Goal: Task Accomplishment & Management: Use online tool/utility

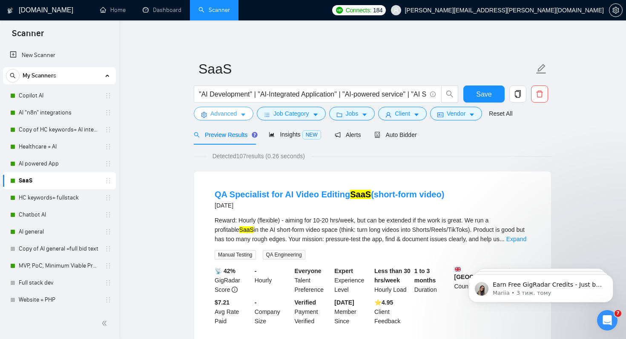
click at [233, 115] on span "Advanced" at bounding box center [223, 113] width 26 height 9
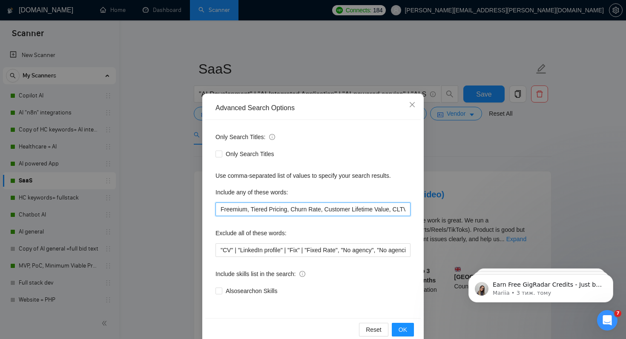
drag, startPoint x: 404, startPoint y: 208, endPoint x: 198, endPoint y: 212, distance: 206.1
click at [198, 212] on div "Advanced Search Options Only Search Titles: Only Search Titles Use comma-separa…" at bounding box center [313, 169] width 626 height 339
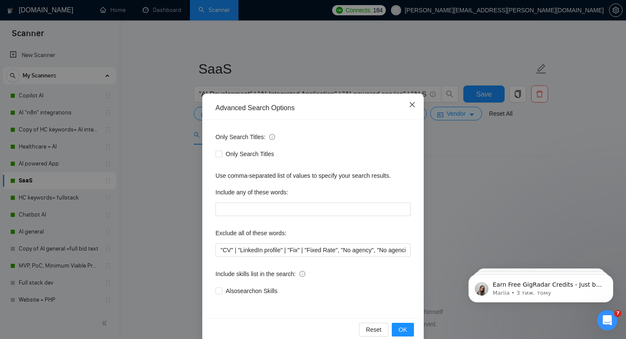
click at [413, 102] on icon "close" at bounding box center [412, 104] width 7 height 7
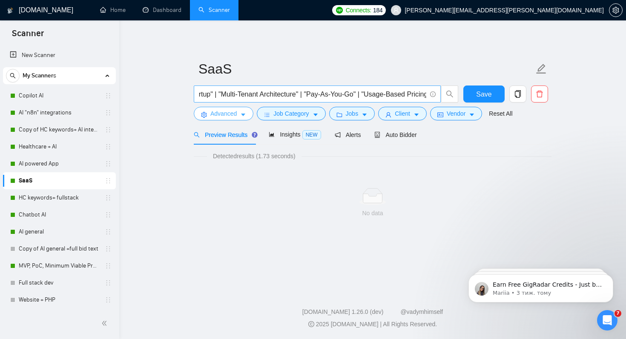
scroll to position [0, 774]
click at [425, 94] on input ""AI Development" | "AI-Integrated Application" | "AI-powered service" | "AI Sol…" at bounding box center [312, 94] width 227 height 11
paste input "Freemium, Tiered Pricing, Churn Rate, Customer Lifetime Value, CLTV, Customer A…"
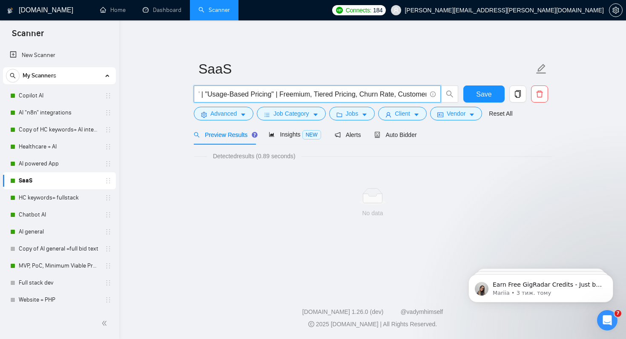
click at [305, 94] on input ""AI Development" | "AI-Integrated Application" | "AI-powered service" | "AI Sol…" at bounding box center [312, 94] width 227 height 11
click at [338, 96] on input ""AI Development" | "AI-Integrated Application" | "AI-powered service" | "AI Sol…" at bounding box center [312, 94] width 227 height 11
click at [347, 95] on input ""AI Development" | "AI-Integrated Application" | "AI-powered service" | "AI Sol…" at bounding box center [312, 94] width 227 height 11
click at [390, 96] on input ""AI Development" | "AI-Integrated Application" | "AI-powered service" | "AI Sol…" at bounding box center [312, 94] width 227 height 11
click at [398, 95] on input ""AI Development" | "AI-Integrated Application" | "AI-powered service" | "AI Sol…" at bounding box center [312, 94] width 227 height 11
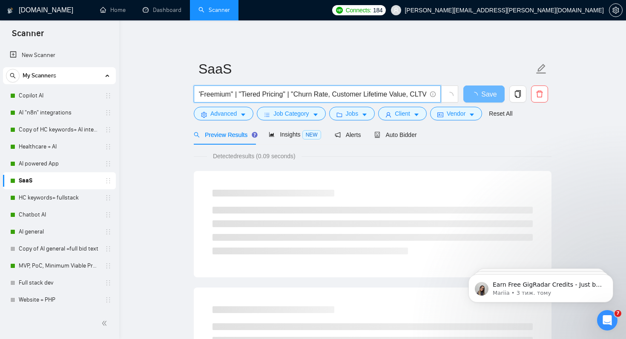
scroll to position [0, 989]
click at [349, 93] on input ""AI Development" | "AI-Integrated Application" | "AI-powered service" | "AI Sol…" at bounding box center [312, 94] width 227 height 11
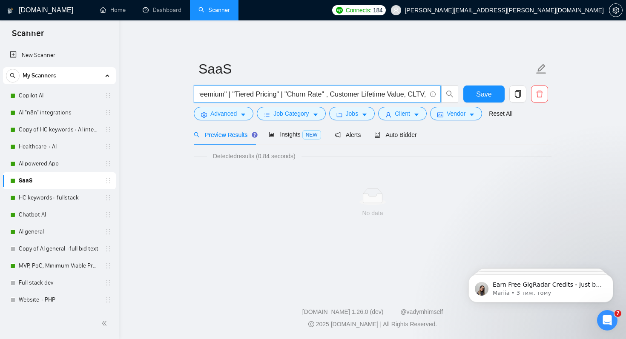
click at [355, 95] on input ""AI Development" | "AI-Integrated Application" | "AI-powered service" | "AI Sol…" at bounding box center [312, 94] width 227 height 11
click at [359, 95] on input ""AI Development" | "AI-Integrated Application" | "AI-powered service" | "AI Sol…" at bounding box center [312, 94] width 227 height 11
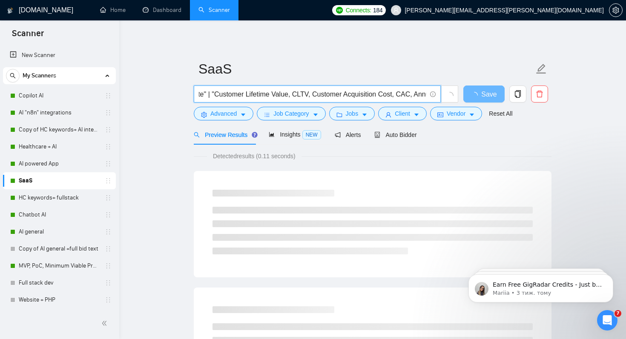
click at [318, 96] on input ""AI Development" | "AI-Integrated Application" | "AI-powered service" | "AI Sol…" at bounding box center [312, 94] width 227 height 11
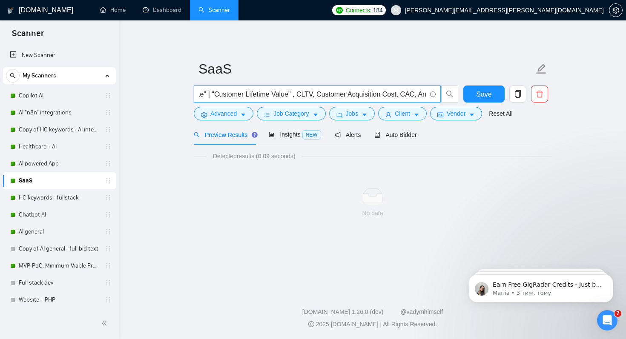
click at [325, 96] on input ""AI Development" | "AI-Integrated Application" | "AI-powered service" | "AI Sol…" at bounding box center [312, 94] width 227 height 11
click at [326, 95] on input ""AI Development" | "AI-Integrated Application" | "AI-powered service" | "AI Sol…" at bounding box center [312, 94] width 227 height 11
click at [343, 95] on input ""AI Development" | "AI-Integrated Application" | "AI-powered service" | "AI Sol…" at bounding box center [312, 94] width 227 height 11
click at [350, 96] on input ""AI Development" | "AI-Integrated Application" | "AI-powered service" | "AI Sol…" at bounding box center [312, 94] width 227 height 11
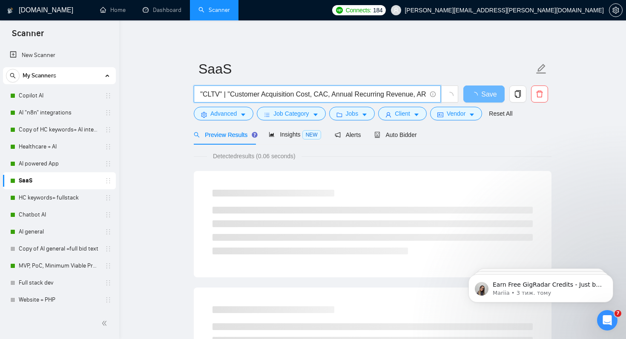
click at [344, 96] on input ""AI Development" | "AI-Integrated Application" | "AI-powered service" | "AI Sol…" at bounding box center [312, 94] width 227 height 11
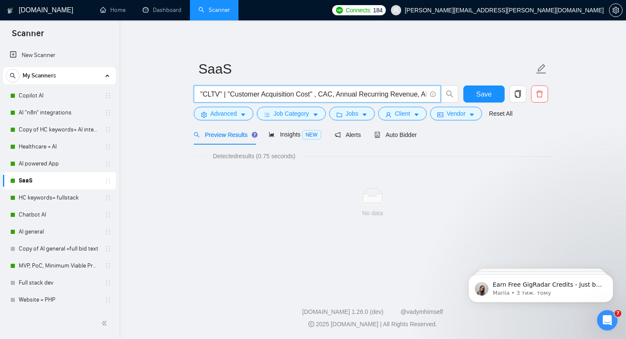
click at [353, 95] on input ""AI Development" | "AI-Integrated Application" | "AI-powered service" | "AI Sol…" at bounding box center [312, 94] width 227 height 11
click at [368, 96] on input ""AI Development" | "AI-Integrated Application" | "AI-powered service" | "AI Sol…" at bounding box center [312, 94] width 227 height 11
click at [377, 95] on input ""AI Development" | "AI-Integrated Application" | "AI-powered service" | "AI Sol…" at bounding box center [312, 94] width 227 height 11
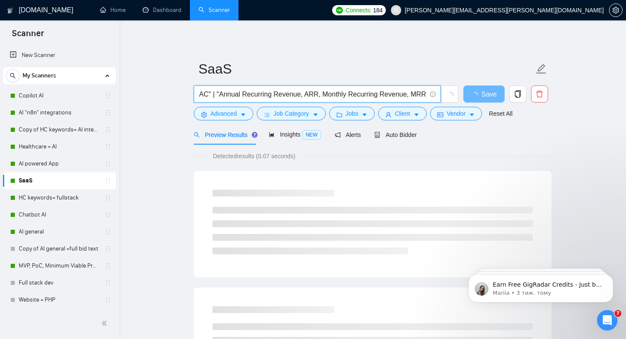
click at [330, 95] on input ""AI Development" | "AI-Integrated Application" | "AI-powered service" | "AI Sol…" at bounding box center [312, 94] width 227 height 11
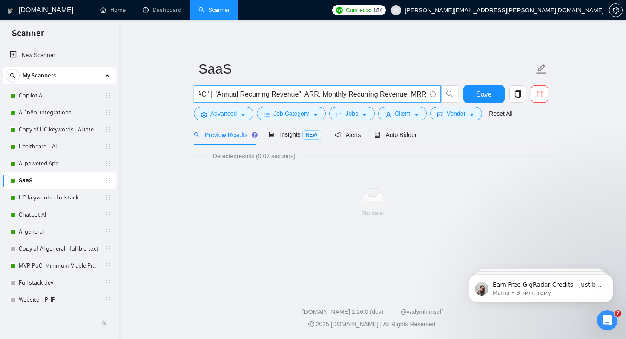
click at [338, 95] on input ""AI Development" | "AI-Integrated Application" | "AI-powered service" | "AI Sol…" at bounding box center [312, 94] width 227 height 11
click at [354, 95] on input ""AI Development" | "AI-Integrated Application" | "AI-powered service" | "AI Sol…" at bounding box center [312, 94] width 227 height 11
click at [361, 95] on input ""AI Development" | "AI-Integrated Application" | "AI-powered service" | "AI Sol…" at bounding box center [312, 94] width 227 height 11
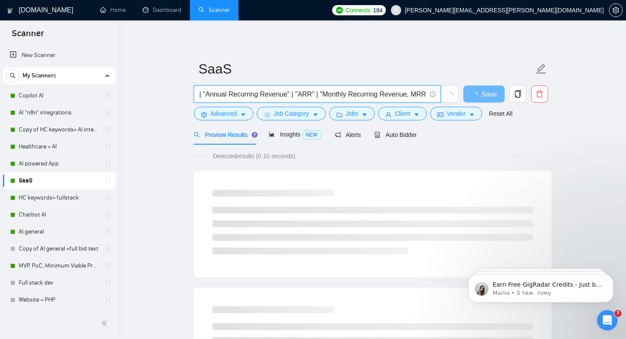
click at [403, 97] on input ""AI Development" | "AI-Integrated Application" | "AI-powered service" | "AI Sol…" at bounding box center [312, 94] width 227 height 11
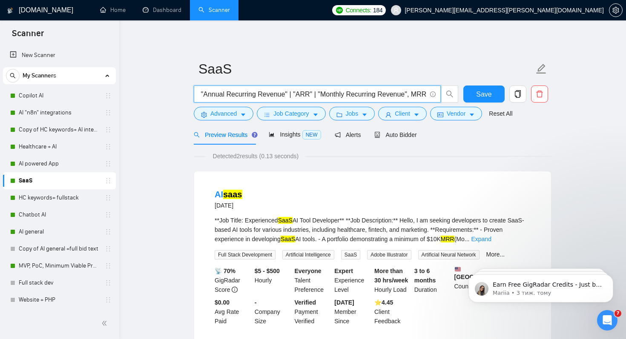
click at [409, 96] on input ""AI Development" | "AI-Integrated Application" | "AI-powered service" | "AI Sol…" at bounding box center [312, 94] width 227 height 11
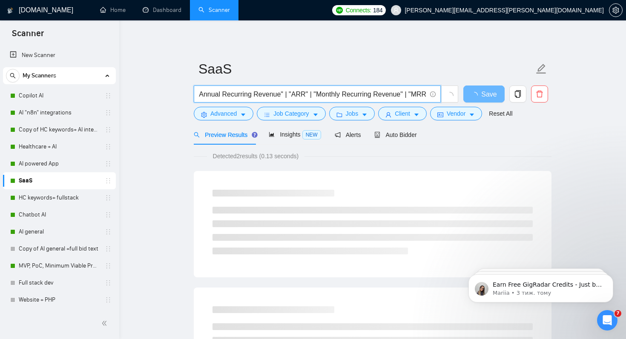
click at [426, 96] on input ""AI Development" | "AI-Integrated Application" | "AI-powered service" | "AI Sol…" at bounding box center [312, 94] width 227 height 11
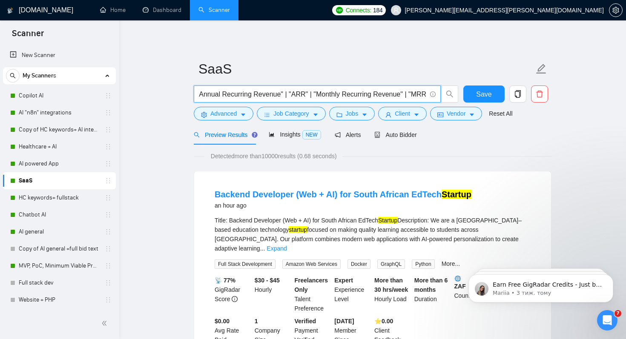
scroll to position [0, 1387]
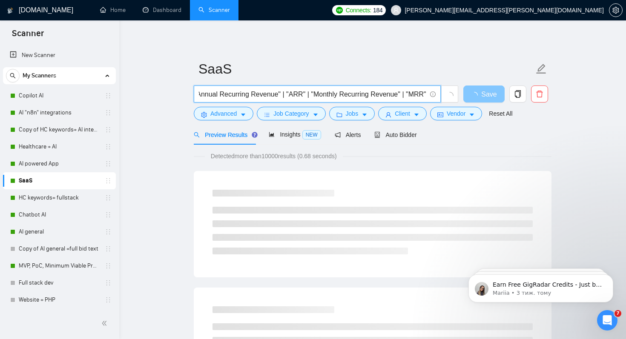
type input ""AI Development" | "AI-Integrated Application" | "AI-powered service" | "AI Sol…"
click at [470, 99] on button "Save" at bounding box center [483, 94] width 41 height 17
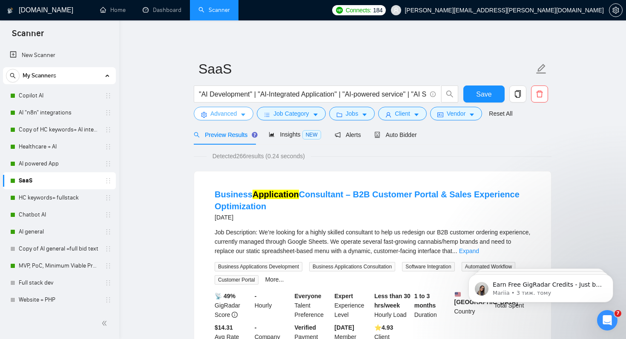
click at [216, 111] on span "Advanced" at bounding box center [223, 113] width 26 height 9
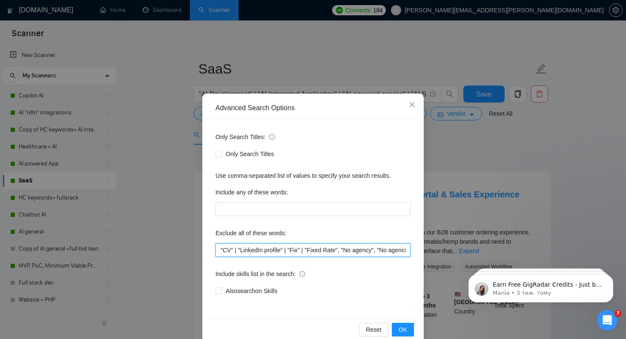
click at [237, 250] on input ""CV" | "LinkedIn profile" | "Fix" | "Fixed Rate", "No agency", "No agencies", "…" at bounding box center [312, 251] width 195 height 14
click at [290, 252] on input ""CV" , "LinkedIn profile" | "Fix" | "Fixed Rate", "No agency", "No agencies", "…" at bounding box center [312, 251] width 195 height 14
click at [308, 250] on input ""CV" , "LinkedIn profile" , "Fix" | "Fixed Rate", "No agency", "No agencies", "…" at bounding box center [312, 251] width 195 height 14
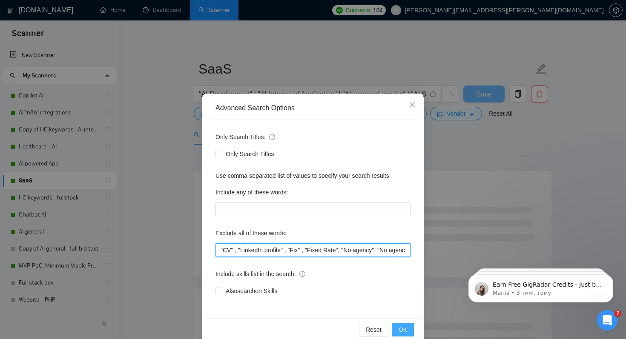
type input ""CV" , "LinkedIn profile" , "Fix" , "Fixed Rate", "No agency", "No agencies", "…"
click at [399, 332] on span "OK" at bounding box center [402, 329] width 9 height 9
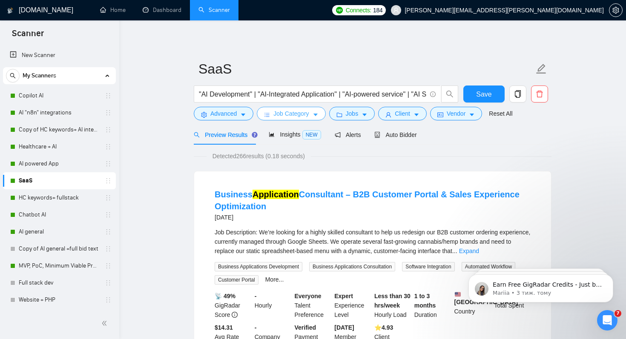
click at [281, 116] on span "Job Category" at bounding box center [290, 113] width 35 height 9
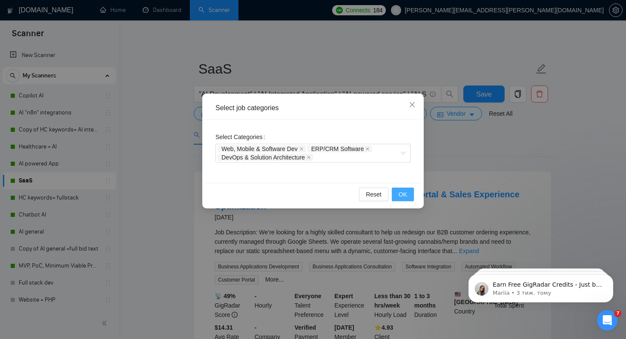
click at [401, 196] on span "OK" at bounding box center [402, 194] width 9 height 9
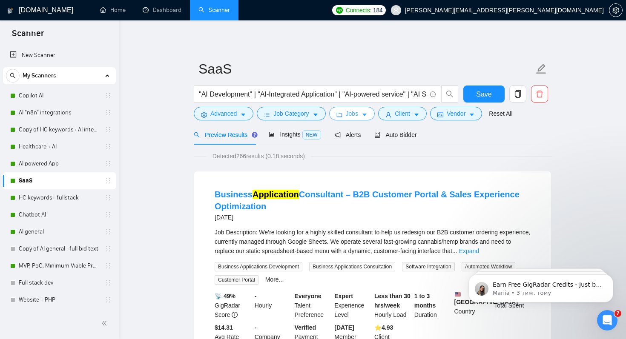
click at [348, 114] on span "Jobs" at bounding box center [352, 113] width 13 height 9
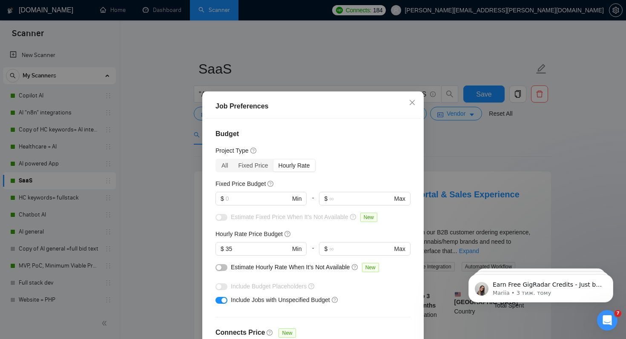
scroll to position [54, 0]
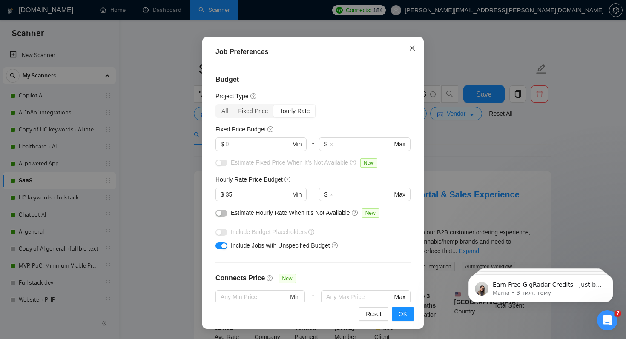
click at [410, 47] on icon "close" at bounding box center [412, 48] width 7 height 7
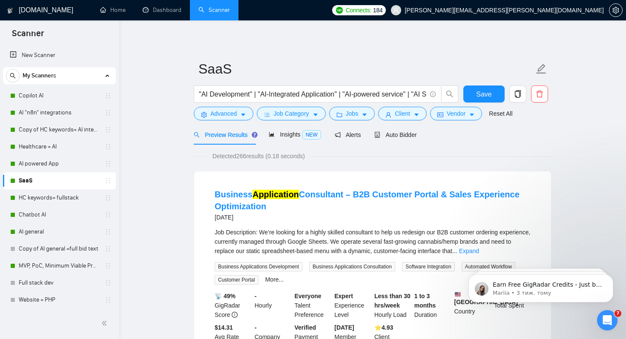
scroll to position [14, 0]
click at [405, 117] on span "Client" at bounding box center [402, 113] width 15 height 9
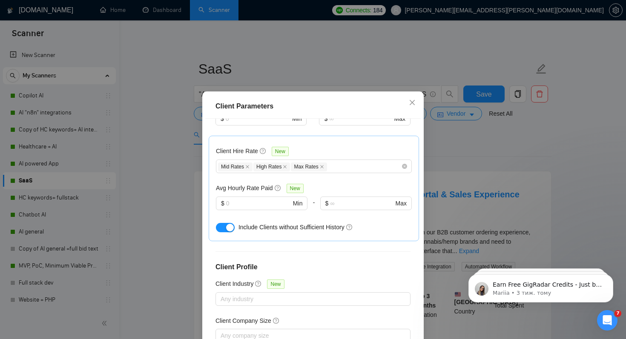
scroll to position [305, 0]
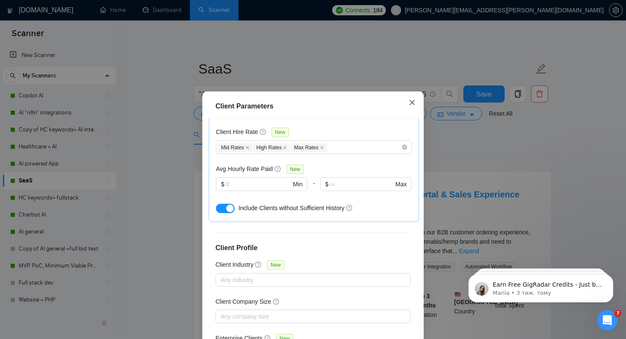
click at [411, 105] on icon "close" at bounding box center [412, 102] width 7 height 7
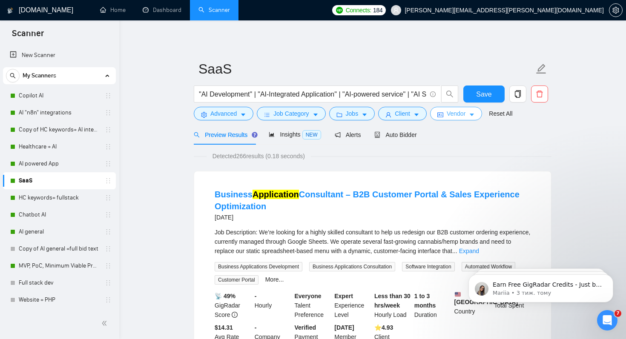
click at [450, 114] on span "Vendor" at bounding box center [456, 113] width 19 height 9
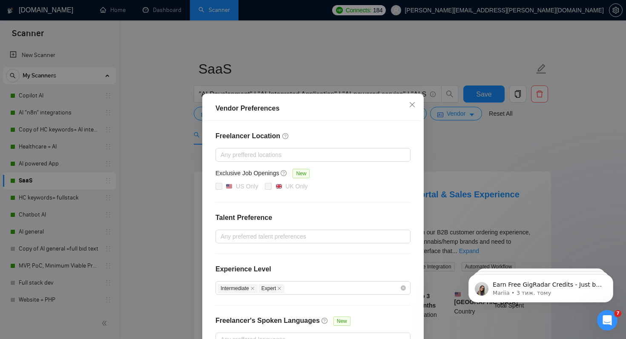
scroll to position [54, 0]
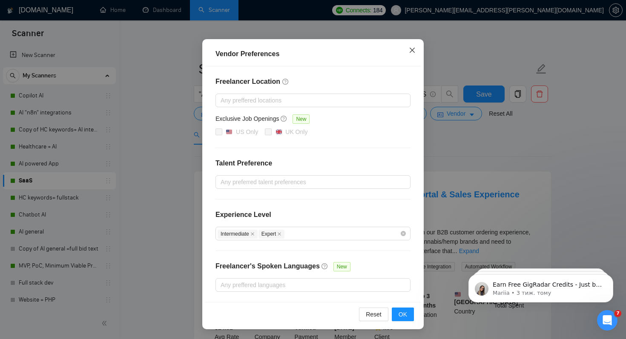
click at [412, 53] on icon "close" at bounding box center [412, 50] width 7 height 7
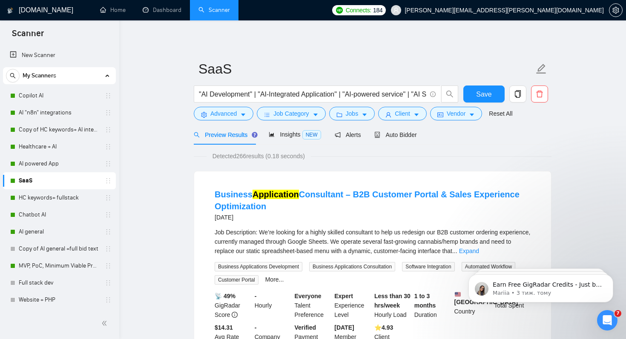
scroll to position [12, 0]
click at [287, 134] on span "Insights NEW" at bounding box center [295, 134] width 52 height 7
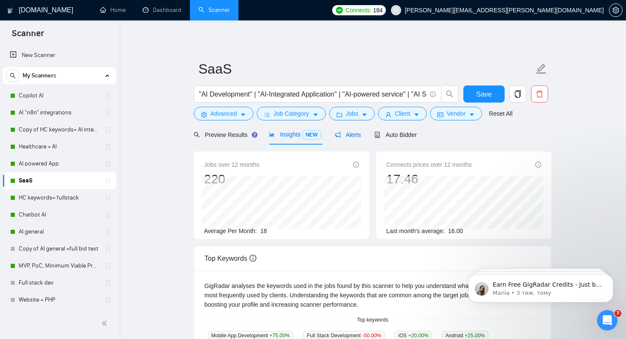
click at [354, 136] on span "Alerts" at bounding box center [348, 135] width 26 height 7
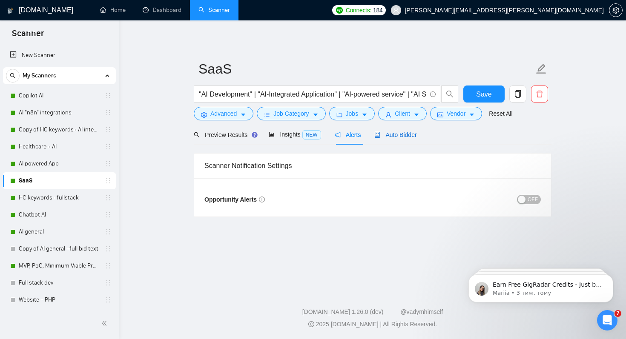
click at [407, 132] on span "Auto Bidder" at bounding box center [395, 135] width 42 height 7
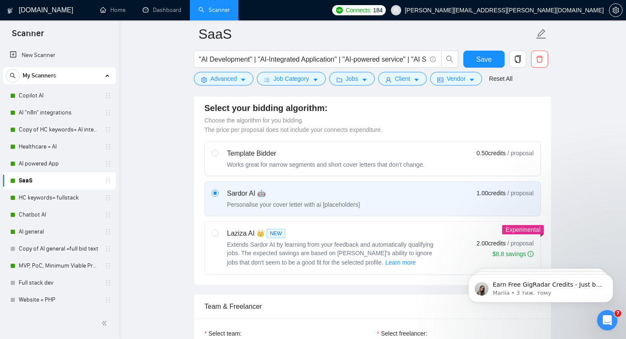
scroll to position [247, 0]
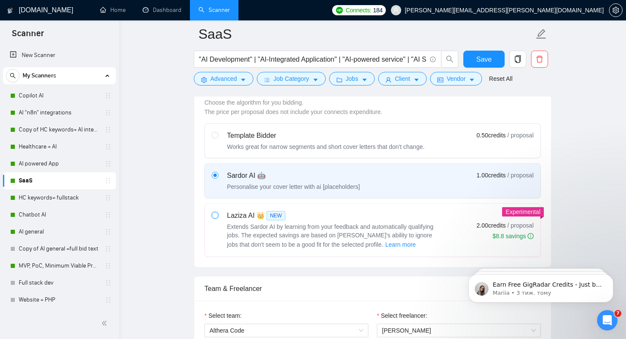
click at [213, 215] on input "radio" at bounding box center [215, 215] width 6 height 6
radio input "true"
radio input "false"
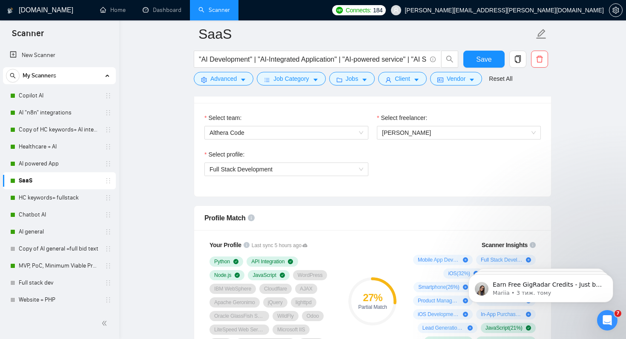
scroll to position [439, 0]
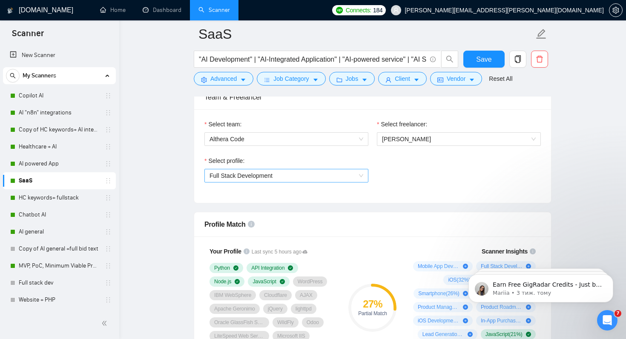
click at [225, 176] on span "Full Stack Development" at bounding box center [240, 175] width 63 height 7
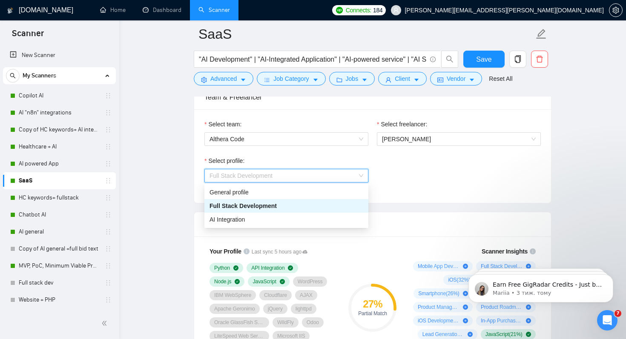
click at [230, 221] on span "AI Integration" at bounding box center [226, 219] width 35 height 7
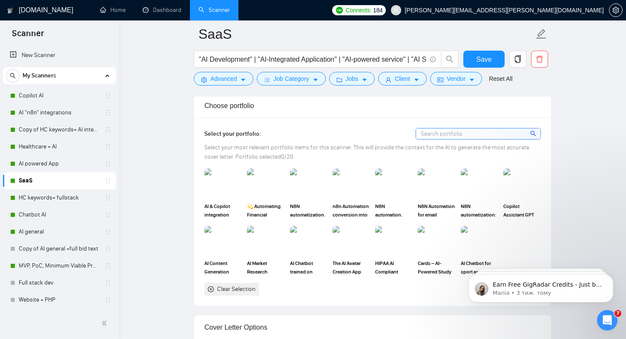
scroll to position [739, 0]
click at [231, 184] on img at bounding box center [223, 183] width 36 height 28
click at [263, 184] on img at bounding box center [266, 183] width 36 height 28
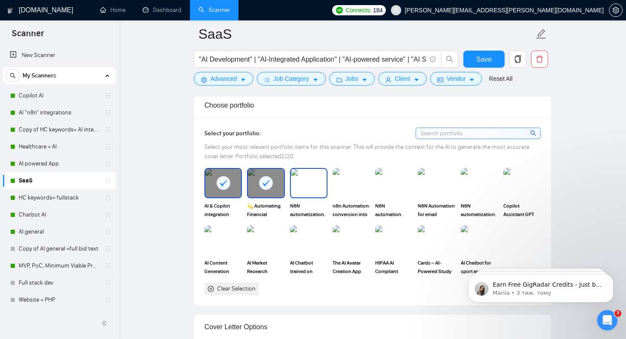
click at [312, 184] on img at bounding box center [309, 183] width 36 height 28
click at [516, 186] on img at bounding box center [522, 183] width 36 height 28
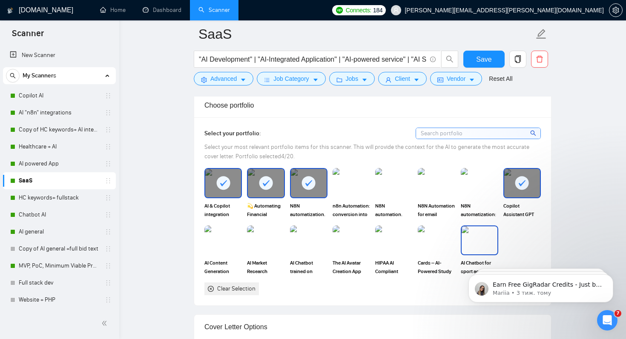
click at [496, 235] on img at bounding box center [479, 240] width 36 height 28
click at [395, 243] on img at bounding box center [394, 240] width 36 height 28
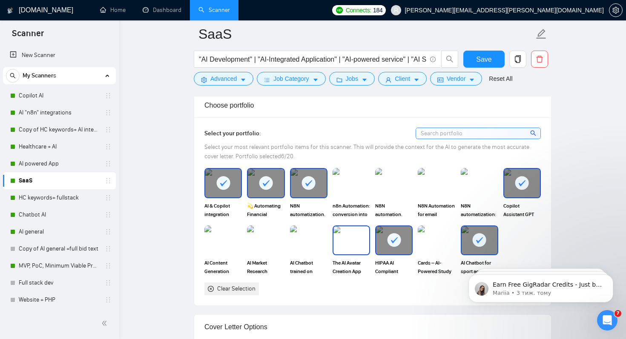
click at [352, 243] on img at bounding box center [351, 240] width 36 height 28
click at [303, 243] on img at bounding box center [309, 240] width 36 height 28
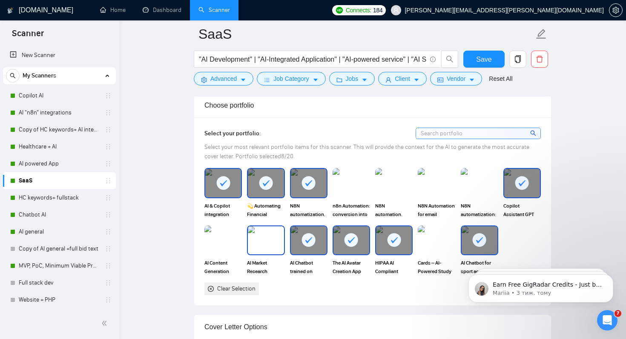
click at [268, 241] on img at bounding box center [266, 240] width 36 height 28
click at [223, 241] on img at bounding box center [222, 241] width 37 height 30
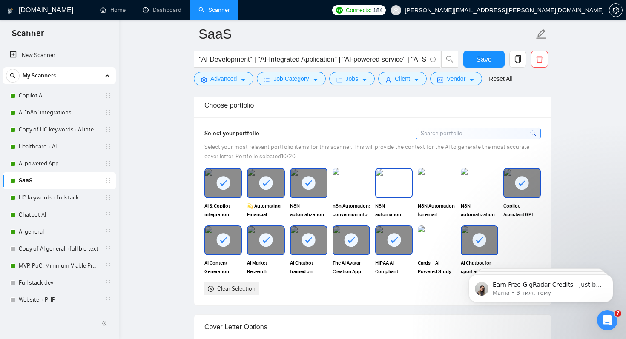
click at [388, 184] on img at bounding box center [394, 183] width 36 height 28
click at [441, 244] on img at bounding box center [436, 240] width 36 height 28
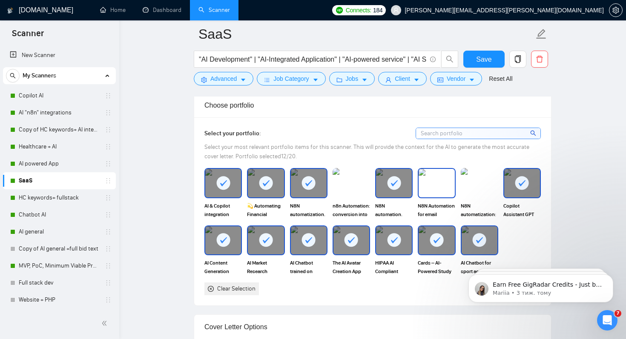
click at [447, 188] on img at bounding box center [436, 183] width 36 height 28
click at [481, 184] on img at bounding box center [479, 183] width 37 height 30
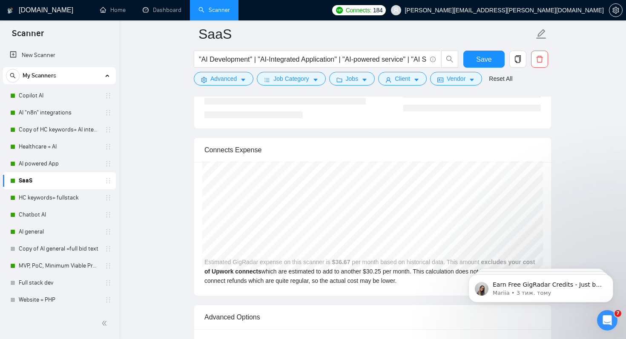
scroll to position [1769, 0]
click at [302, 80] on span "Job Category" at bounding box center [290, 78] width 35 height 9
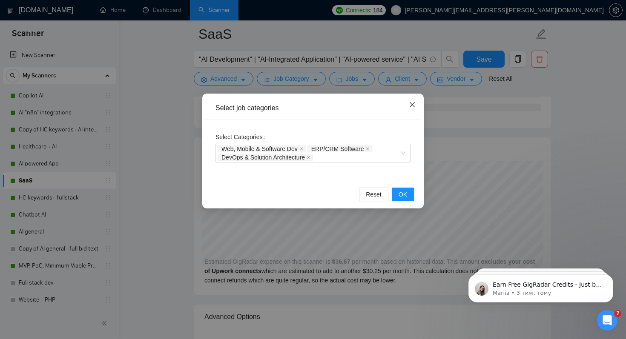
click at [412, 102] on icon "close" at bounding box center [412, 104] width 7 height 7
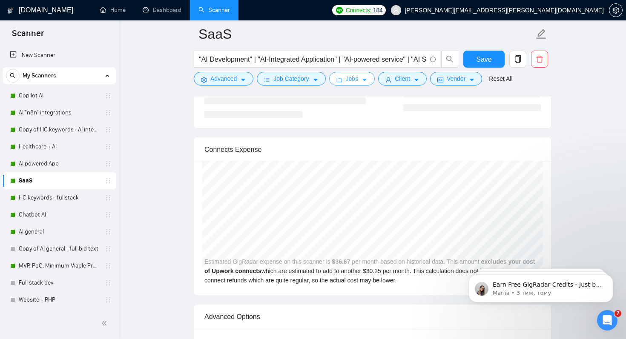
click at [358, 83] on span "Jobs" at bounding box center [352, 78] width 13 height 9
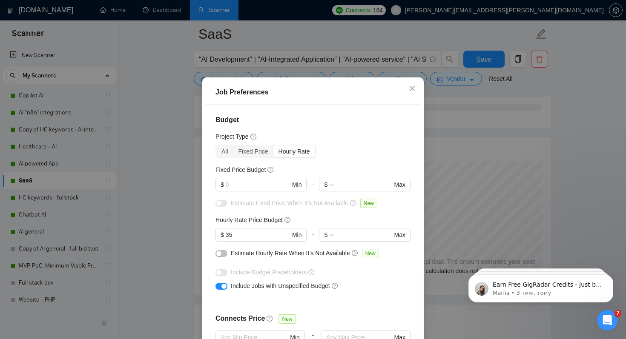
scroll to position [54, 0]
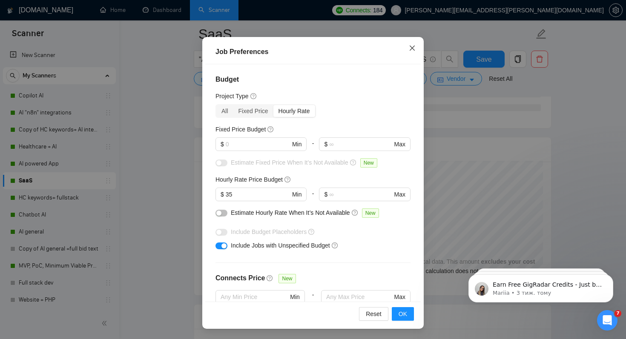
click at [413, 44] on span "Close" at bounding box center [412, 48] width 23 height 23
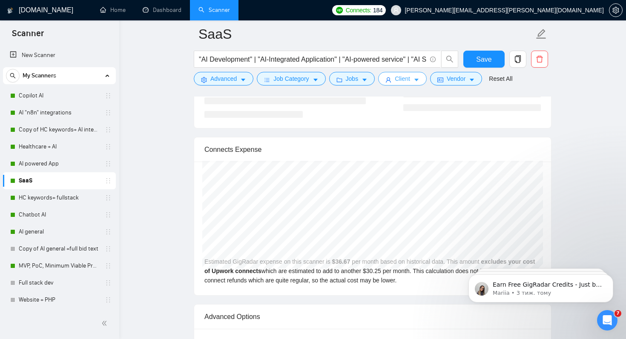
click at [405, 80] on span "Client" at bounding box center [402, 78] width 15 height 9
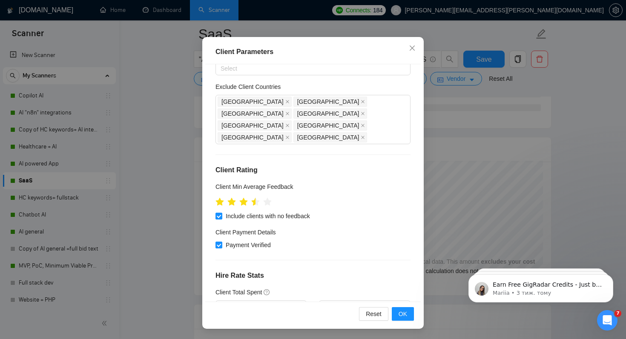
scroll to position [0, 0]
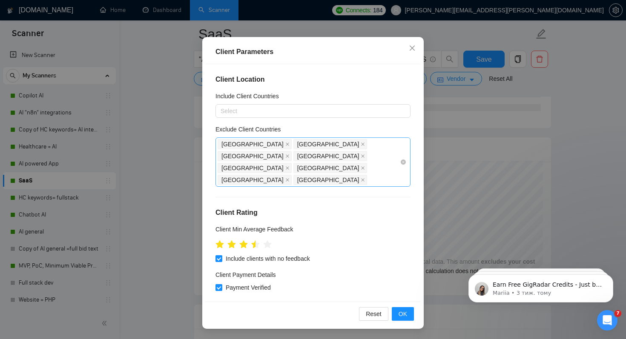
click at [328, 155] on div "[GEOGRAPHIC_DATA] [GEOGRAPHIC_DATA] [GEOGRAPHIC_DATA] [GEOGRAPHIC_DATA] [GEOGRA…" at bounding box center [309, 162] width 182 height 48
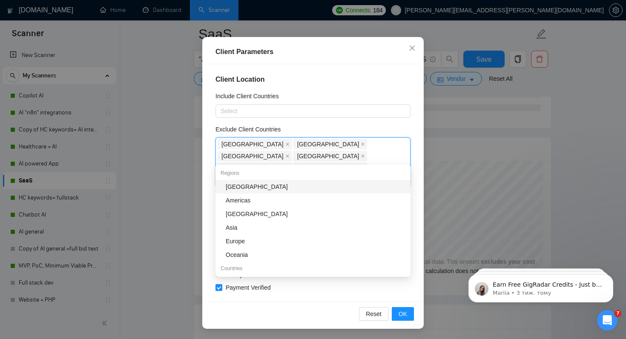
click at [255, 189] on div "[GEOGRAPHIC_DATA]" at bounding box center [316, 186] width 180 height 9
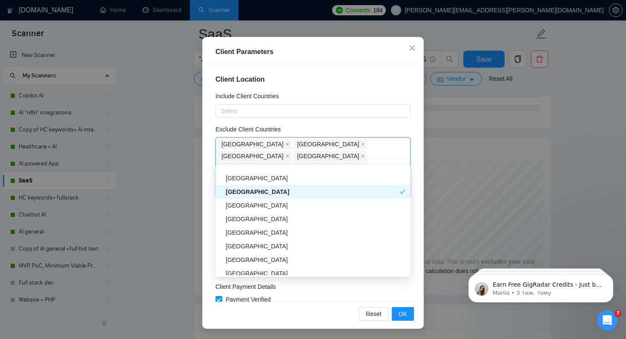
scroll to position [469, 0]
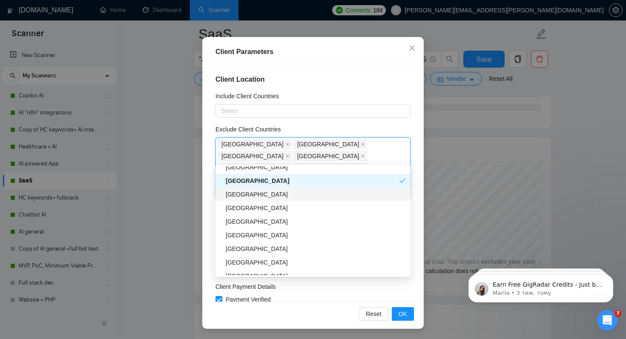
click at [252, 195] on div "[GEOGRAPHIC_DATA]" at bounding box center [316, 194] width 180 height 9
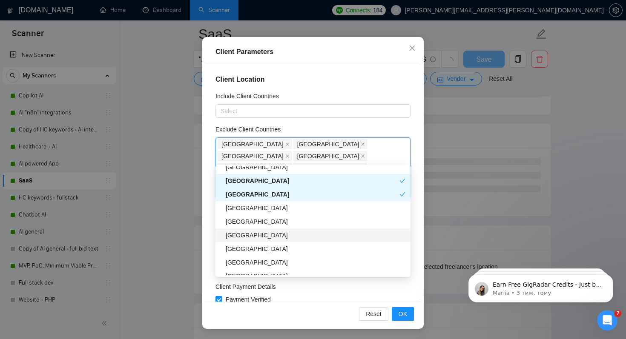
click at [264, 235] on div "[GEOGRAPHIC_DATA]" at bounding box center [316, 235] width 180 height 9
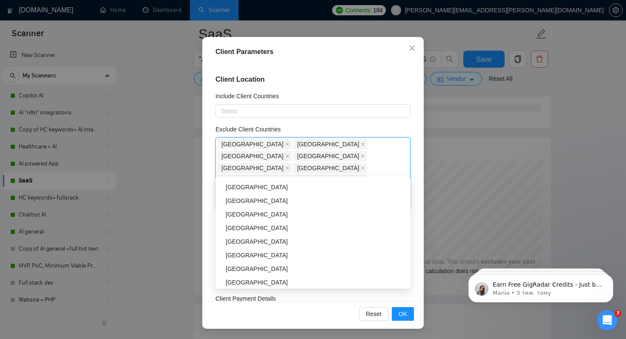
scroll to position [620, 0]
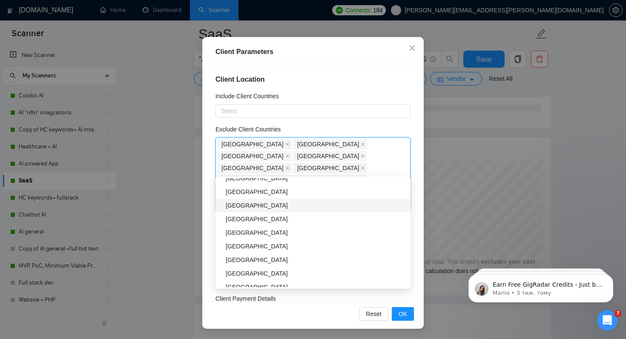
click at [239, 205] on div "[GEOGRAPHIC_DATA]" at bounding box center [316, 205] width 180 height 9
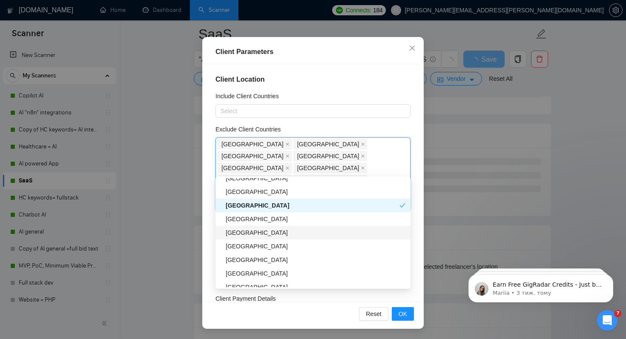
click at [256, 229] on div "[GEOGRAPHIC_DATA]" at bounding box center [316, 232] width 180 height 9
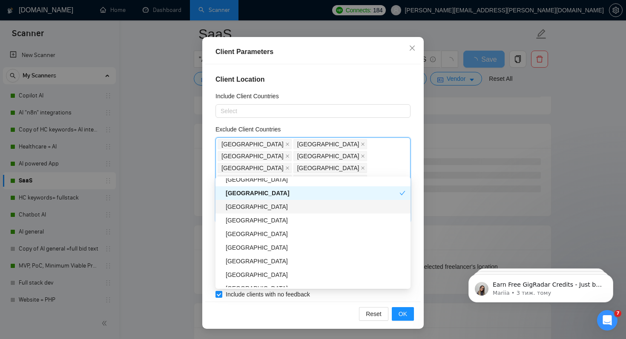
scroll to position [664, 0]
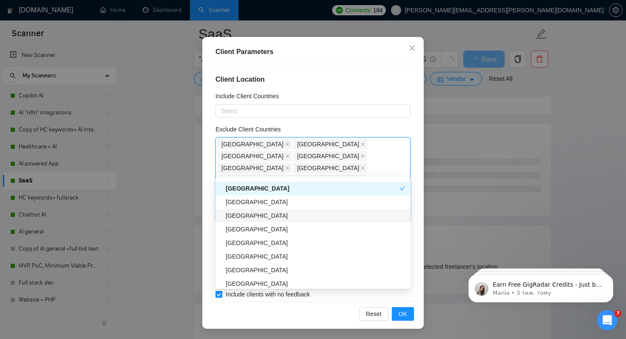
click at [257, 215] on div "[GEOGRAPHIC_DATA]" at bounding box center [316, 215] width 180 height 9
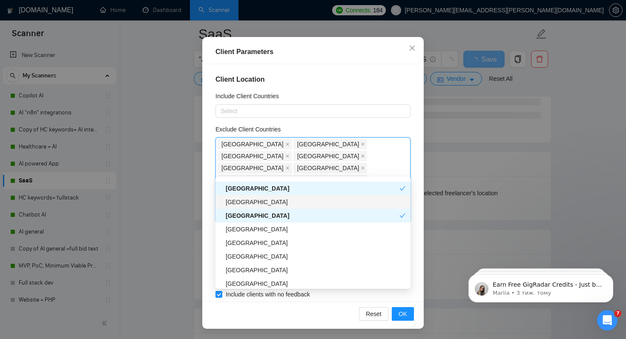
click at [261, 206] on div "[GEOGRAPHIC_DATA]" at bounding box center [316, 202] width 180 height 9
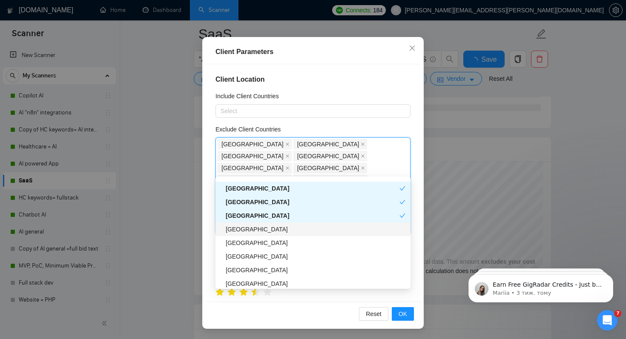
click at [256, 229] on div "[GEOGRAPHIC_DATA]" at bounding box center [316, 229] width 180 height 9
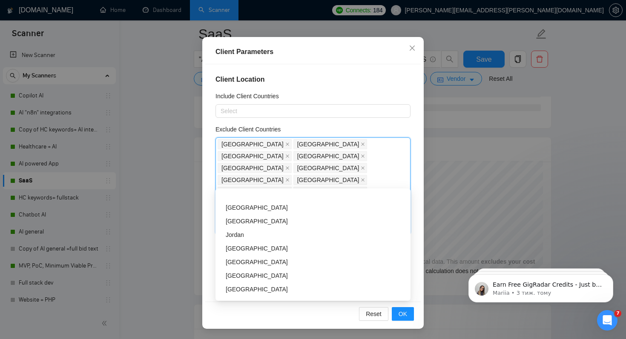
scroll to position [806, 0]
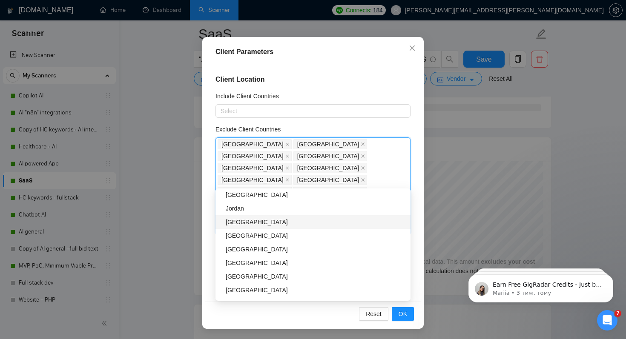
click at [255, 224] on div "[GEOGRAPHIC_DATA]" at bounding box center [316, 222] width 180 height 9
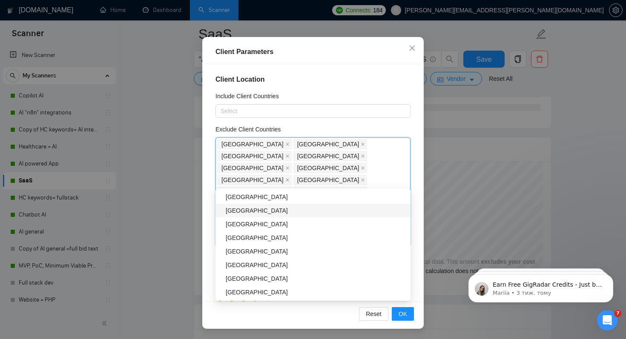
scroll to position [848, 0]
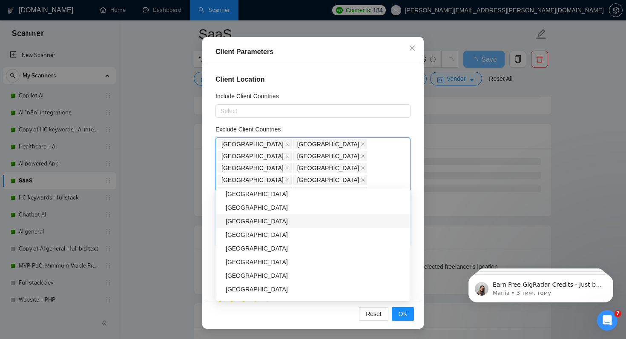
click at [258, 221] on div "[GEOGRAPHIC_DATA]" at bounding box center [316, 221] width 180 height 9
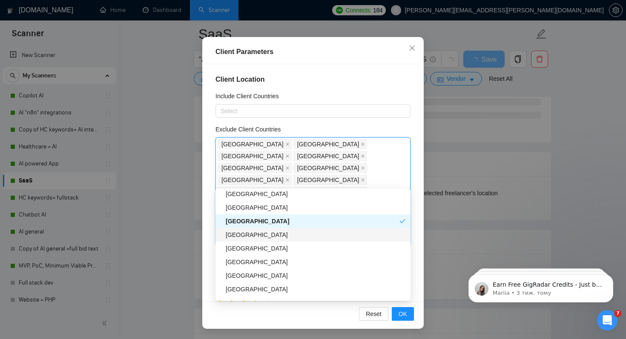
click at [255, 236] on div "[GEOGRAPHIC_DATA]" at bounding box center [316, 234] width 180 height 9
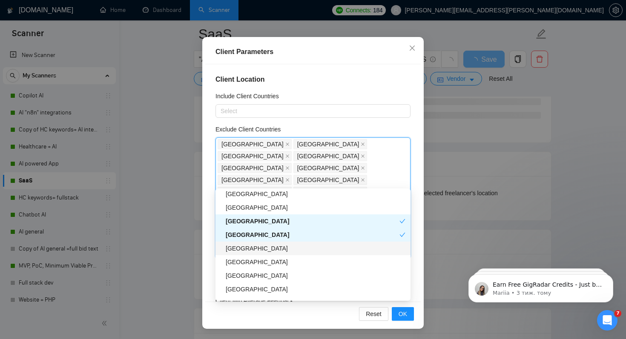
click at [253, 251] on div "[GEOGRAPHIC_DATA]" at bounding box center [316, 248] width 180 height 9
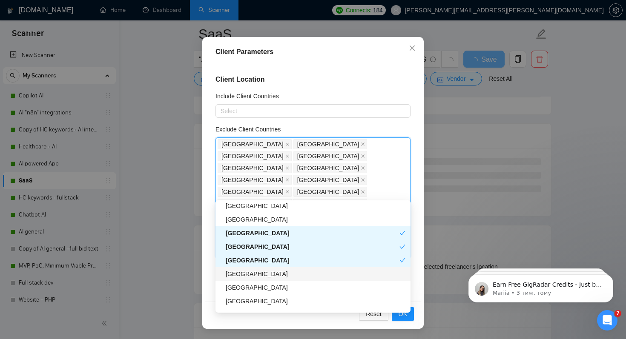
click at [248, 277] on div "[GEOGRAPHIC_DATA]" at bounding box center [316, 273] width 180 height 9
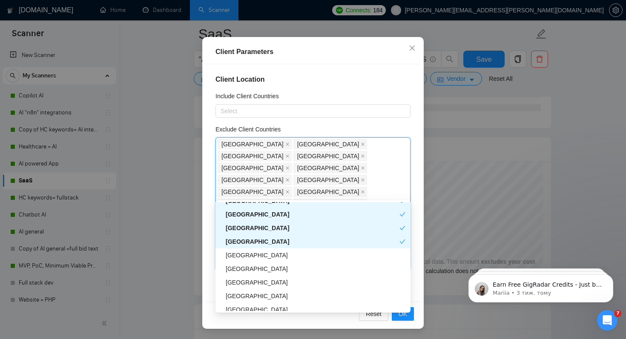
scroll to position [887, 0]
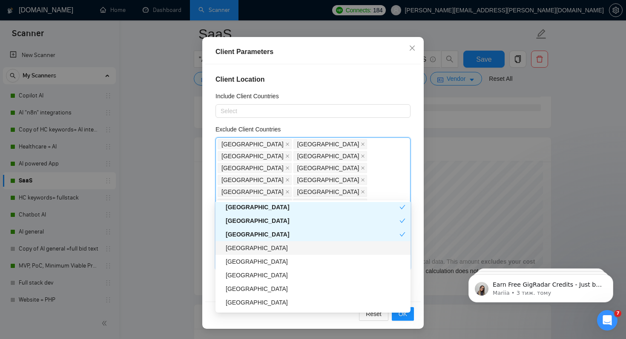
click at [252, 250] on div "[GEOGRAPHIC_DATA]" at bounding box center [316, 248] width 180 height 9
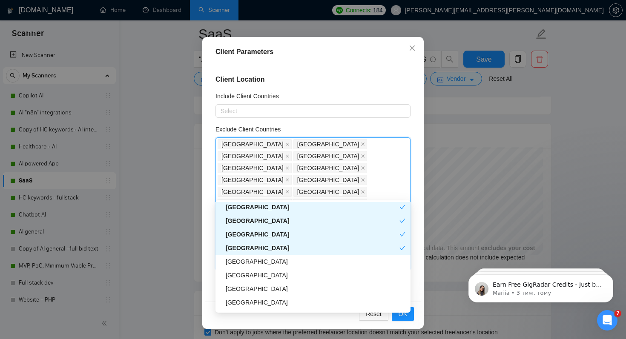
click at [252, 250] on div "[GEOGRAPHIC_DATA]" at bounding box center [313, 248] width 174 height 9
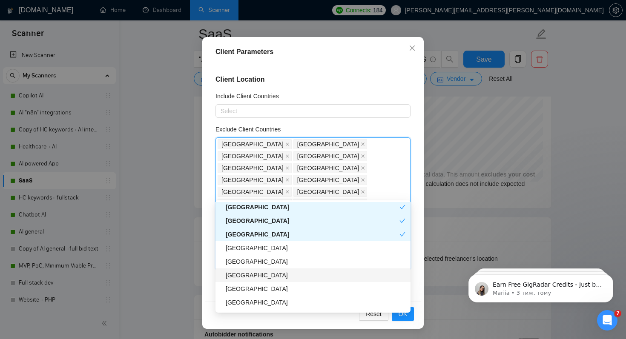
scroll to position [907, 0]
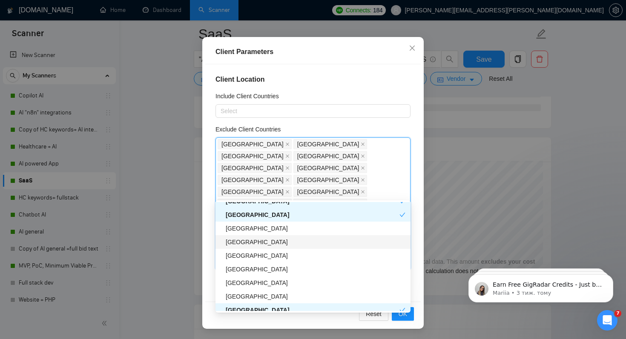
click at [263, 247] on div "[GEOGRAPHIC_DATA]" at bounding box center [312, 242] width 195 height 14
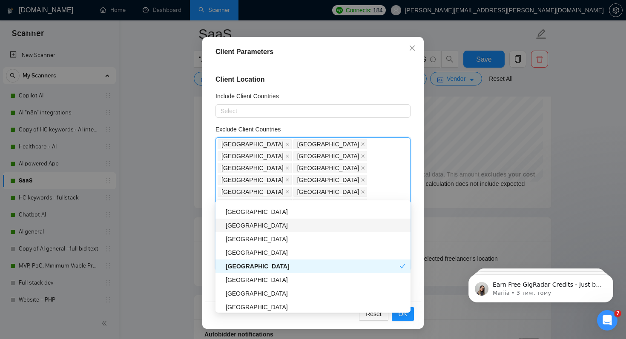
scroll to position [960, 0]
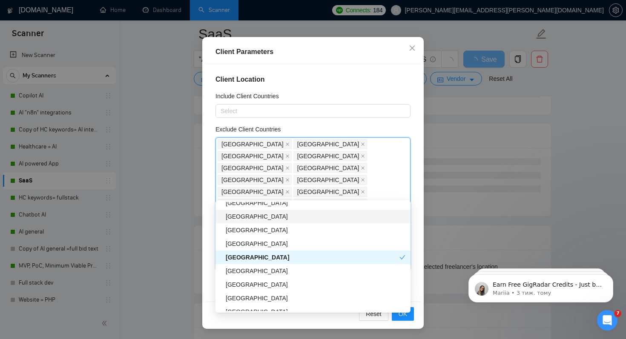
click at [269, 217] on div "[GEOGRAPHIC_DATA]" at bounding box center [316, 216] width 180 height 9
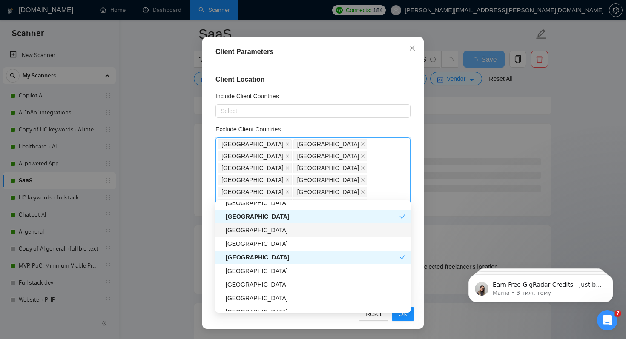
click at [264, 232] on div "[GEOGRAPHIC_DATA]" at bounding box center [316, 230] width 180 height 9
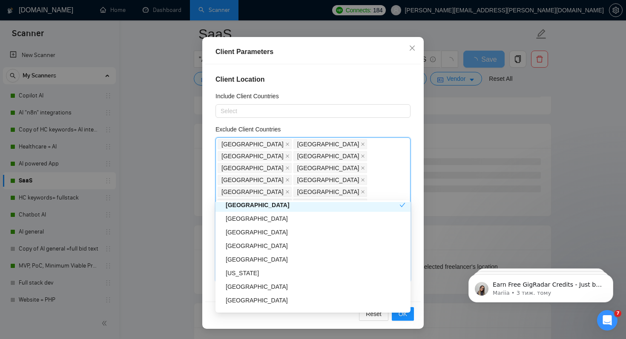
scroll to position [1022, 0]
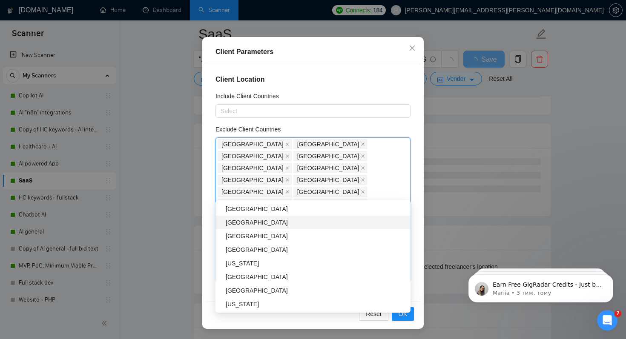
click at [263, 220] on div "[GEOGRAPHIC_DATA]" at bounding box center [316, 222] width 180 height 9
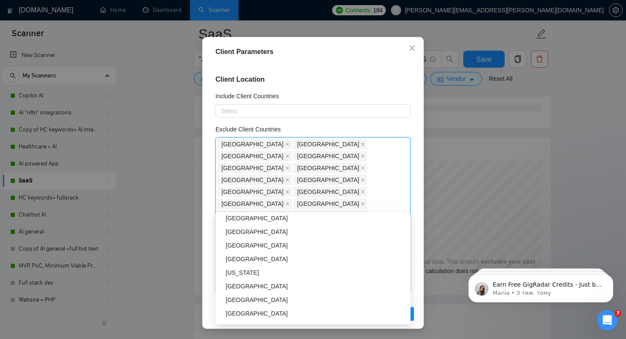
scroll to position [1348, 0]
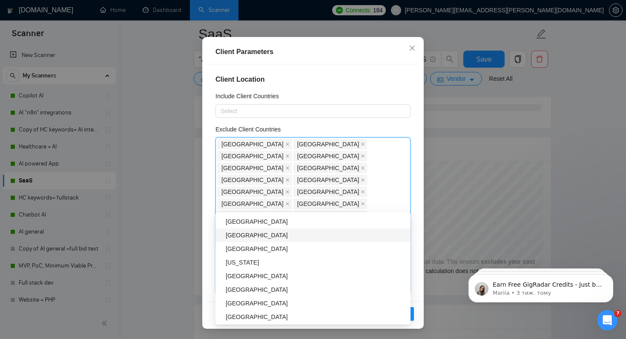
click at [250, 240] on div "[GEOGRAPHIC_DATA]" at bounding box center [316, 235] width 180 height 9
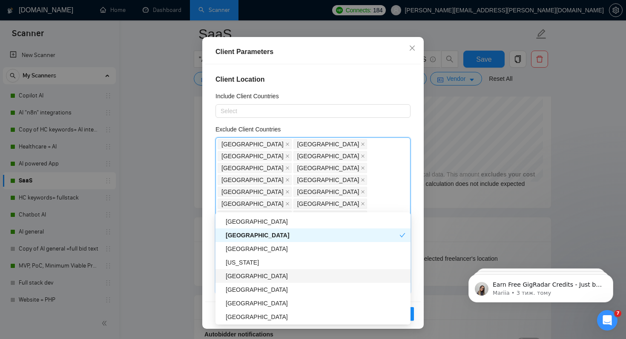
click at [254, 281] on div "[GEOGRAPHIC_DATA]" at bounding box center [312, 276] width 195 height 14
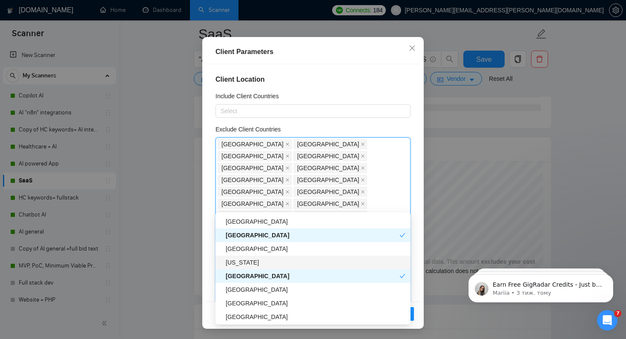
click at [256, 266] on div "[US_STATE]" at bounding box center [316, 262] width 180 height 9
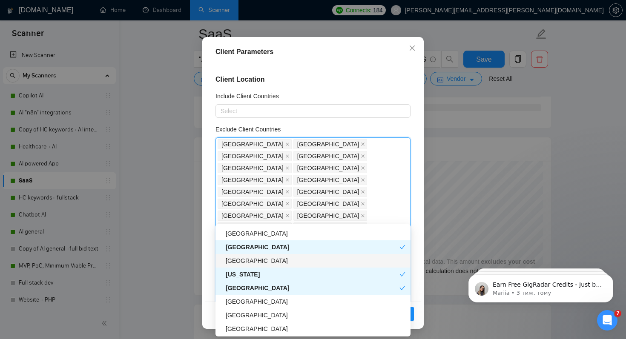
click at [256, 259] on div "[GEOGRAPHIC_DATA]" at bounding box center [316, 260] width 180 height 9
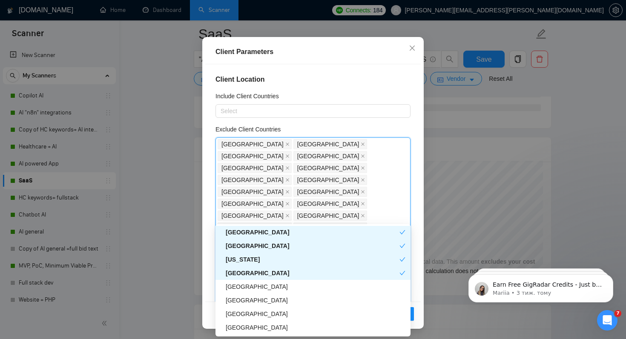
scroll to position [1379, 0]
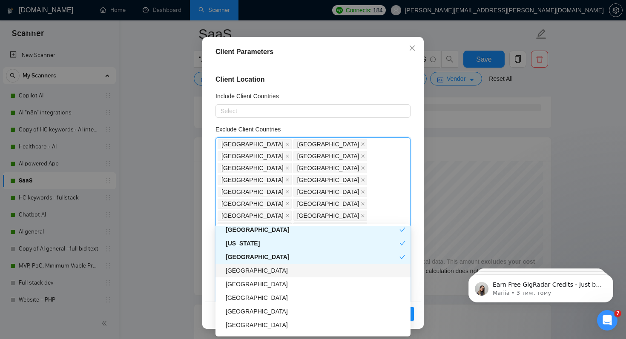
click at [257, 274] on div "[GEOGRAPHIC_DATA]" at bounding box center [316, 270] width 180 height 9
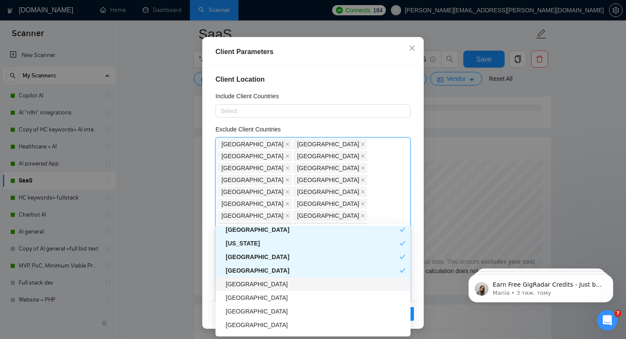
click at [257, 286] on div "[GEOGRAPHIC_DATA]" at bounding box center [316, 284] width 180 height 9
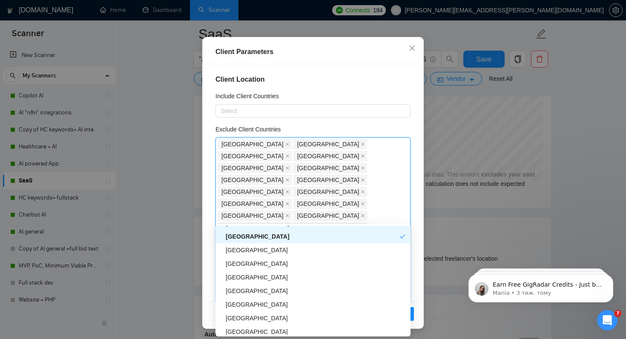
scroll to position [1454, 0]
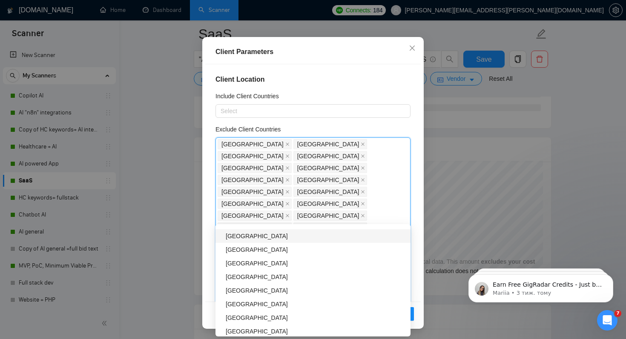
click at [257, 238] on div "[GEOGRAPHIC_DATA]" at bounding box center [316, 236] width 180 height 9
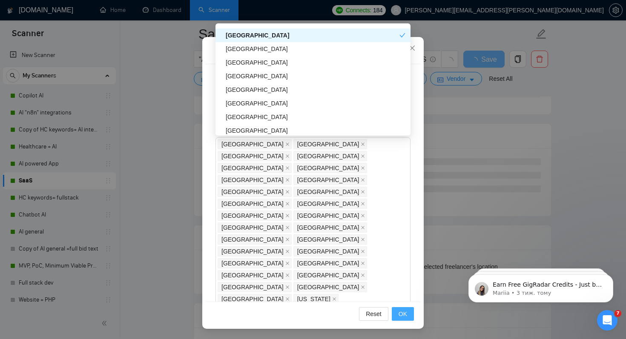
click at [400, 311] on span "OK" at bounding box center [402, 314] width 9 height 9
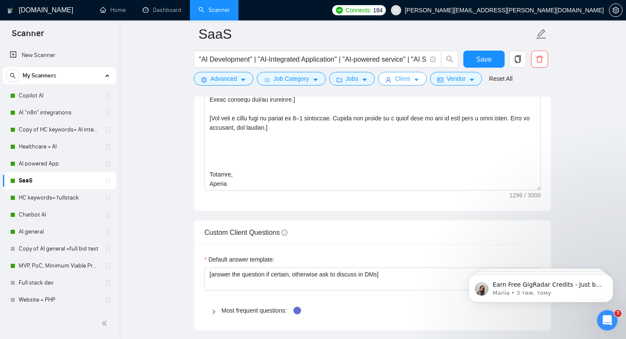
scroll to position [1099, 0]
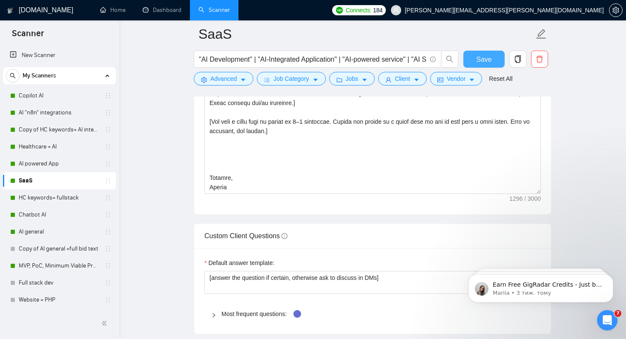
click at [480, 60] on span "Save" at bounding box center [483, 59] width 15 height 11
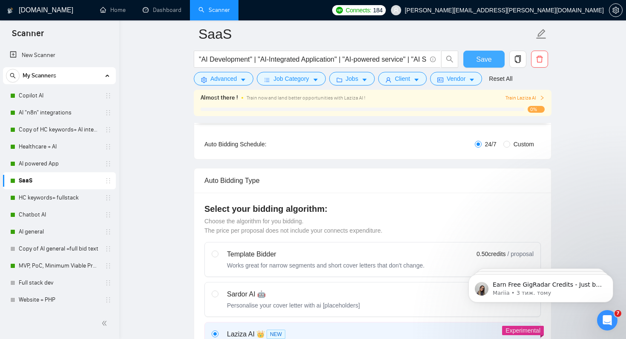
scroll to position [262, 0]
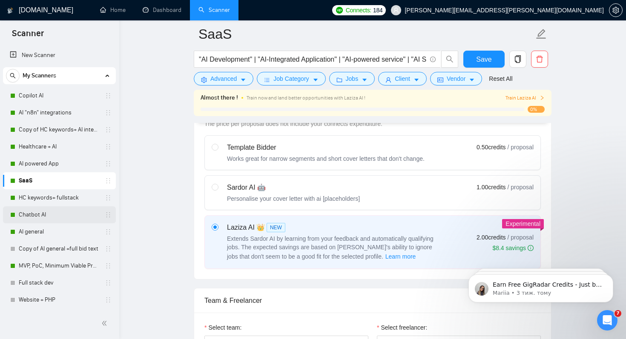
click at [52, 215] on link "Chatbot AI" at bounding box center [59, 214] width 81 height 17
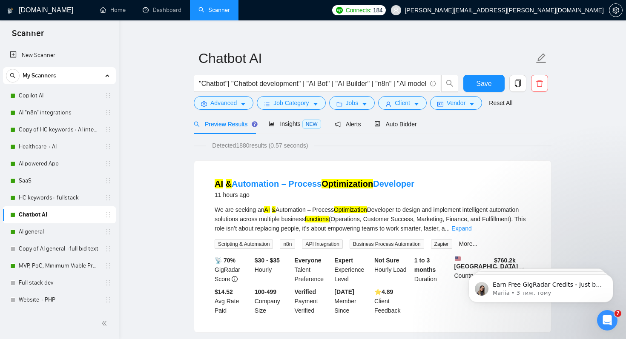
scroll to position [12, 0]
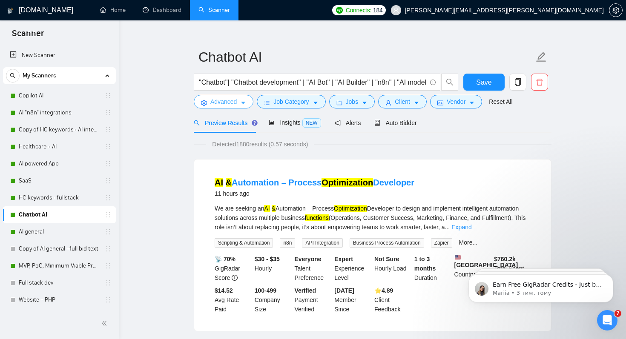
click at [231, 105] on span "Advanced" at bounding box center [223, 101] width 26 height 9
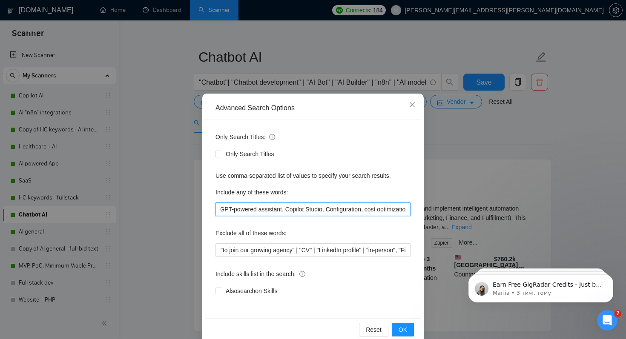
scroll to position [0, 1478]
drag, startPoint x: 220, startPoint y: 209, endPoint x: 513, endPoint y: 214, distance: 292.9
click at [513, 214] on div "Advanced Search Options Only Search Titles: Only Search Titles Use comma-separa…" at bounding box center [313, 169] width 626 height 339
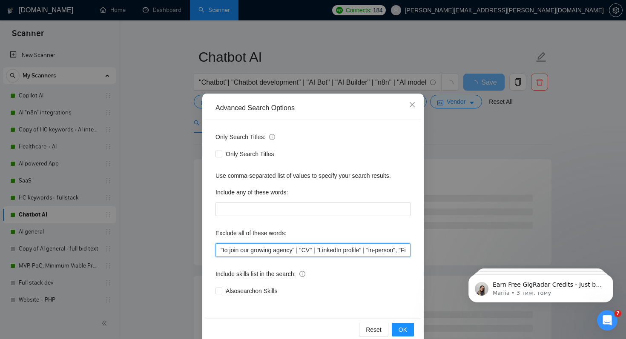
click at [303, 252] on input ""to join our growing agency" | "CV" | "LinkedIn profile" | "in-person", "Fixed …" at bounding box center [312, 251] width 195 height 14
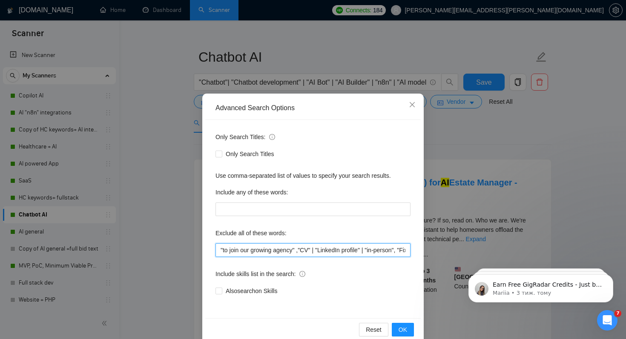
click at [321, 252] on input ""to join our growing agency" ,"CV" | "LinkedIn profile" | "in-person", "Fixed R…" at bounding box center [312, 251] width 195 height 14
click at [372, 252] on input ""to join our growing agency" ,"CV" , "LinkedIn profile" | "in-person", "Fixed R…" at bounding box center [312, 251] width 195 height 14
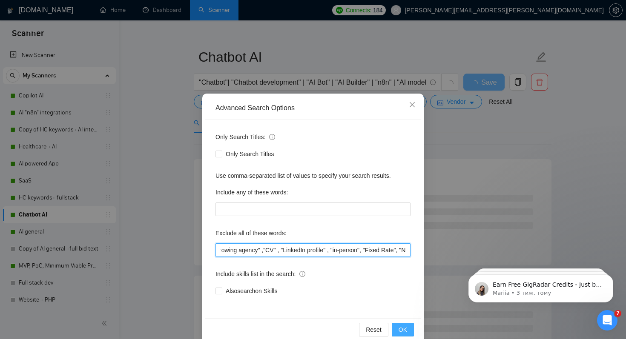
type input ""to join our growing agency" ,"CV" , "LinkedIn profile" , "in-person", "Fixed R…"
click at [405, 330] on span "OK" at bounding box center [402, 329] width 9 height 9
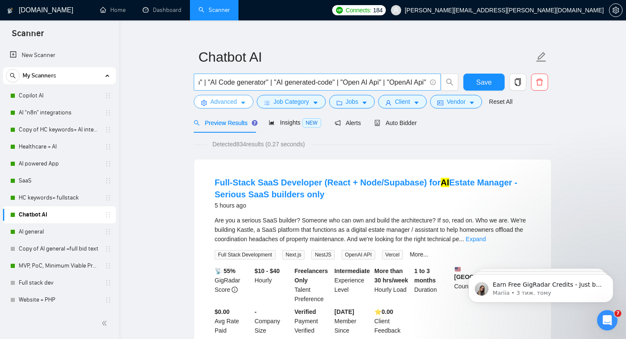
scroll to position [0, 276]
click at [426, 82] on span ""Chatbot"| "Chatbot development" | "AI Bot" | "AI Builder" | "n8n" | "AI model …" at bounding box center [317, 82] width 247 height 17
paste input "LangChain, LangGraph, [PERSON_NAME], Voice agents, Autonomous AI Agents, Multi-…"
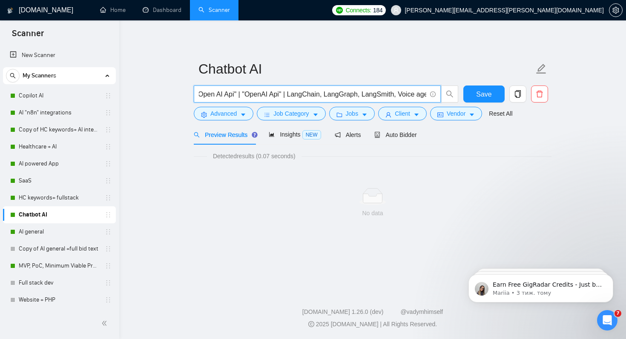
scroll to position [0, 407]
click at [301, 95] on input ""Chatbot"| "Chatbot development" | "AI Bot" | "AI Builder" | "n8n" | "AI model …" at bounding box center [312, 94] width 227 height 11
click at [336, 96] on input ""Chatbot"| "Chatbot development" | "AI Bot" | "AI Builder" | "n8n" | "AI model …" at bounding box center [312, 94] width 227 height 11
click at [345, 95] on input ""Chatbot"| "Chatbot development" | "AI Bot" | "AI Builder" | "n8n" | "AI model …" at bounding box center [312, 94] width 227 height 11
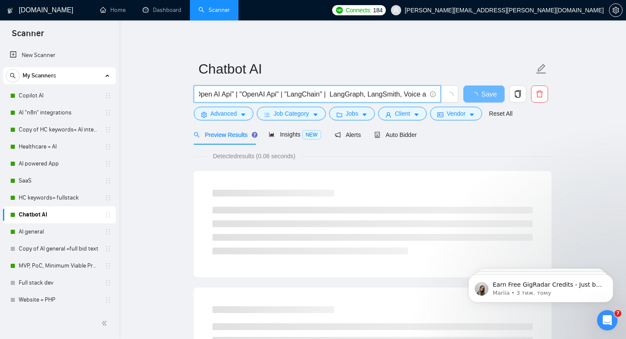
click at [346, 96] on input ""Chatbot"| "Chatbot development" | "AI Bot" | "AI Builder" | "n8n" | "AI model …" at bounding box center [312, 94] width 227 height 11
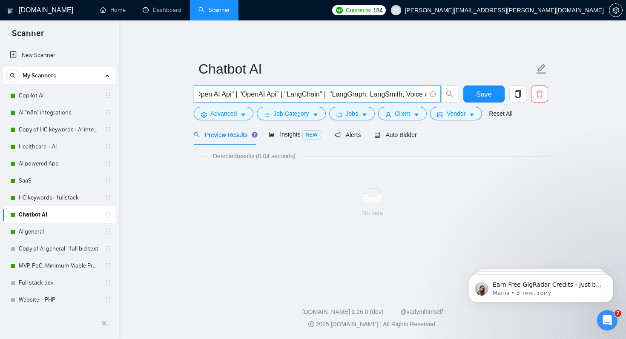
click at [384, 95] on input ""Chatbot"| "Chatbot development" | "AI Bot" | "AI Builder" | "n8n" | "AI model …" at bounding box center [312, 94] width 227 height 11
click at [390, 96] on input ""Chatbot"| "Chatbot development" | "AI Bot" | "AI Builder" | "n8n" | "AI model …" at bounding box center [312, 94] width 227 height 11
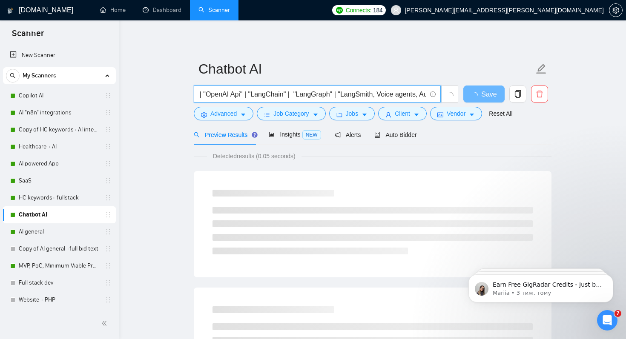
click at [391, 96] on input ""Chatbot"| "Chatbot development" | "AI Bot" | "AI Builder" | "n8n" | "AI model …" at bounding box center [312, 94] width 227 height 11
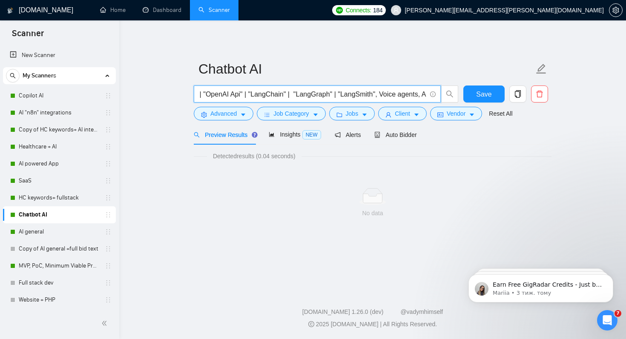
click at [398, 97] on input ""Chatbot"| "Chatbot development" | "AI Bot" | "AI Builder" | "n8n" | "AI model …" at bounding box center [312, 94] width 227 height 11
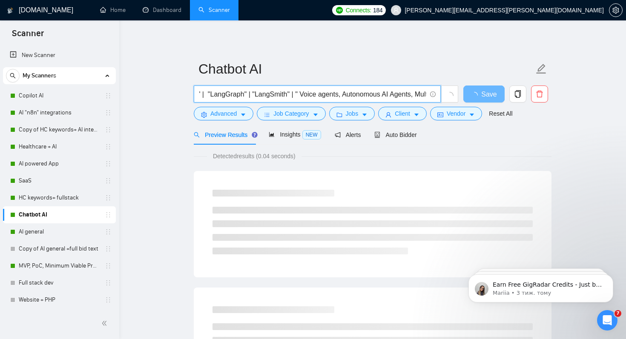
click at [359, 95] on input ""Chatbot"| "Chatbot development" | "AI Bot" | "AI Builder" | "n8n" | "AI model …" at bounding box center [312, 94] width 227 height 11
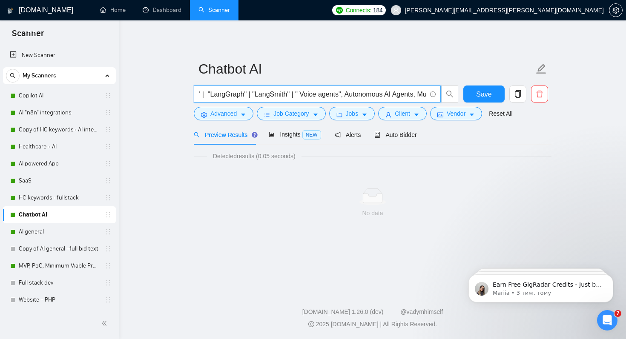
click at [364, 95] on input ""Chatbot"| "Chatbot development" | "AI Bot" | "AI Builder" | "n8n" | "AI model …" at bounding box center [312, 94] width 227 height 11
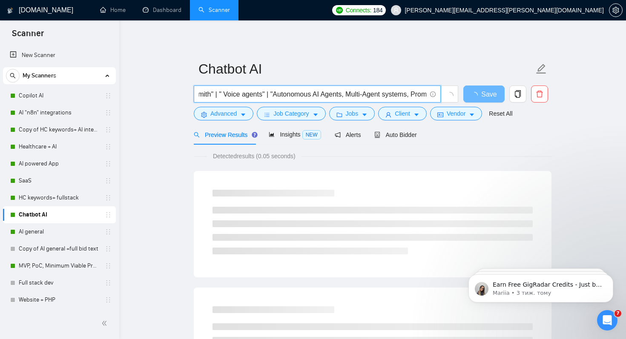
click at [364, 97] on input ""Chatbot"| "Chatbot development" | "AI Bot" | "AI Builder" | "n8n" | "AI model …" at bounding box center [312, 94] width 227 height 11
click at [370, 96] on input ""Chatbot"| "Chatbot development" | "AI Bot" | "AI Builder" | "n8n" | "AI model …" at bounding box center [312, 94] width 227 height 11
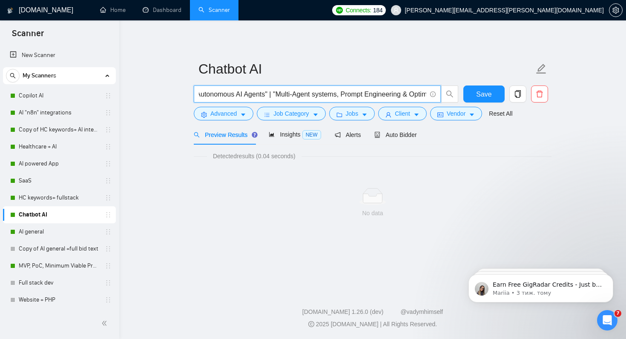
scroll to position [0, 690]
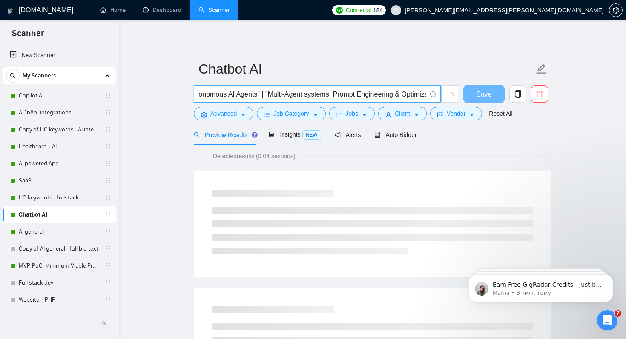
click at [354, 95] on input ""Chatbot"| "Chatbot development" | "AI Bot" | "AI Builder" | "n8n" | "AI model …" at bounding box center [312, 94] width 227 height 11
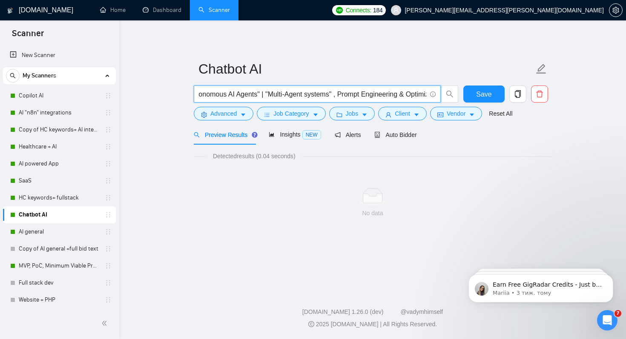
click at [363, 95] on input ""Chatbot"| "Chatbot development" | "AI Bot" | "AI Builder" | "n8n" | "AI model …" at bounding box center [312, 94] width 227 height 11
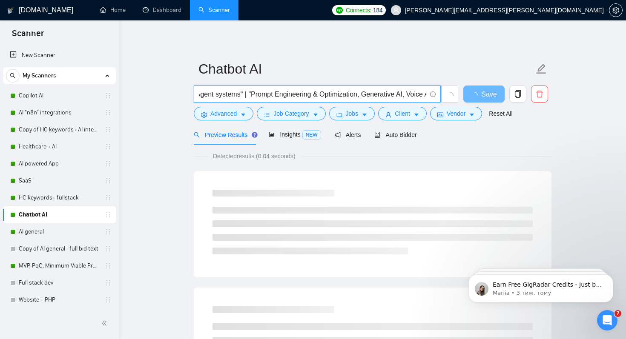
click at [386, 95] on input ""Chatbot"| "Chatbot development" | "AI Bot" | "AI Builder" | "n8n" | "AI model …" at bounding box center [312, 94] width 227 height 11
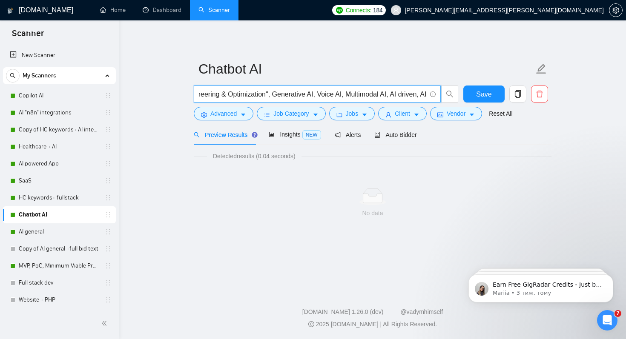
scroll to position [0, 874]
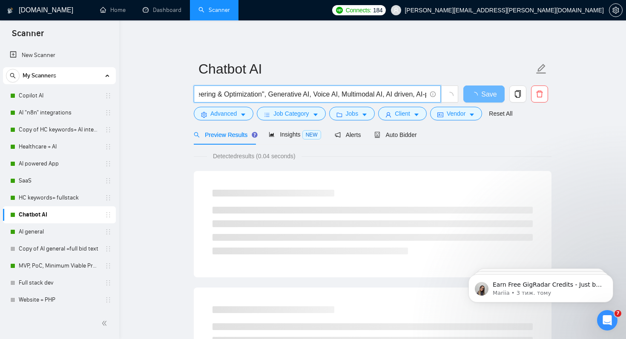
click at [298, 94] on input ""Chatbot"| "Chatbot development" | "AI Bot" | "AI Builder" | "n8n" | "AI model …" at bounding box center [312, 94] width 227 height 11
click at [343, 96] on input ""Chatbot"| "Chatbot development" | "AI Bot" | "AI Builder" | "n8n" | "AI model …" at bounding box center [312, 94] width 227 height 11
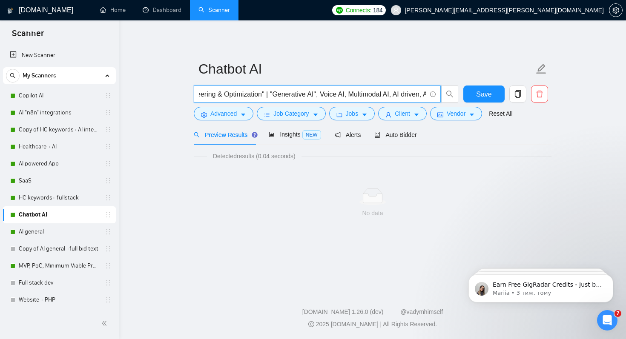
click at [350, 94] on input ""Chatbot"| "Chatbot development" | "AI Bot" | "AI Builder" | "n8n" | "AI model …" at bounding box center [312, 94] width 227 height 11
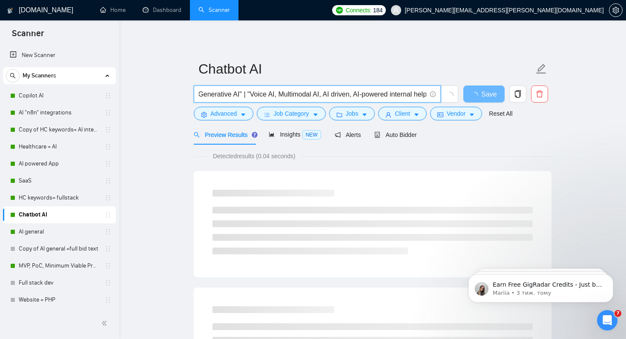
click at [306, 95] on input ""Chatbot"| "Chatbot development" | "AI Bot" | "AI Builder" | "n8n" | "AI model …" at bounding box center [312, 94] width 227 height 11
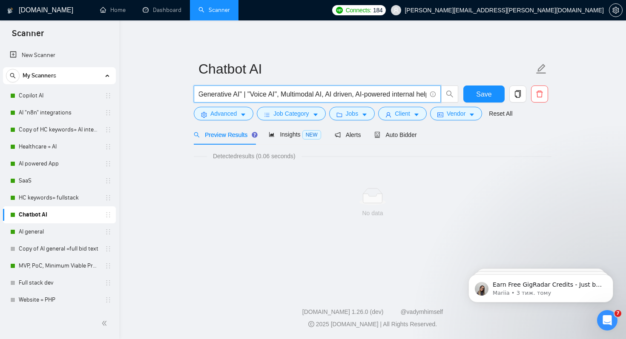
click at [310, 94] on input ""Chatbot"| "Chatbot development" | "AI Bot" | "AI Builder" | "n8n" | "AI model …" at bounding box center [312, 94] width 227 height 11
click at [360, 96] on input ""Chatbot"| "Chatbot development" | "AI Bot" | "AI Builder" | "n8n" | "AI model …" at bounding box center [312, 94] width 227 height 11
click at [365, 95] on input ""Chatbot"| "Chatbot development" | "AI Bot" | "AI Builder" | "n8n" | "AI model …" at bounding box center [312, 94] width 227 height 11
click at [370, 95] on input ""Chatbot"| "Chatbot development" | "AI Bot" | "AI Builder" | "n8n" | "AI model …" at bounding box center [312, 94] width 227 height 11
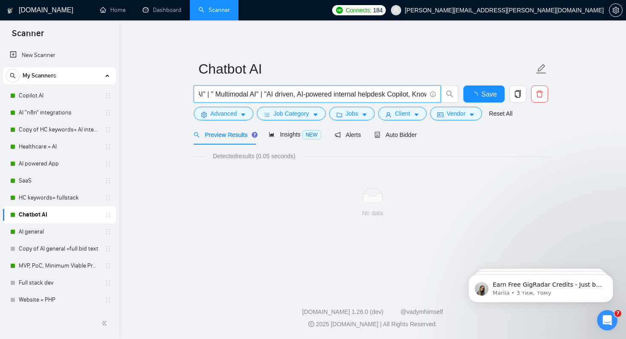
click at [327, 96] on input ""Chatbot"| "Chatbot development" | "AI Bot" | "AI Builder" | "n8n" | "AI model …" at bounding box center [312, 94] width 227 height 11
click at [332, 96] on input ""Chatbot"| "Chatbot development" | "AI Bot" | "AI Builder" | "n8n" | "AI model …" at bounding box center [312, 94] width 227 height 11
click at [339, 96] on input ""Chatbot"| "Chatbot development" | "AI Bot" | "AI Builder" | "n8n" | "AI model …" at bounding box center [312, 94] width 227 height 11
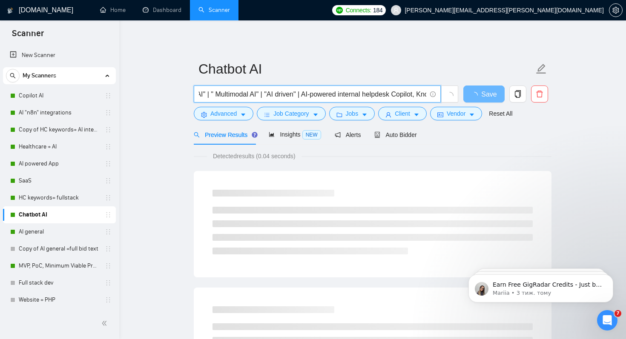
click at [336, 95] on input ""Chatbot"| "Chatbot development" | "AI Bot" | "AI Builder" | "n8n" | "AI model …" at bounding box center [312, 94] width 227 height 11
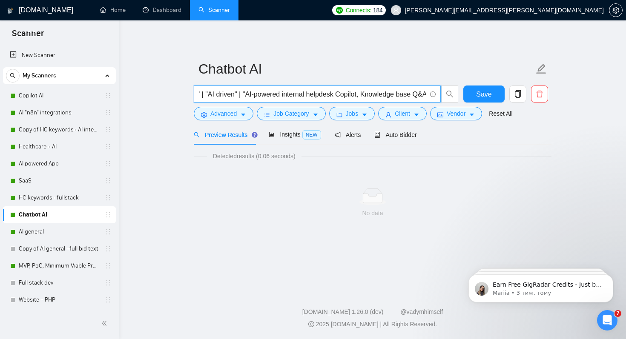
scroll to position [0, 1095]
click at [378, 95] on input ""Chatbot"| "Chatbot development" | "AI Bot" | "AI Builder" | "n8n" | "AI model …" at bounding box center [312, 94] width 227 height 11
click at [382, 95] on input ""Chatbot"| "Chatbot development" | "AI Bot" | "AI Builder" | "n8n" | "AI model …" at bounding box center [312, 94] width 227 height 11
click at [389, 95] on input ""Chatbot"| "Chatbot development" | "AI Bot" | "AI Builder" | "n8n" | "AI model …" at bounding box center [312, 94] width 227 height 11
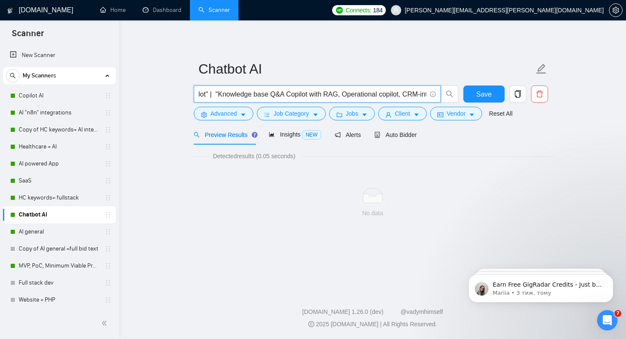
click at [376, 95] on input ""Chatbot"| "Chatbot development" | "AI Bot" | "AI Builder" | "n8n" | "AI model …" at bounding box center [312, 94] width 227 height 11
click at [384, 96] on input ""Chatbot"| "Chatbot development" | "AI Bot" | "AI Builder" | "n8n" | "AI model …" at bounding box center [312, 94] width 227 height 11
click at [344, 96] on input ""Chatbot"| "Chatbot development" | "AI Bot" | "AI Builder" | "n8n" | "AI model …" at bounding box center [312, 94] width 227 height 11
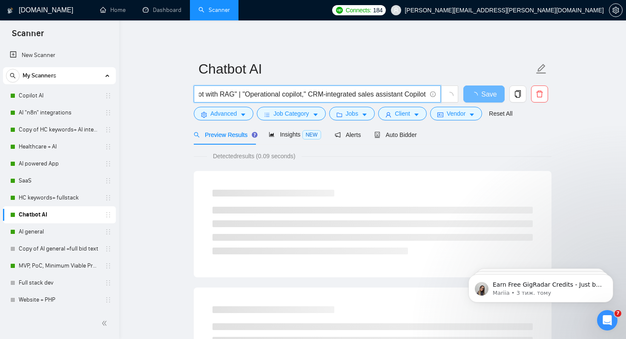
click at [345, 95] on input ""Chatbot"| "Chatbot development" | "AI Bot" | "AI Builder" | "n8n" | "AI model …" at bounding box center [312, 94] width 227 height 11
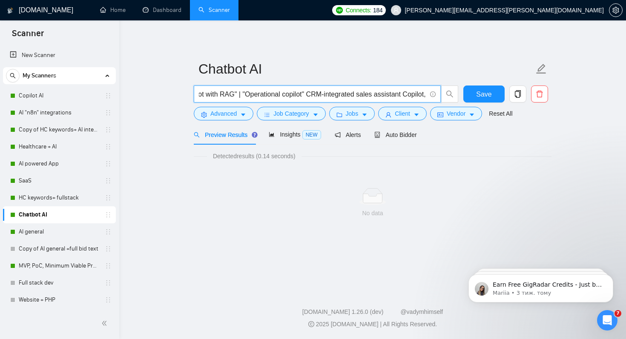
click at [350, 96] on input ""Chatbot"| "Chatbot development" | "AI Bot" | "AI Builder" | "n8n" | "AI model …" at bounding box center [312, 94] width 227 height 11
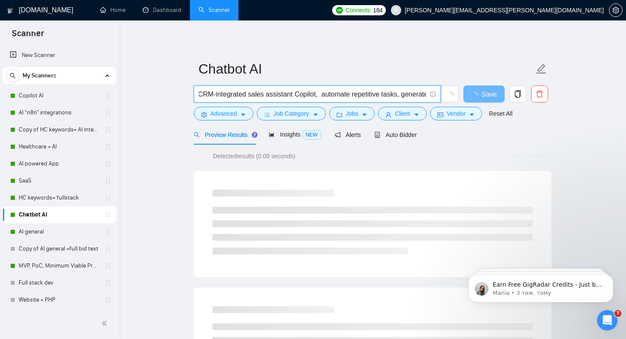
click at [362, 97] on input ""Chatbot"| "Chatbot development" | "AI Bot" | "AI Builder" | "n8n" | "AI model …" at bounding box center [312, 94] width 227 height 11
click at [366, 96] on input ""Chatbot"| "Chatbot development" | "AI Bot" | "AI Builder" | "n8n" | "AI model …" at bounding box center [312, 94] width 227 height 11
click at [373, 95] on input ""Chatbot"| "Chatbot development" | "AI Bot" | "AI Builder" | "n8n" | "AI model …" at bounding box center [312, 94] width 227 height 11
click at [355, 96] on input ""Chatbot"| "Chatbot development" | "AI Bot" | "AI Builder" | "n8n" | "AI model …" at bounding box center [312, 94] width 227 height 11
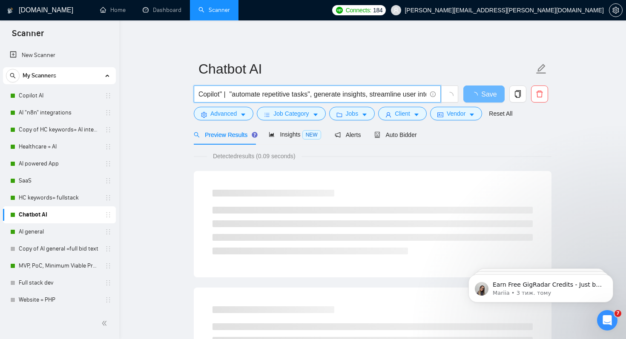
click at [361, 95] on input ""Chatbot"| "Chatbot development" | "AI Bot" | "AI Builder" | "n8n" | "AI model …" at bounding box center [312, 94] width 227 height 11
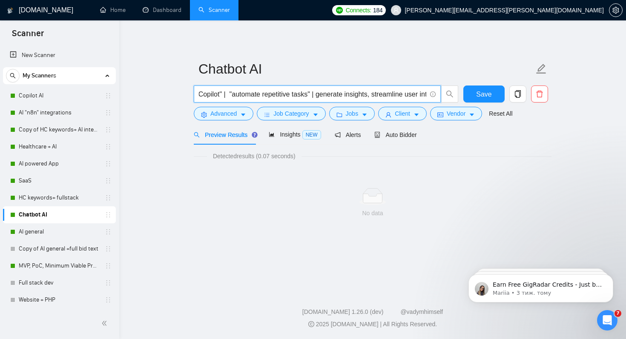
click at [367, 94] on input ""Chatbot"| "Chatbot development" | "AI Bot" | "AI Builder" | "n8n" | "AI model …" at bounding box center [312, 94] width 227 height 11
click at [365, 95] on input ""Chatbot"| "Chatbot development" | "AI Bot" | "AI Builder" | "n8n" | "AI model …" at bounding box center [312, 94] width 227 height 11
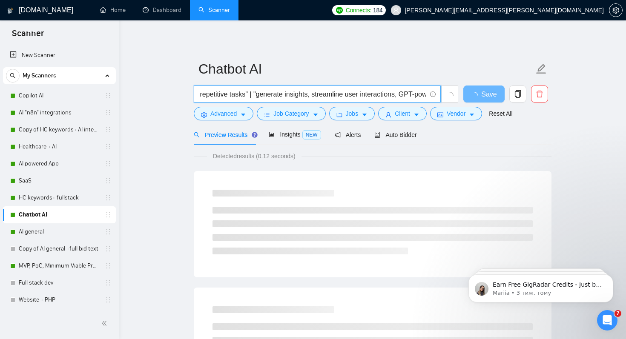
click at [358, 97] on input ""Chatbot"| "Chatbot development" | "AI Bot" | "AI Builder" | "n8n" | "AI model …" at bounding box center [312, 94] width 227 height 11
click at [365, 95] on input ""Chatbot"| "Chatbot development" | "AI Bot" | "AI Builder" | "n8n" | "AI model …" at bounding box center [312, 94] width 227 height 11
click at [344, 94] on input ""Chatbot"| "Chatbot development" | "AI Bot" | "AI Builder" | "n8n" | "AI model …" at bounding box center [312, 94] width 227 height 11
click at [352, 94] on input ""Chatbot"| "Chatbot development" | "AI Bot" | "AI Builder" | "n8n" | "AI model …" at bounding box center [312, 94] width 227 height 11
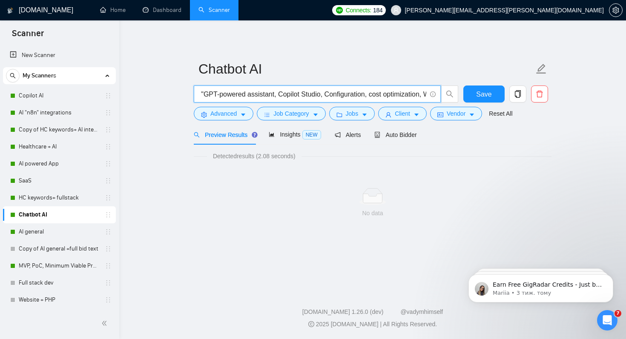
scroll to position [0, 1819]
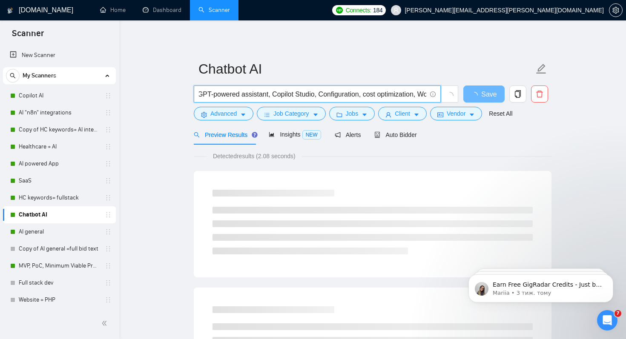
click at [325, 95] on input ""Chatbot"| "Chatbot development" | "AI Bot" | "AI Builder" | "n8n" | "AI model …" at bounding box center [312, 94] width 227 height 11
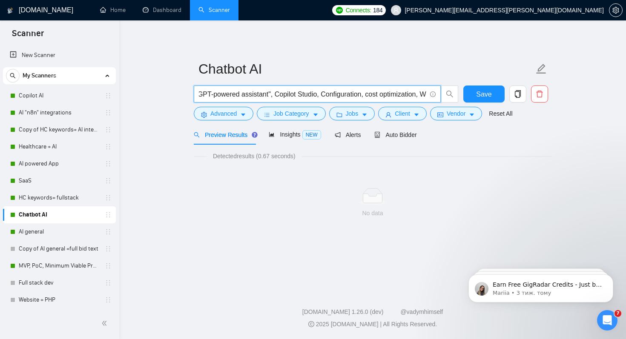
click at [330, 95] on input ""Chatbot"| "Chatbot development" | "AI Bot" | "AI Builder" | "n8n" | "AI model …" at bounding box center [312, 94] width 227 height 11
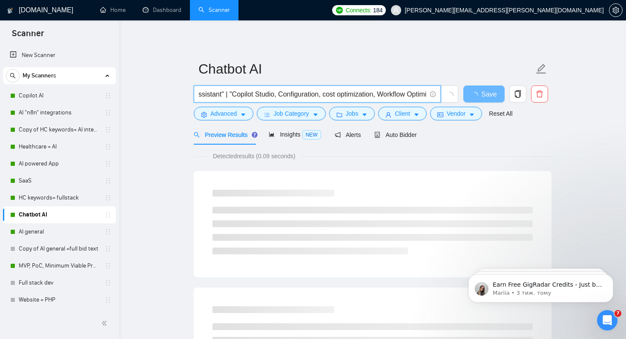
click at [332, 96] on input ""Chatbot"| "Chatbot development" | "AI Bot" | "AI Builder" | "n8n" | "AI model …" at bounding box center [312, 94] width 227 height 11
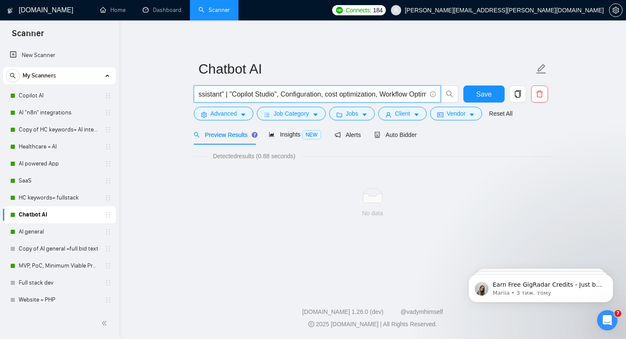
click at [338, 96] on input ""Chatbot"| "Chatbot development" | "AI Bot" | "AI Builder" | "n8n" | "AI model …" at bounding box center [312, 94] width 227 height 11
click at [305, 94] on input ""Chatbot"| "Chatbot development" | "AI Bot" | "AI Builder" | "n8n" | "AI model …" at bounding box center [312, 94] width 227 height 11
click at [315, 95] on input ""Chatbot"| "Chatbot development" | "AI Bot" | "AI Builder" | "n8n" | "AI model …" at bounding box center [312, 94] width 227 height 11
click at [369, 95] on input ""Chatbot"| "Chatbot development" | "AI Bot" | "AI Builder" | "n8n" | "AI model …" at bounding box center [312, 94] width 227 height 11
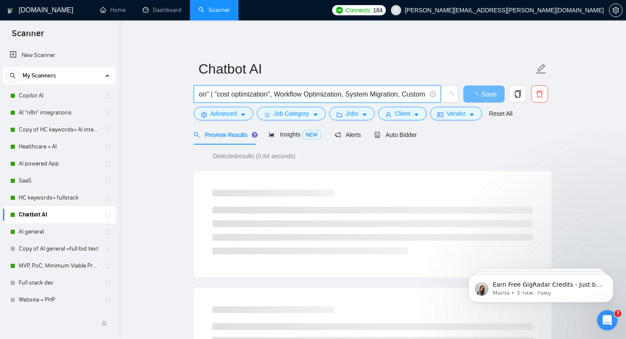
scroll to position [0, 1993]
click at [329, 97] on input ""Chatbot"| "Chatbot development" | "AI Bot" | "AI Builder" | "n8n" | "AI model …" at bounding box center [312, 94] width 227 height 11
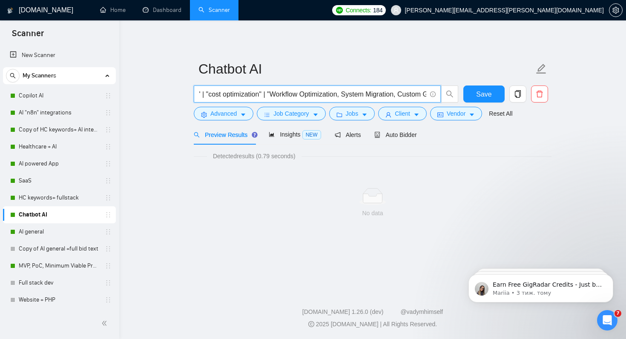
click at [403, 93] on input ""Chatbot"| "Chatbot development" | "AI Bot" | "AI Builder" | "n8n" | "AI model …" at bounding box center [312, 94] width 227 height 11
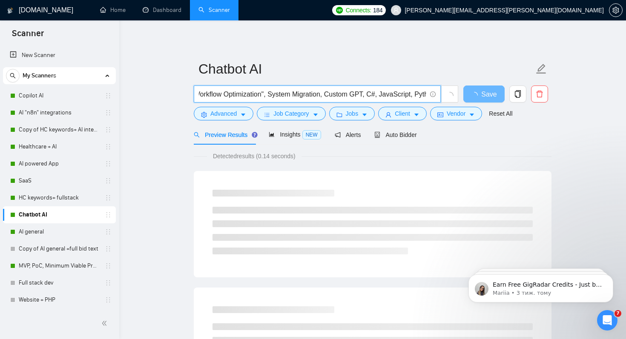
click at [335, 95] on input ""Chatbot"| "Chatbot development" | "AI Bot" | "AI Builder" | "n8n" | "AI model …" at bounding box center [312, 94] width 227 height 11
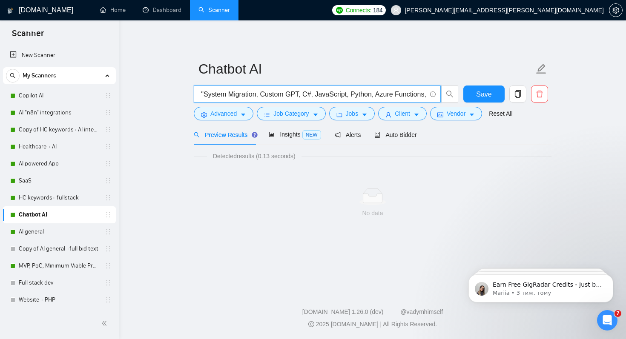
scroll to position [0, 2140]
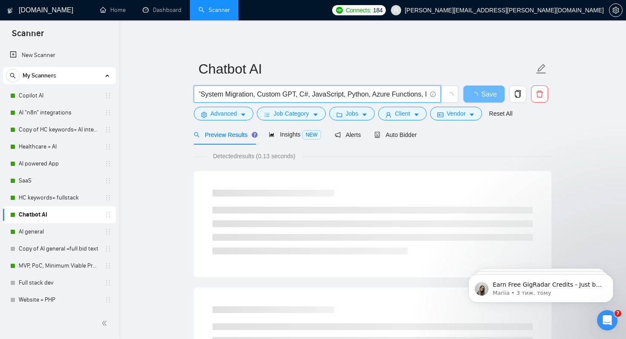
click at [322, 95] on input ""Chatbot"| "Chatbot development" | "AI Bot" | "AI Builder" | "n8n" | "AI model …" at bounding box center [312, 94] width 227 height 11
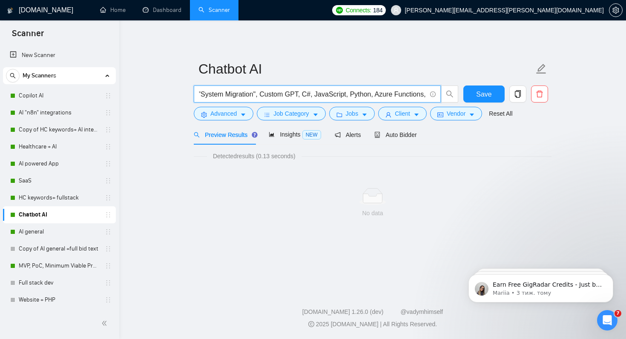
click at [330, 95] on input ""Chatbot"| "Chatbot development" | "AI Bot" | "AI Builder" | "n8n" | "AI model …" at bounding box center [312, 94] width 227 height 11
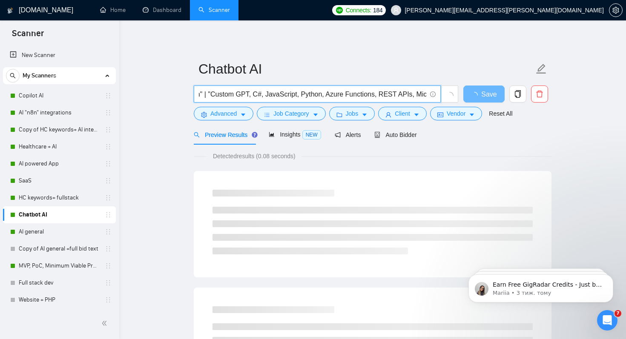
click at [321, 94] on input ""Chatbot"| "Chatbot development" | "AI Bot" | "AI Builder" | "n8n" | "AI model …" at bounding box center [312, 94] width 227 height 11
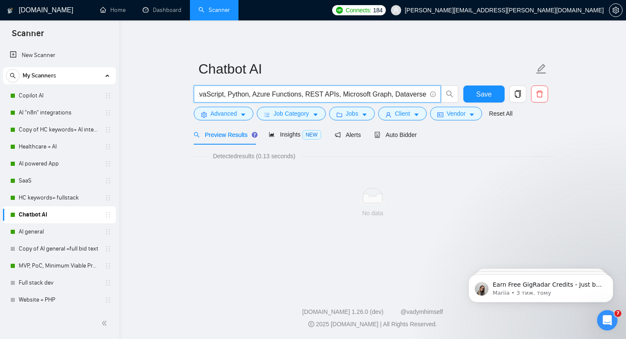
scroll to position [0, 2342]
drag, startPoint x: 327, startPoint y: 96, endPoint x: 303, endPoint y: 95, distance: 24.3
click at [303, 95] on input ""Chatbot"| "Chatbot development" | "AI Bot" | "AI Builder" | "n8n" | "AI model …" at bounding box center [312, 94] width 227 height 11
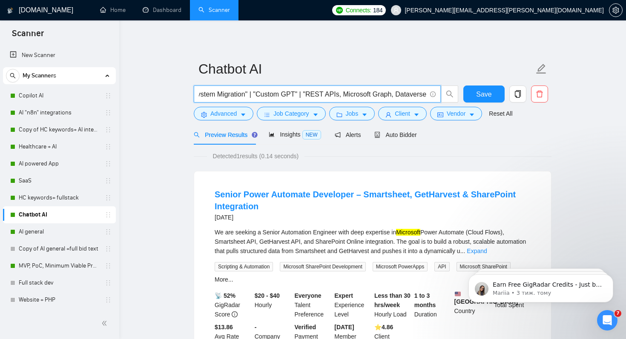
click at [340, 93] on input ""Chatbot"| "Chatbot development" | "AI Bot" | "AI Builder" | "n8n" | "AI model …" at bounding box center [312, 94] width 227 height 11
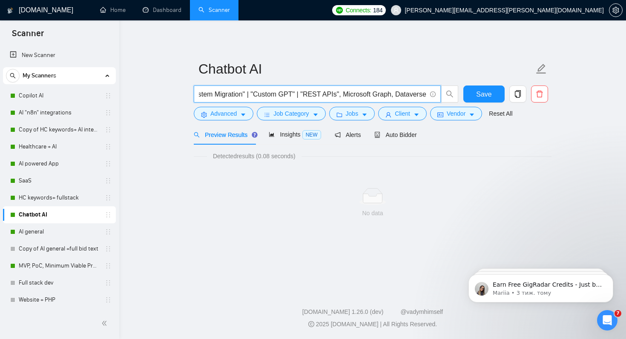
click at [348, 94] on input ""Chatbot"| "Chatbot development" | "AI Bot" | "AI Builder" | "n8n" | "AI model …" at bounding box center [312, 94] width 227 height 11
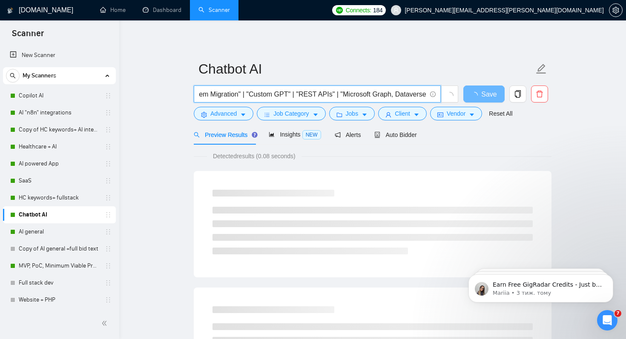
click at [390, 95] on input ""Chatbot"| "Chatbot development" | "AI Bot" | "AI Builder" | "n8n" | "AI model …" at bounding box center [312, 94] width 227 height 11
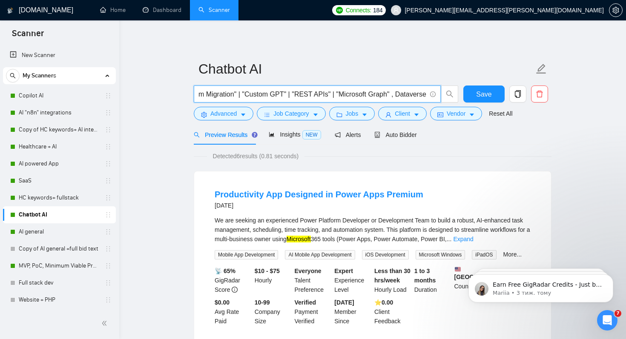
click at [398, 96] on input ""Chatbot"| "Chatbot development" | "AI Bot" | "AI Builder" | "n8n" | "AI model …" at bounding box center [312, 94] width 227 height 11
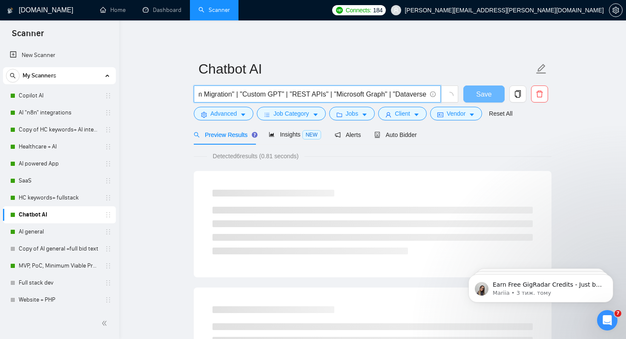
click at [424, 95] on input ""Chatbot"| "Chatbot development" | "AI Bot" | "AI Builder" | "n8n" | "AI model …" at bounding box center [312, 94] width 227 height 11
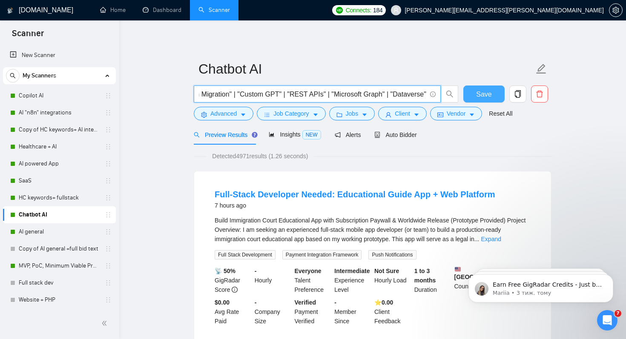
type input ""Chatbot"| "Chatbot development" | "AI Bot" | "AI Builder" | "n8n" | "AI model …"
click at [489, 95] on span "Save" at bounding box center [483, 94] width 15 height 11
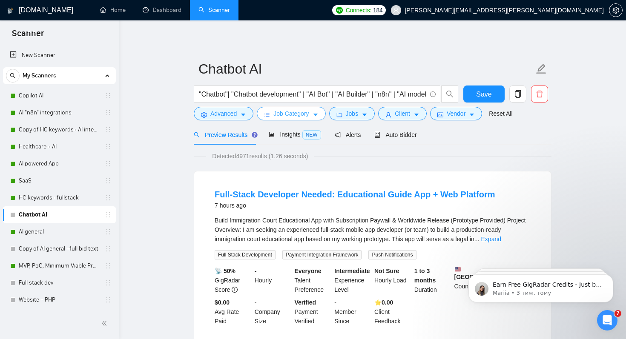
click at [279, 116] on span "Job Category" at bounding box center [290, 113] width 35 height 9
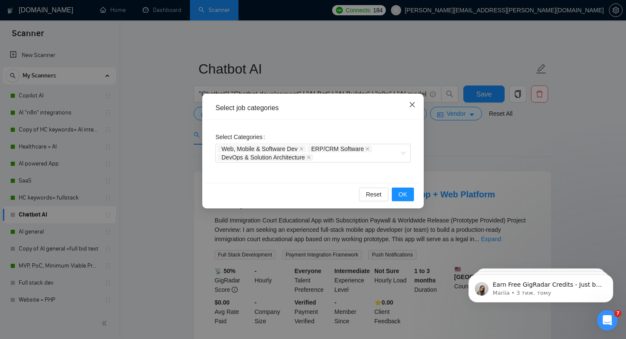
click at [413, 104] on icon "close" at bounding box center [412, 104] width 7 height 7
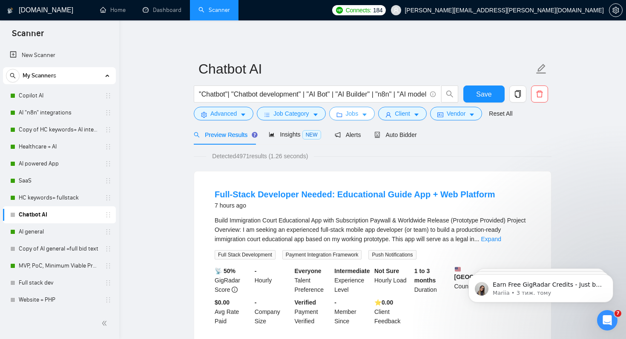
click at [351, 113] on span "Jobs" at bounding box center [352, 113] width 13 height 9
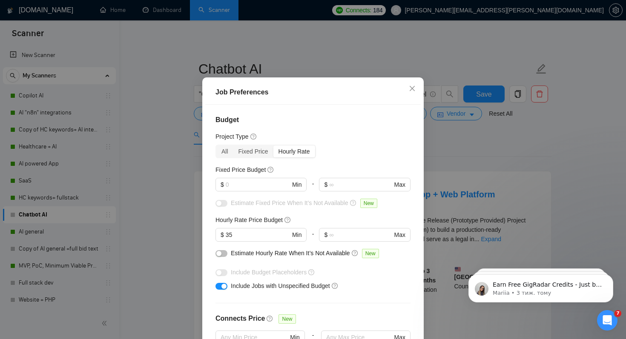
scroll to position [54, 0]
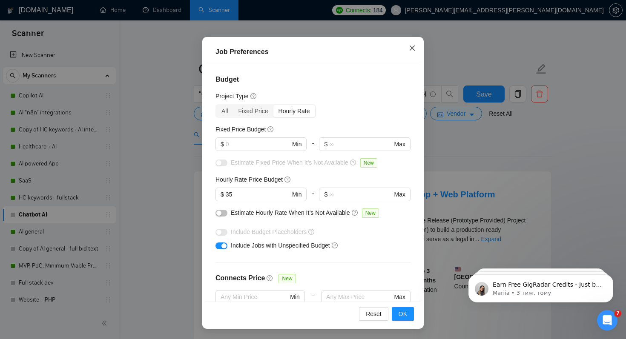
click at [413, 49] on icon "close" at bounding box center [412, 48] width 7 height 7
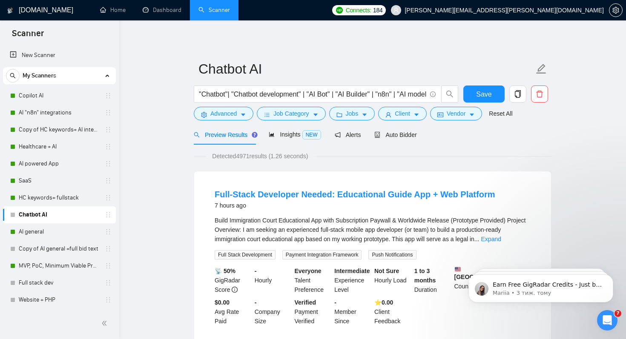
scroll to position [14, 0]
click at [409, 109] on button "Client" at bounding box center [402, 114] width 49 height 14
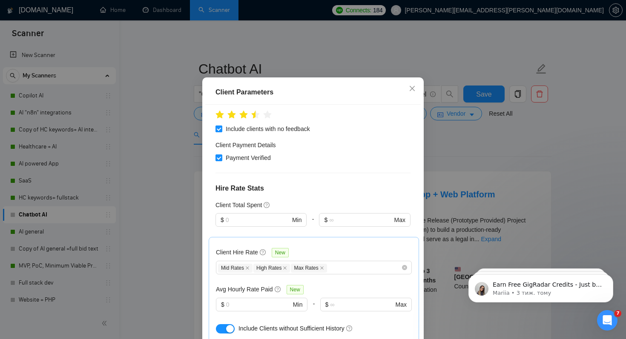
scroll to position [364, 0]
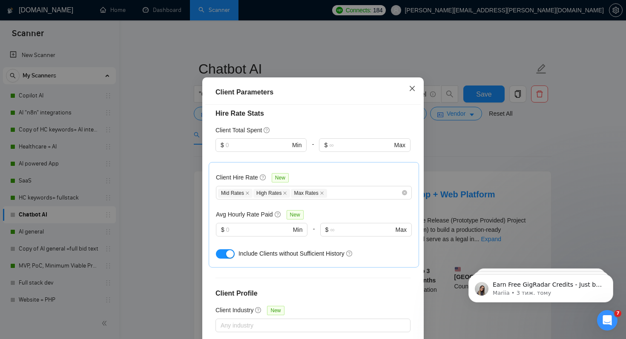
click at [411, 99] on span "Close" at bounding box center [412, 88] width 23 height 23
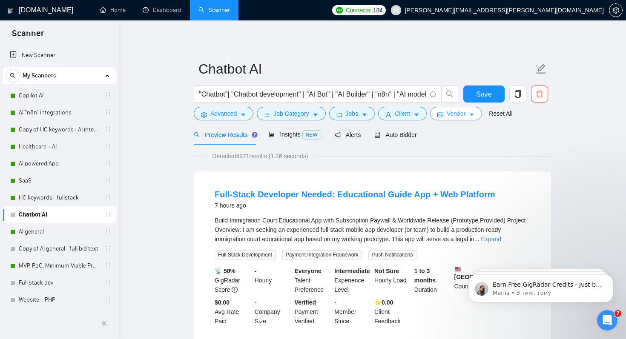
click at [462, 112] on span "Vendor" at bounding box center [456, 113] width 19 height 9
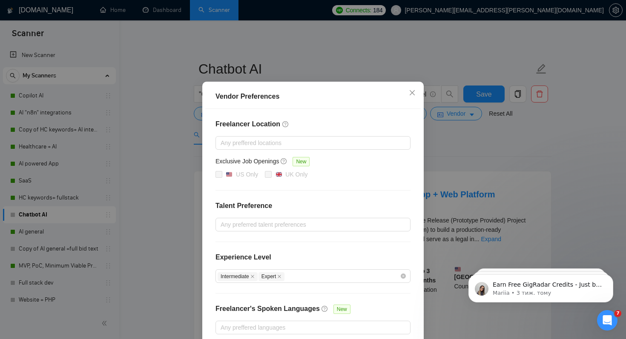
scroll to position [54, 0]
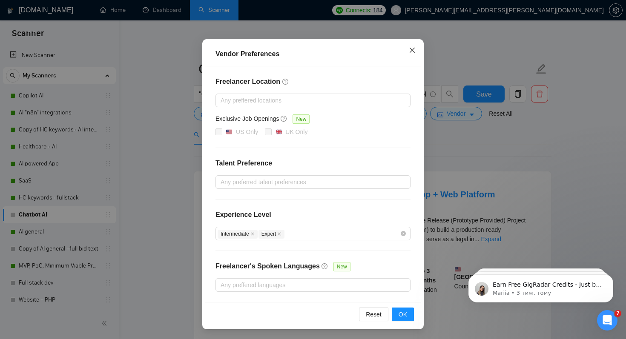
click at [409, 53] on icon "close" at bounding box center [412, 50] width 7 height 7
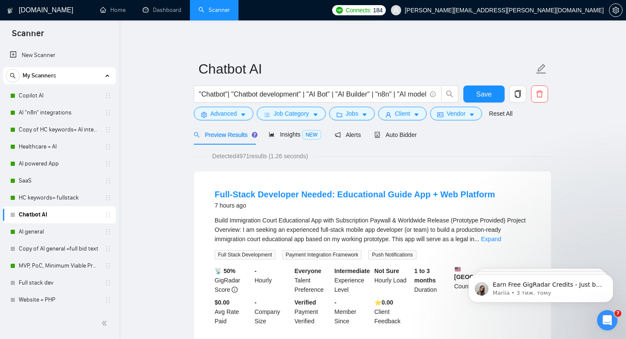
scroll to position [12, 0]
click at [282, 135] on span "Insights NEW" at bounding box center [295, 134] width 52 height 7
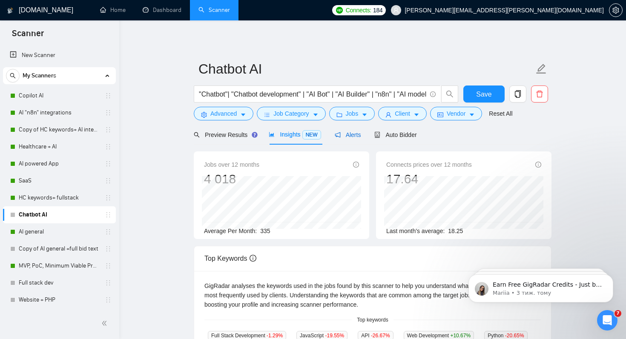
click at [346, 135] on span "Alerts" at bounding box center [348, 135] width 26 height 7
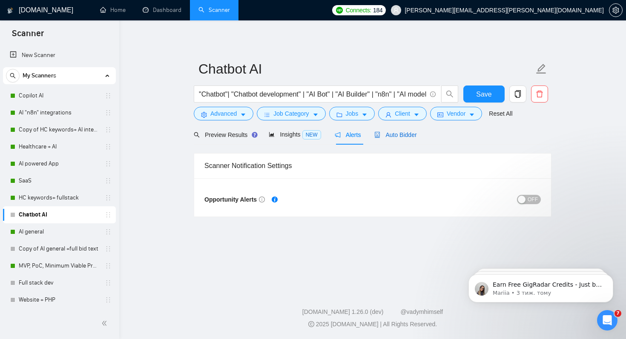
click at [399, 132] on span "Auto Bidder" at bounding box center [395, 135] width 42 height 7
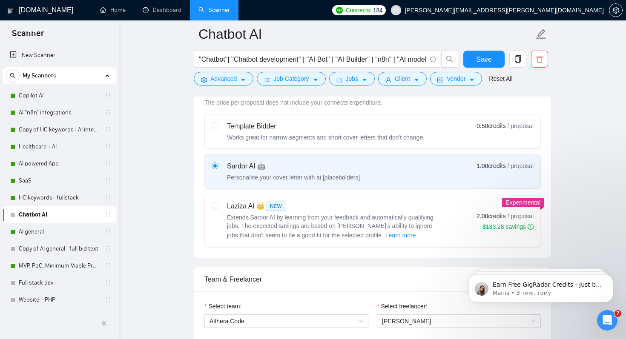
scroll to position [332, 0]
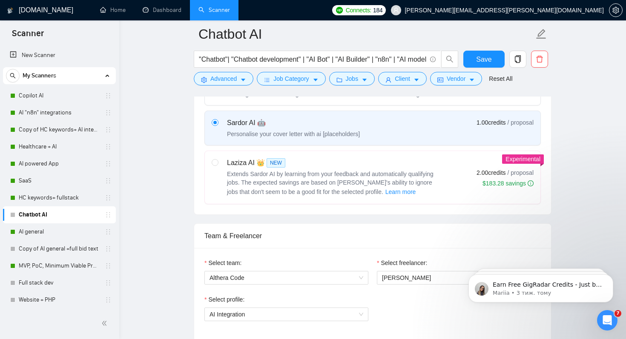
click at [230, 182] on span "Extends Sardor AI by learning from your feedback and automatically qualifying j…" at bounding box center [330, 183] width 206 height 25
click at [218, 165] on input "radio" at bounding box center [215, 162] width 6 height 6
radio input "true"
radio input "false"
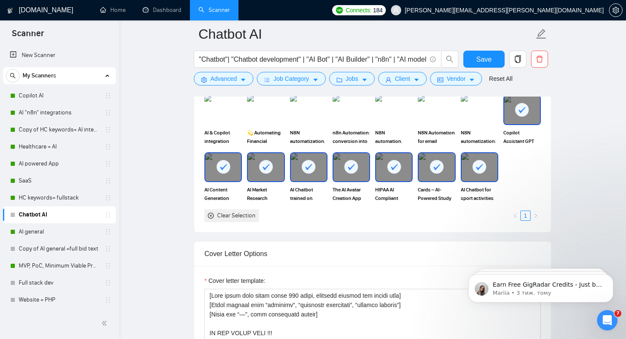
scroll to position [831, 0]
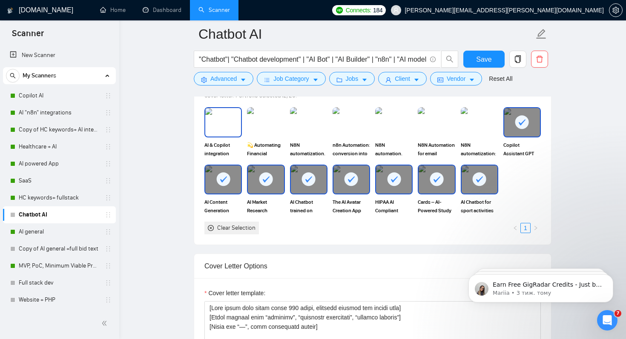
click at [229, 122] on img at bounding box center [223, 122] width 36 height 28
click at [259, 127] on img at bounding box center [266, 122] width 36 height 28
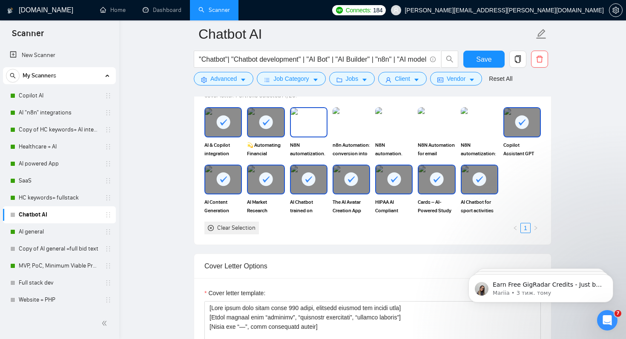
click at [312, 129] on img at bounding box center [309, 122] width 36 height 28
click at [512, 136] on div at bounding box center [522, 122] width 36 height 28
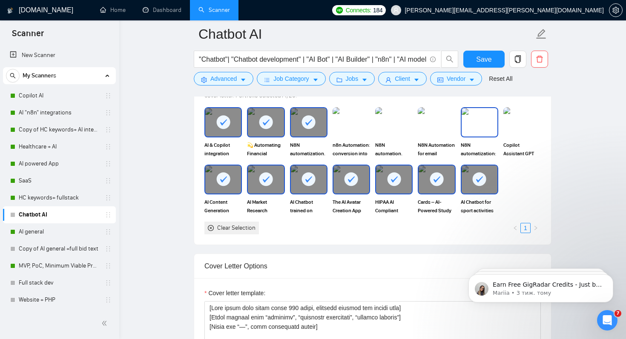
click at [478, 134] on img at bounding box center [479, 122] width 36 height 28
click at [422, 129] on img at bounding box center [436, 122] width 36 height 28
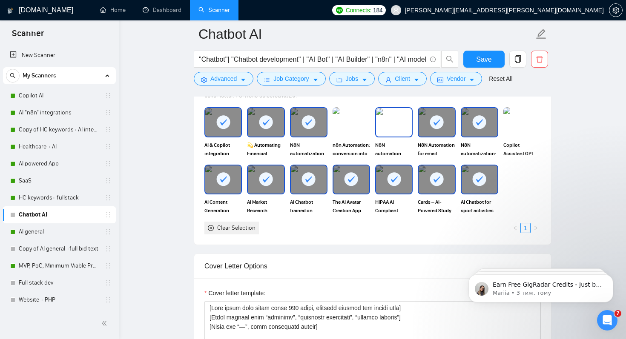
click at [387, 129] on img at bounding box center [394, 122] width 36 height 28
click at [357, 129] on img at bounding box center [350, 122] width 37 height 30
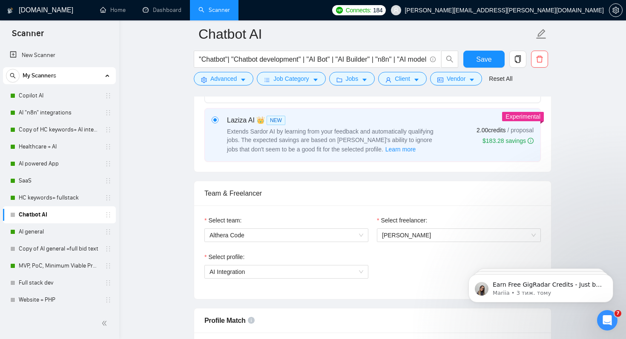
scroll to position [0, 0]
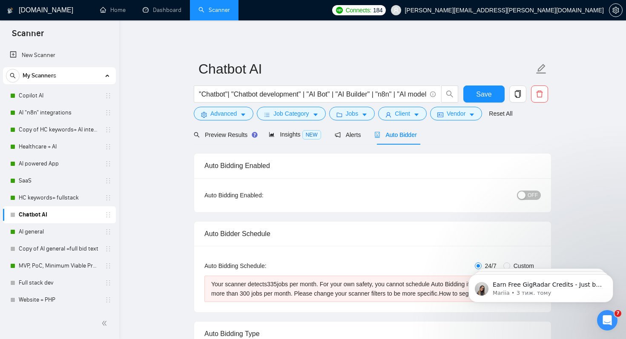
click at [532, 195] on span "OFF" at bounding box center [532, 195] width 10 height 9
click at [493, 94] on button "Save" at bounding box center [483, 94] width 41 height 17
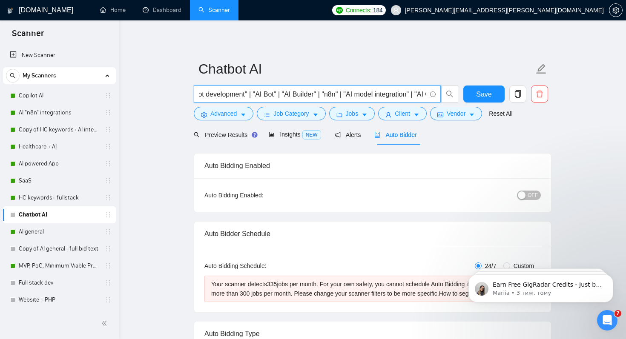
drag, startPoint x: 327, startPoint y: 95, endPoint x: 351, endPoint y: 95, distance: 24.3
click at [351, 95] on input ""Chatbot"| "Chatbot development" | "AI Bot" | "AI Builder" | "n8n" | "AI model …" at bounding box center [312, 94] width 227 height 11
drag, startPoint x: 272, startPoint y: 95, endPoint x: 318, endPoint y: 95, distance: 46.8
click at [318, 95] on input ""Chatbot"| "Chatbot development" | "AI Bot" | "AI Builder" | "AI model integrat…" at bounding box center [312, 94] width 227 height 11
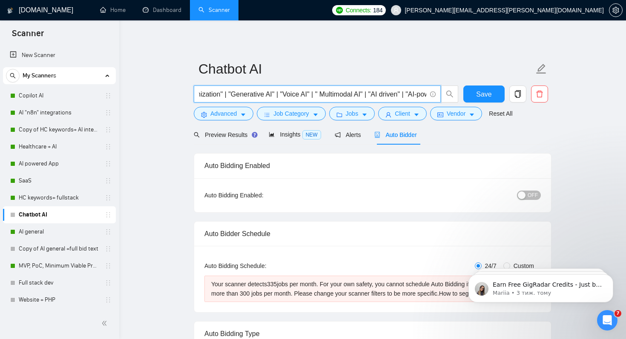
scroll to position [0, 849]
drag, startPoint x: 254, startPoint y: 94, endPoint x: 309, endPoint y: 95, distance: 55.4
click at [310, 95] on input ""Chatbot"| "Chatbot development" | "AI Bot" | "AI Builder" | "AI model integrat…" at bounding box center [312, 94] width 227 height 11
type input ""Chatbot"| "Chatbot development" | "AI Bot" | "AI Builder" | "AI model integrat…"
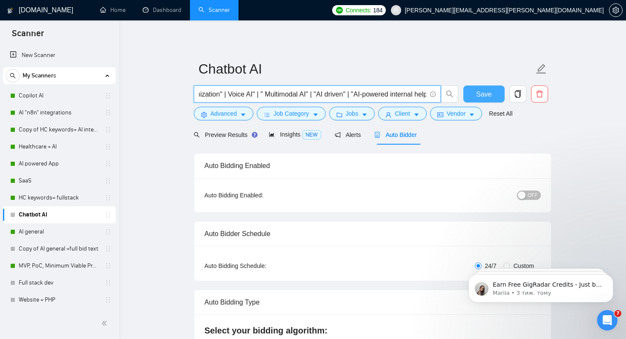
type input ""Chatbot"| "Chatbot development" | "AI Bot" | "AI Builder" | "AI model integrat…"
click at [473, 94] on button "Save" at bounding box center [483, 94] width 41 height 17
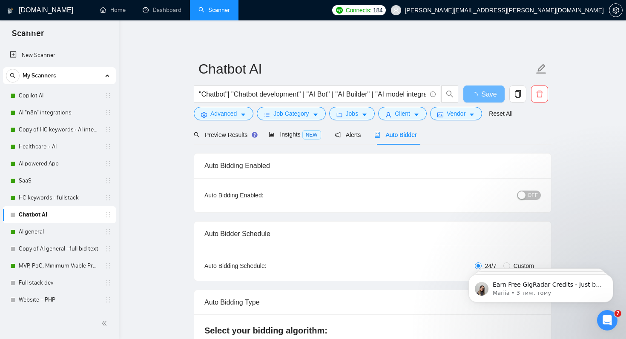
click at [534, 197] on span "OFF" at bounding box center [532, 195] width 10 height 9
click at [534, 192] on span "OFF" at bounding box center [532, 195] width 10 height 9
click at [493, 96] on button "Save" at bounding box center [483, 94] width 41 height 17
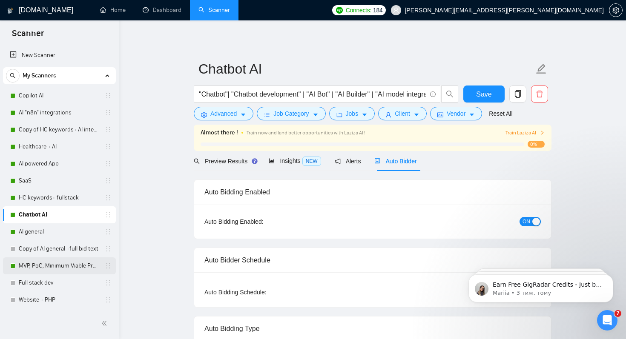
click at [47, 267] on link "MVP, PoC, Minimum Viable Product" at bounding box center [59, 266] width 81 height 17
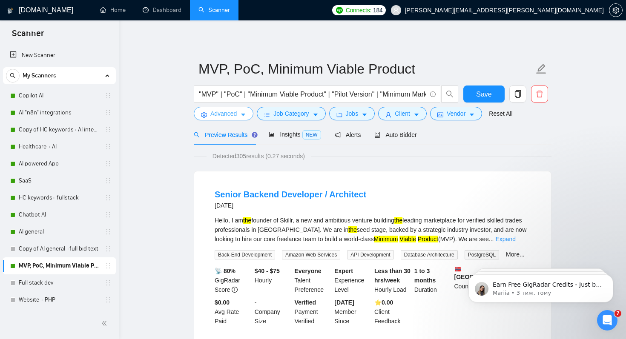
click at [232, 111] on span "Advanced" at bounding box center [223, 113] width 26 height 9
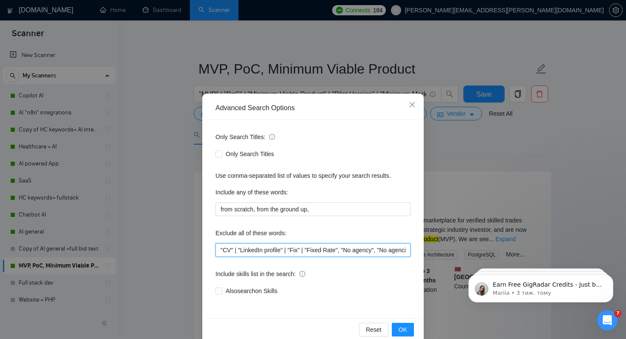
click at [238, 252] on input ""CV" | "LinkedIn profile" | "Fix" | "Fixed Rate", "No agency", "No agencies", "…" at bounding box center [312, 251] width 195 height 14
click at [288, 253] on input ""CV" ,"LinkedIn profile" | "Fix" | "Fixed Rate", "No agency", "No agencies", "n…" at bounding box center [312, 251] width 195 height 14
click at [305, 253] on input ""CV" ,"LinkedIn profile" ,"Fix" | "Fixed Rate", "No agency", "No agencies", "no…" at bounding box center [312, 251] width 195 height 14
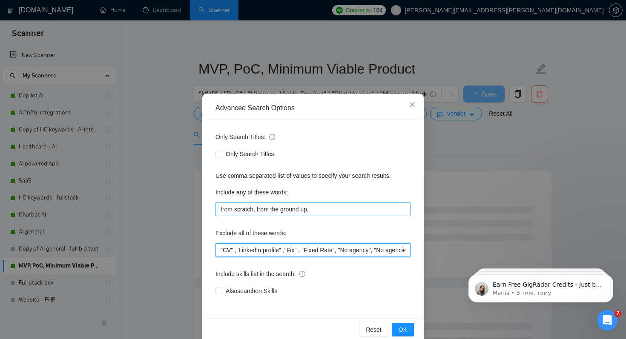
type input ""CV" ,"LinkedIn profile" ,"Fix" , "Fixed Rate", "No agency", "No agencies", "no…"
drag, startPoint x: 317, startPoint y: 210, endPoint x: 168, endPoint y: 210, distance: 149.4
click at [167, 210] on div "Advanced Search Options Only Search Titles: Only Search Titles Use comma-separa…" at bounding box center [313, 169] width 626 height 339
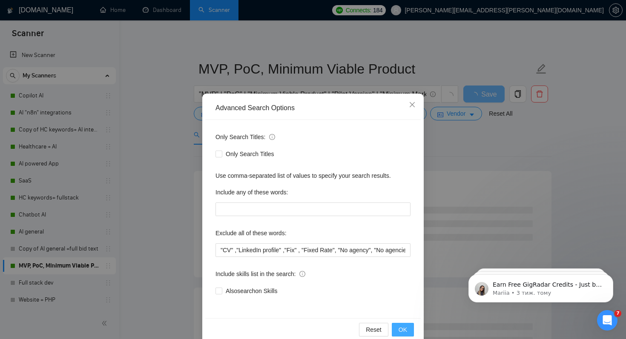
click at [404, 328] on span "OK" at bounding box center [402, 329] width 9 height 9
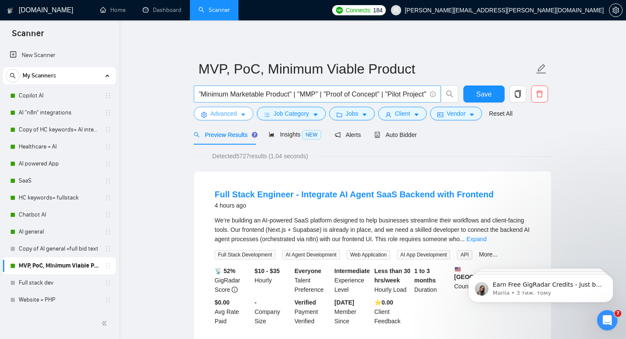
scroll to position [0, 196]
click at [427, 94] on span ""MVP" | "PoC" | "Minimum Viable Product" | "Pilot Version" | "Minimum Marketabl…" at bounding box center [317, 94] width 247 height 17
paste input "from scratch, from the ground up,"
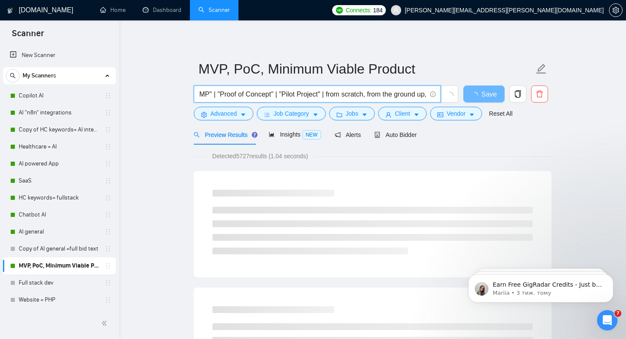
click at [321, 94] on input ""MVP" | "PoC" | "Minimum Viable Product" | "Pilot Version" | "Minimum Marketabl…" at bounding box center [312, 94] width 227 height 11
click at [363, 97] on input ""MVP" | "PoC" | "Minimum Viable Product" | "Pilot Version" | "Minimum Marketabl…" at bounding box center [312, 94] width 227 height 11
click at [371, 95] on input ""MVP" | "PoC" | "Minimum Viable Product" | "Pilot Version" | "Minimum Marketabl…" at bounding box center [312, 94] width 227 height 11
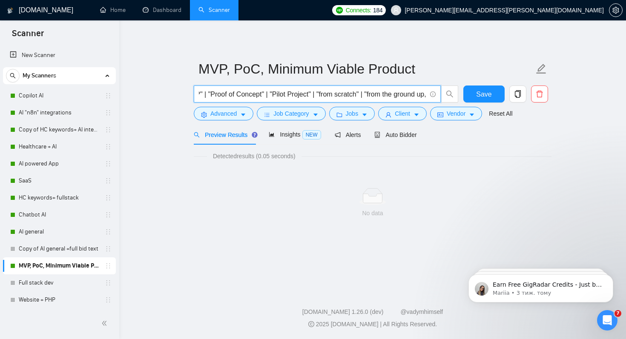
scroll to position [0, 318]
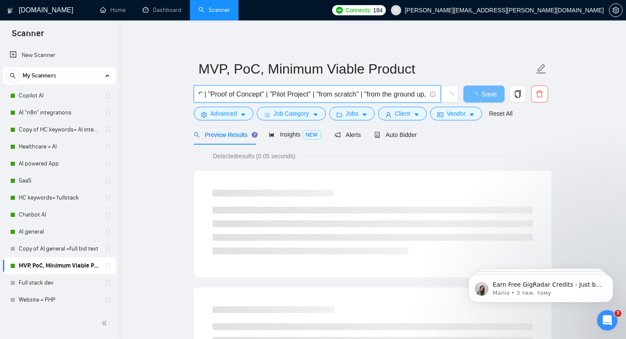
click at [423, 95] on input ""MVP" | "PoC" | "Minimum Viable Product" | "Pilot Version" | "Minimum Marketabl…" at bounding box center [312, 94] width 227 height 11
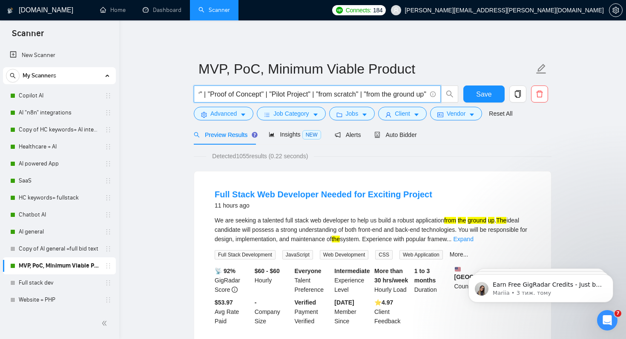
scroll to position [0, 319]
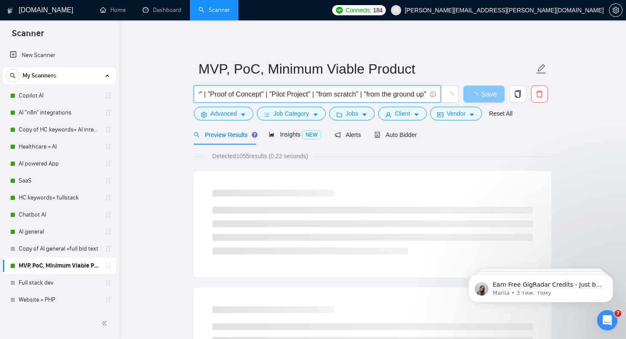
type input ""MVP" | "PoC" | "Minimum Viable Product" | "Pilot Version" | "Minimum Marketabl…"
click at [496, 95] on span "Save" at bounding box center [488, 94] width 15 height 11
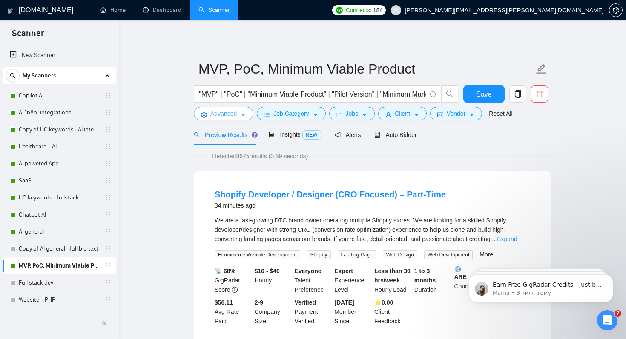
click at [235, 112] on span "Advanced" at bounding box center [223, 113] width 26 height 9
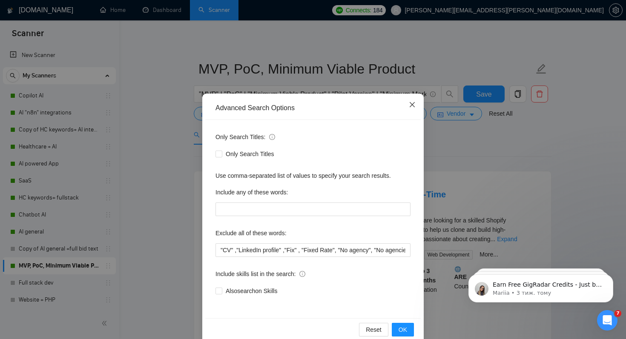
click at [413, 106] on icon "close" at bounding box center [412, 104] width 5 height 5
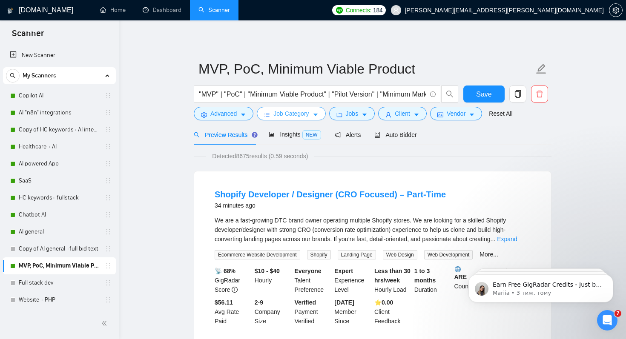
click at [294, 114] on span "Job Category" at bounding box center [290, 113] width 35 height 9
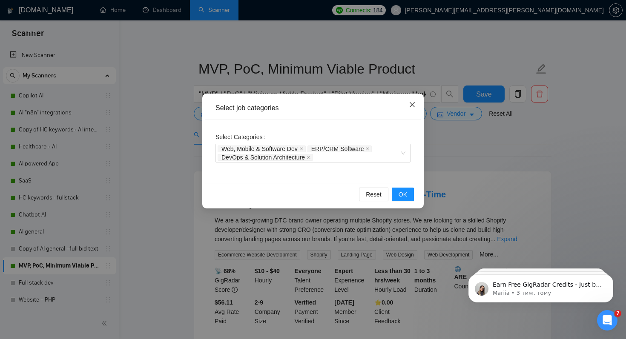
click at [413, 103] on icon "close" at bounding box center [412, 104] width 7 height 7
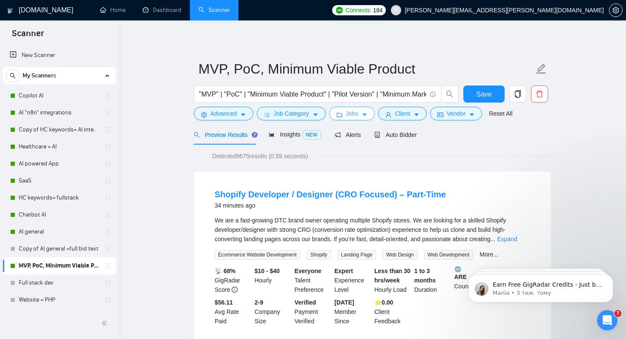
click at [366, 112] on icon "caret-down" at bounding box center [364, 115] width 6 height 6
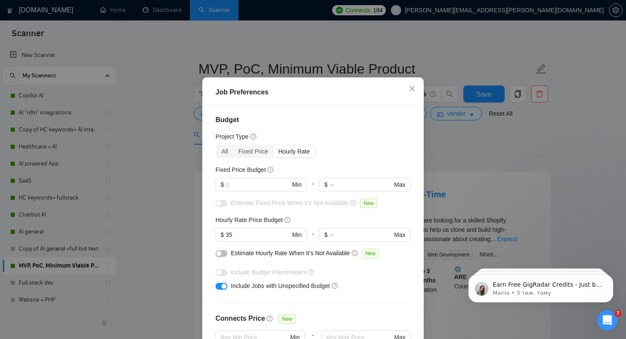
scroll to position [54, 0]
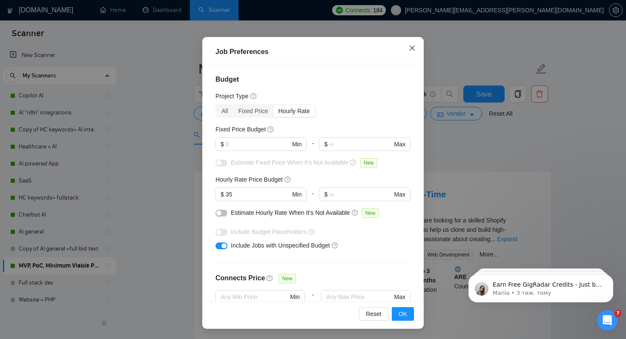
click at [412, 49] on icon "close" at bounding box center [412, 48] width 5 height 5
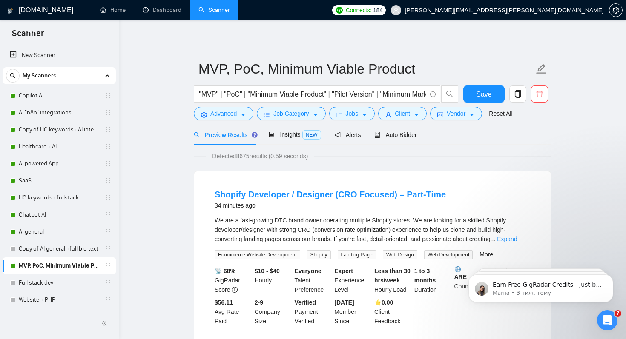
scroll to position [14, 0]
click at [417, 115] on icon "caret-down" at bounding box center [416, 115] width 6 height 6
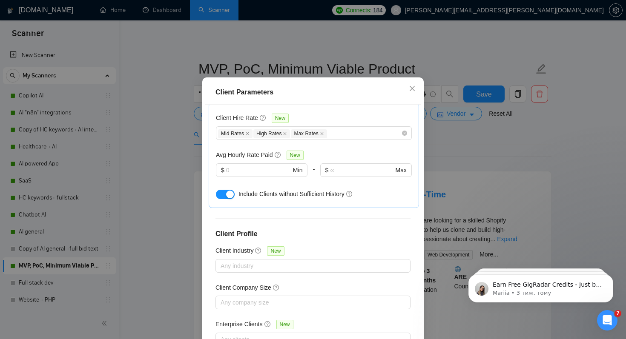
scroll to position [54, 0]
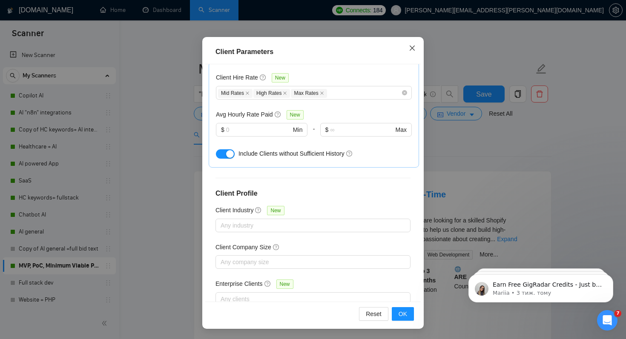
click at [414, 48] on icon "close" at bounding box center [412, 48] width 7 height 7
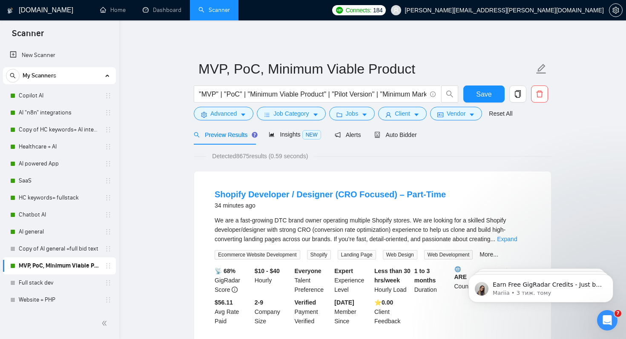
scroll to position [14, 0]
click at [297, 134] on span "Insights NEW" at bounding box center [295, 134] width 52 height 7
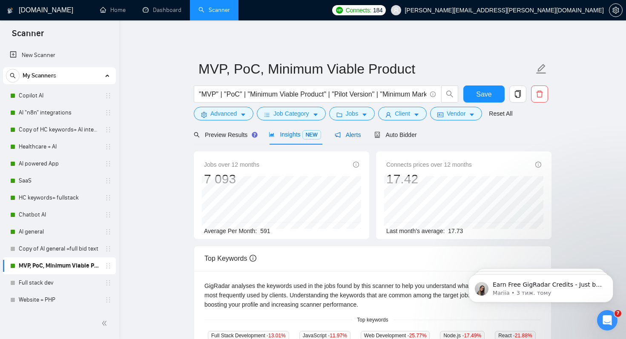
click at [354, 133] on span "Alerts" at bounding box center [348, 135] width 26 height 7
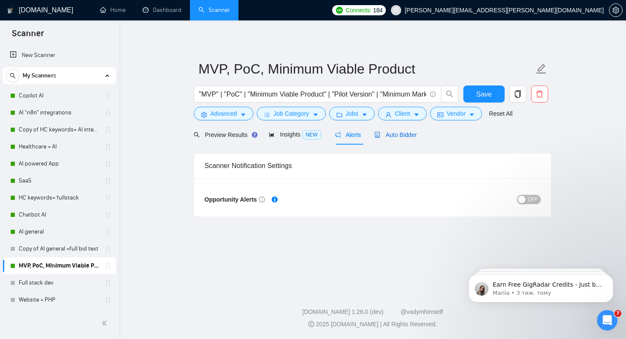
click at [390, 136] on span "Auto Bidder" at bounding box center [395, 135] width 42 height 7
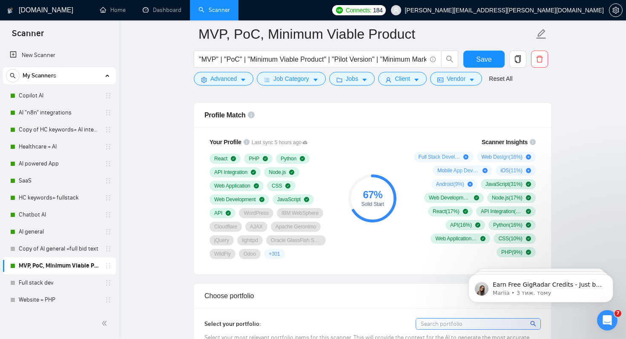
scroll to position [518, 0]
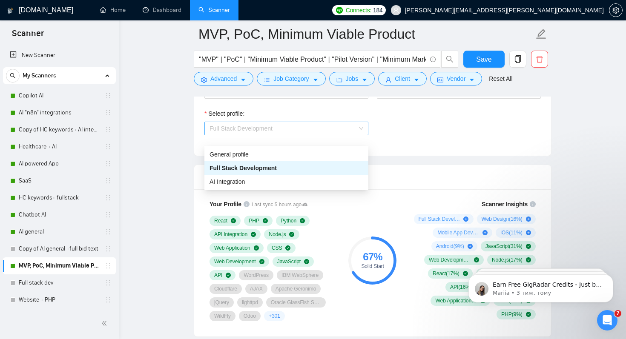
click at [300, 135] on span "Full Stack Development" at bounding box center [286, 128] width 154 height 13
click at [279, 180] on div "AI Integration" at bounding box center [286, 181] width 154 height 9
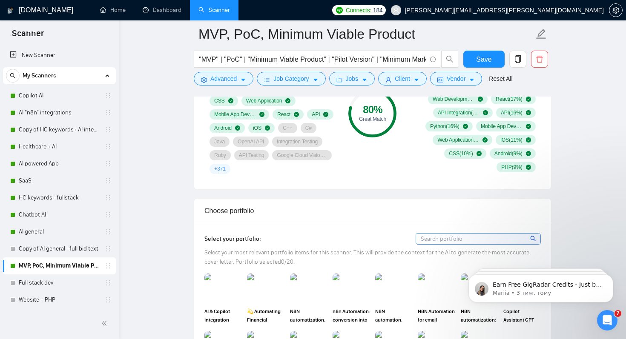
scroll to position [766, 0]
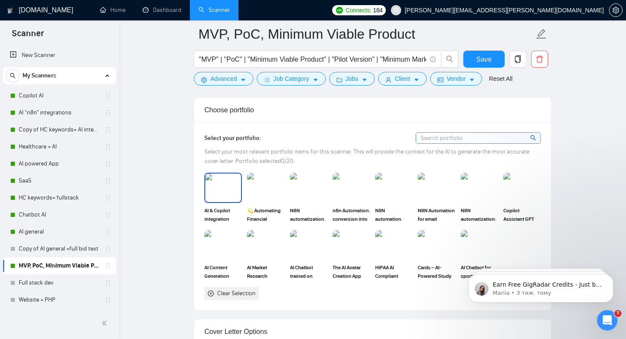
click at [212, 202] on img at bounding box center [223, 188] width 36 height 28
click at [272, 202] on img at bounding box center [266, 188] width 36 height 28
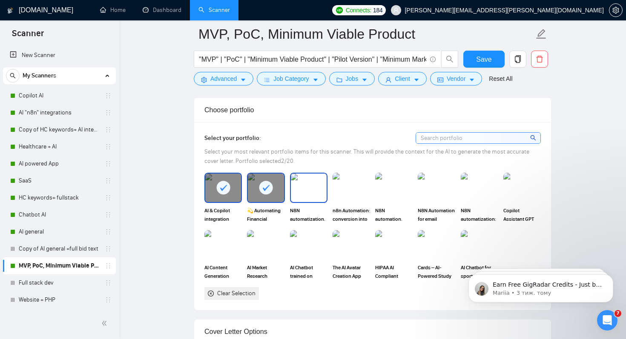
click at [309, 202] on img at bounding box center [309, 188] width 36 height 28
click at [364, 200] on img at bounding box center [351, 188] width 36 height 28
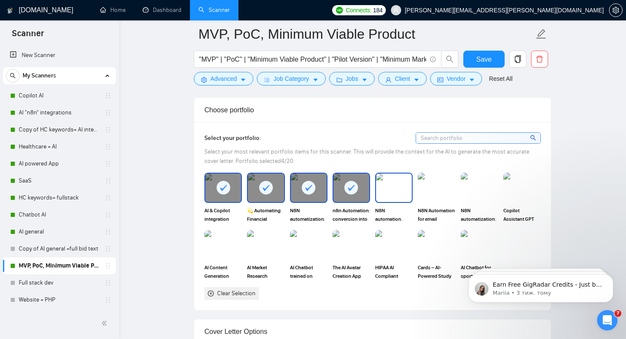
click at [394, 198] on img at bounding box center [394, 188] width 36 height 28
click at [426, 197] on img at bounding box center [436, 188] width 36 height 28
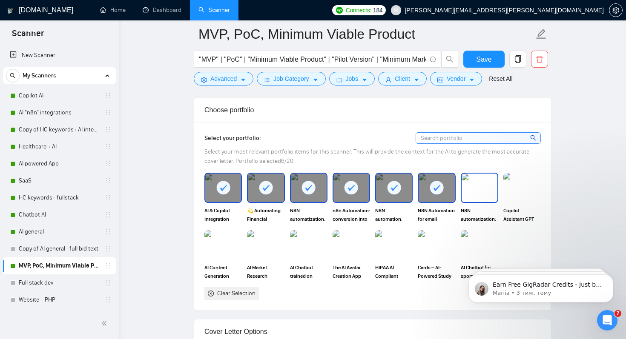
click at [479, 198] on img at bounding box center [479, 188] width 36 height 28
click at [517, 198] on img at bounding box center [521, 188] width 37 height 30
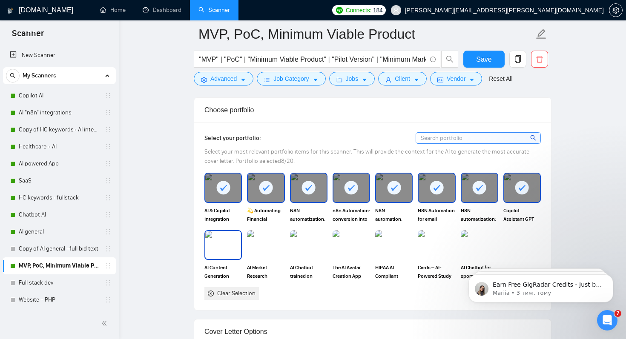
click at [224, 256] on img at bounding box center [223, 245] width 36 height 28
click at [264, 256] on img at bounding box center [265, 245] width 37 height 30
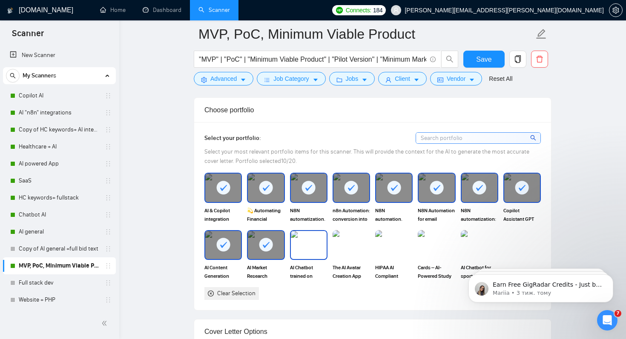
click at [313, 253] on img at bounding box center [309, 245] width 36 height 28
click at [363, 251] on img at bounding box center [351, 245] width 36 height 28
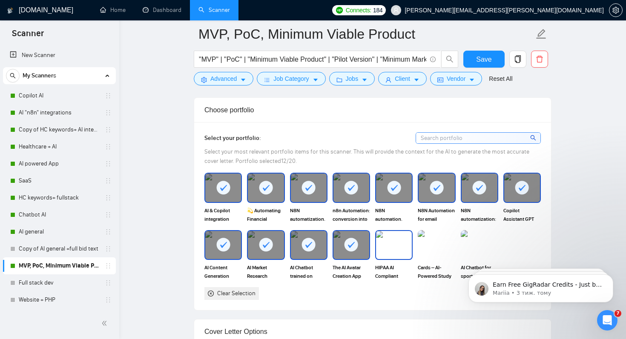
click at [395, 252] on img at bounding box center [394, 245] width 36 height 28
click at [436, 251] on img at bounding box center [436, 245] width 36 height 28
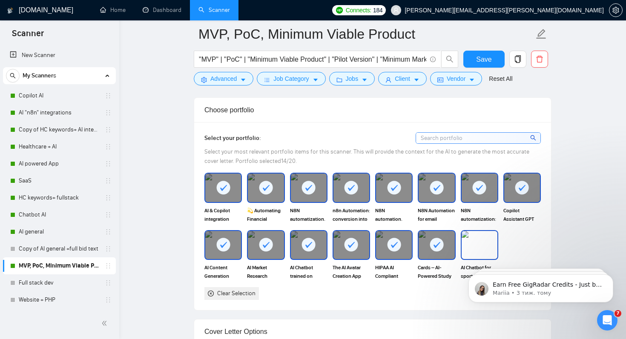
click at [469, 252] on img at bounding box center [479, 245] width 36 height 28
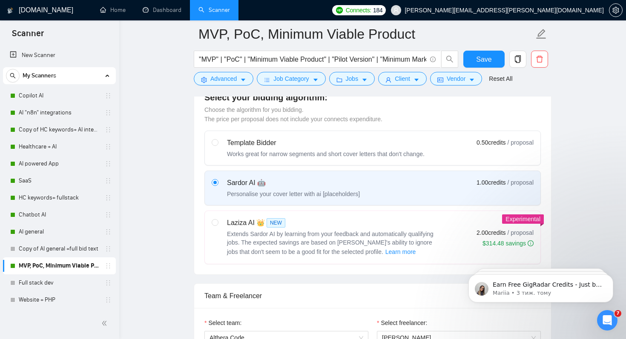
scroll to position [246, 0]
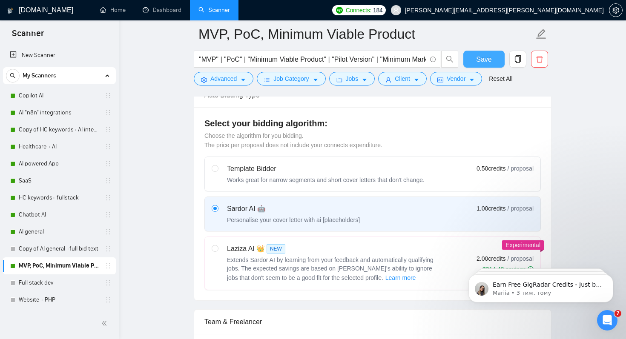
click at [491, 61] on button "Save" at bounding box center [483, 59] width 41 height 17
click at [403, 81] on span "Client" at bounding box center [402, 78] width 15 height 9
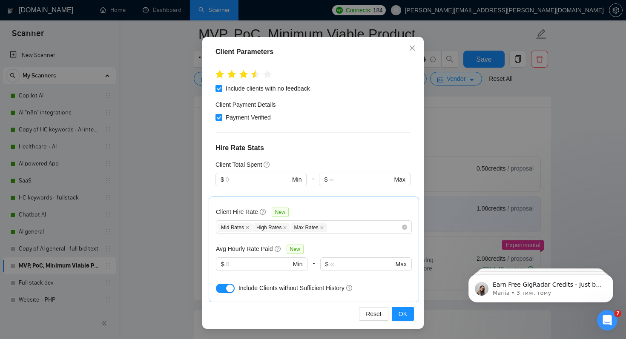
scroll to position [108, 0]
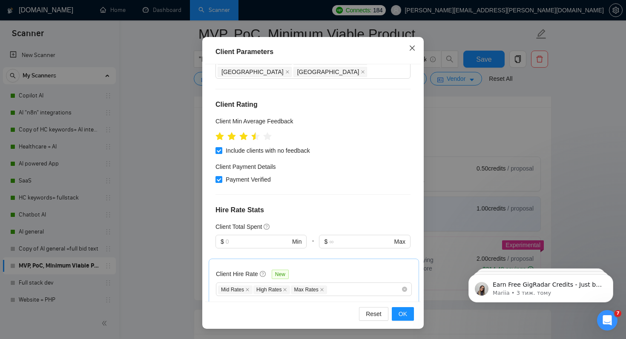
click at [412, 48] on icon "close" at bounding box center [412, 48] width 5 height 5
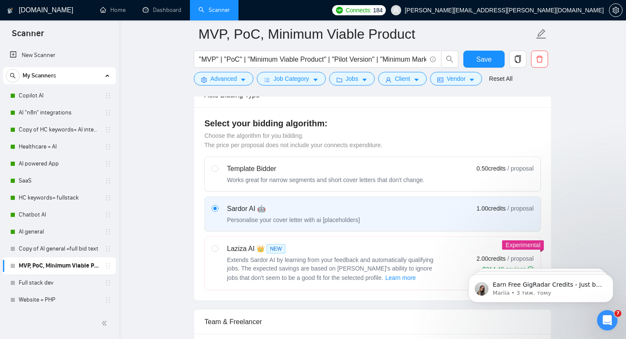
scroll to position [14, 0]
click at [358, 75] on span "Jobs" at bounding box center [352, 78] width 13 height 9
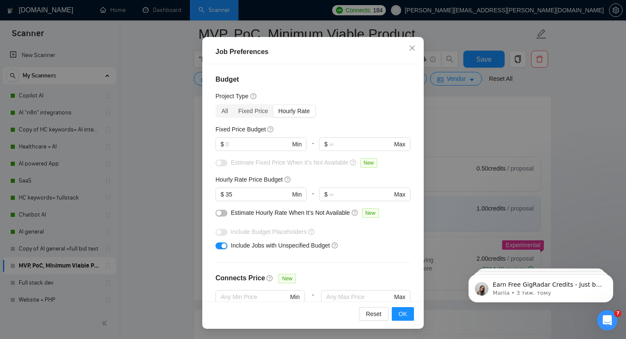
scroll to position [7, 0]
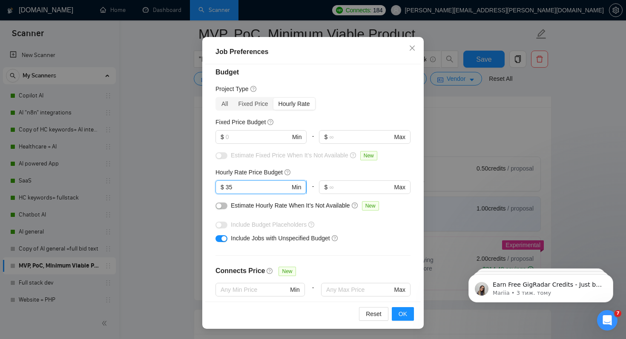
drag, startPoint x: 234, startPoint y: 189, endPoint x: 226, endPoint y: 189, distance: 7.7
click at [226, 189] on input "35" at bounding box center [258, 187] width 64 height 9
type input "30"
click at [401, 316] on span "OK" at bounding box center [402, 314] width 9 height 9
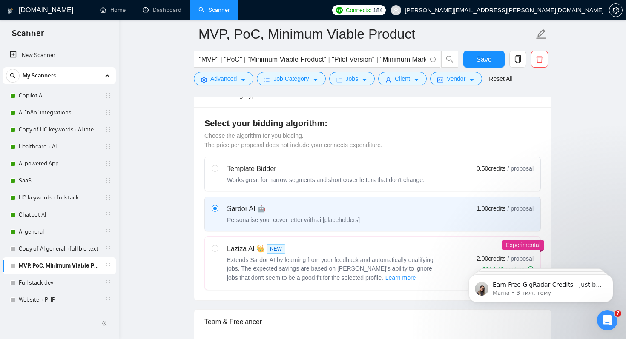
scroll to position [14, 0]
click at [388, 82] on button "Client" at bounding box center [402, 79] width 49 height 14
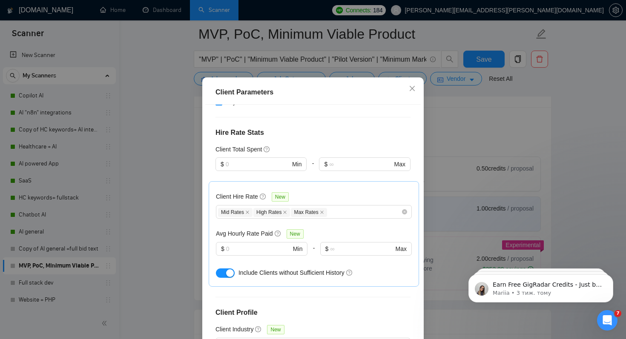
scroll to position [305, 0]
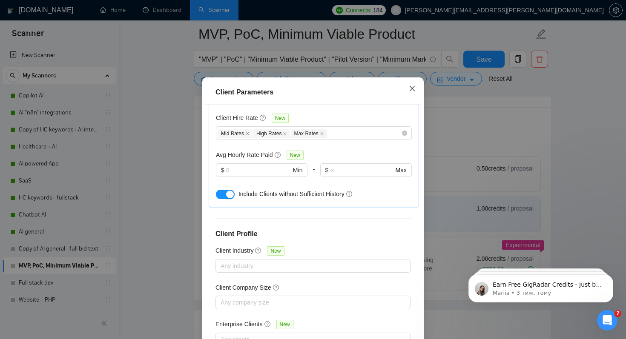
click at [411, 92] on icon "close" at bounding box center [412, 88] width 7 height 7
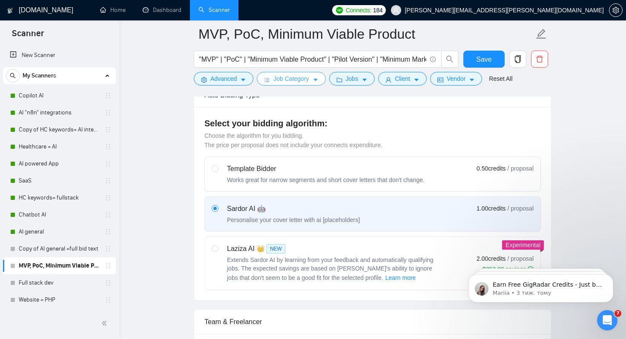
click at [314, 81] on button "Job Category" at bounding box center [291, 79] width 69 height 14
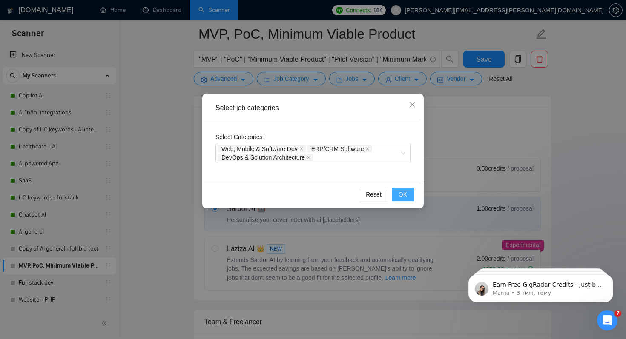
click at [396, 193] on button "OK" at bounding box center [403, 195] width 22 height 14
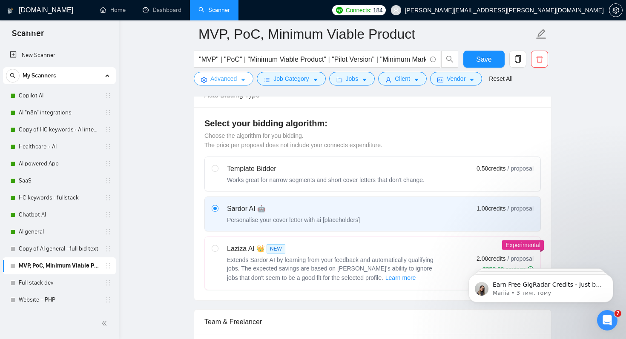
click at [227, 83] on span "Advanced" at bounding box center [223, 78] width 26 height 9
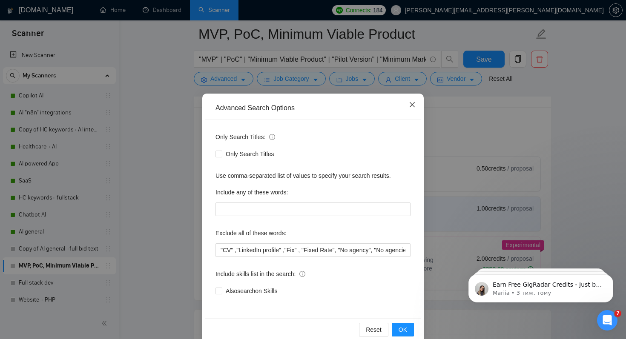
click at [412, 104] on icon "close" at bounding box center [412, 104] width 7 height 7
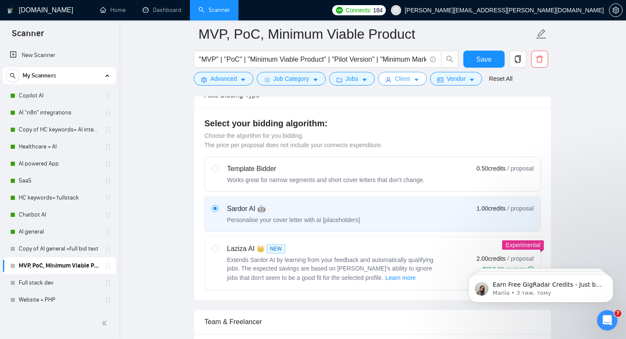
click at [418, 83] on icon "caret-down" at bounding box center [416, 80] width 6 height 6
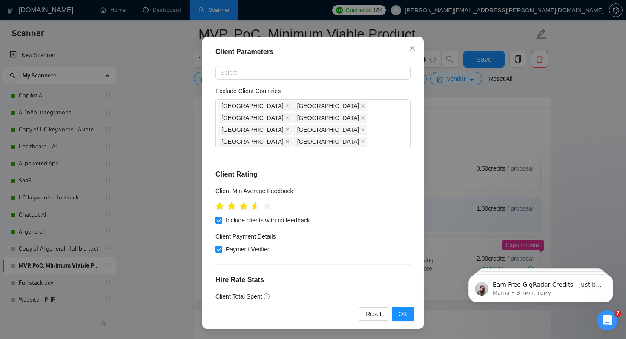
scroll to position [0, 0]
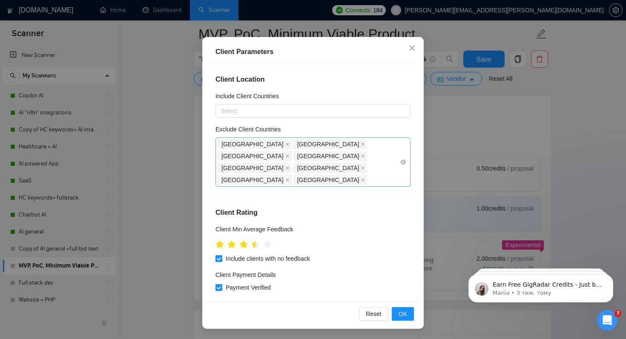
click at [338, 160] on div "[GEOGRAPHIC_DATA] [GEOGRAPHIC_DATA] [GEOGRAPHIC_DATA] [GEOGRAPHIC_DATA] [GEOGRA…" at bounding box center [309, 162] width 182 height 48
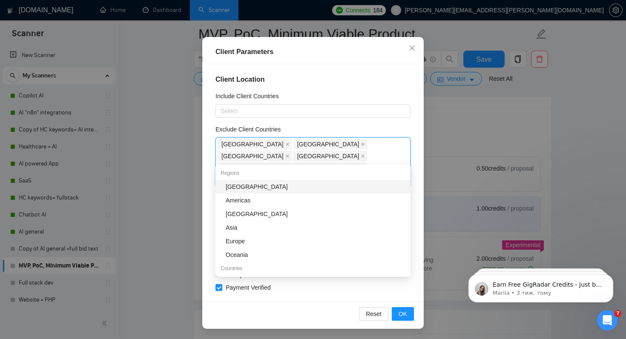
click at [257, 188] on div "[GEOGRAPHIC_DATA]" at bounding box center [316, 186] width 180 height 9
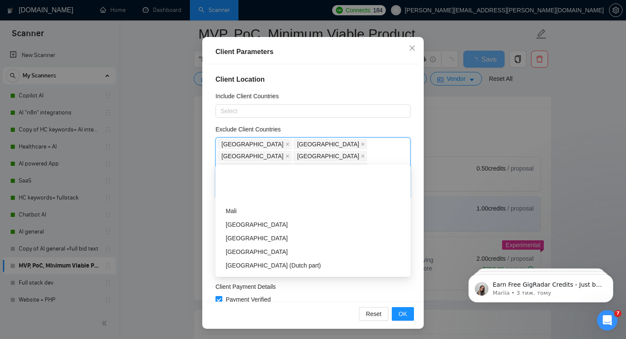
scroll to position [2725, 0]
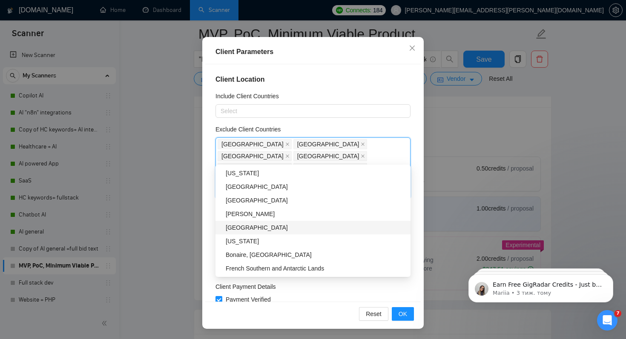
click at [251, 229] on div "[GEOGRAPHIC_DATA]" at bounding box center [316, 227] width 180 height 9
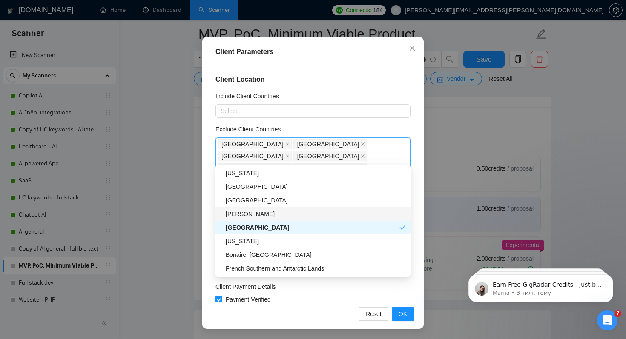
click at [258, 215] on div "[PERSON_NAME]" at bounding box center [316, 213] width 180 height 9
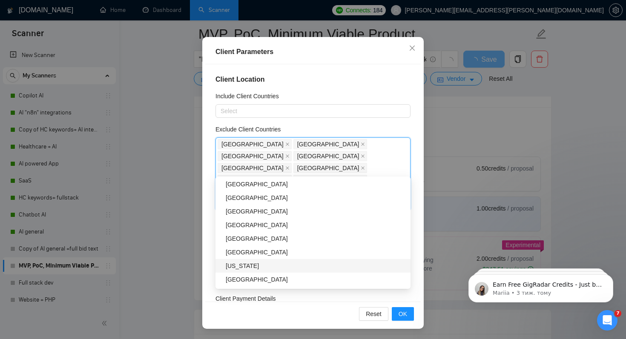
scroll to position [2633, 0]
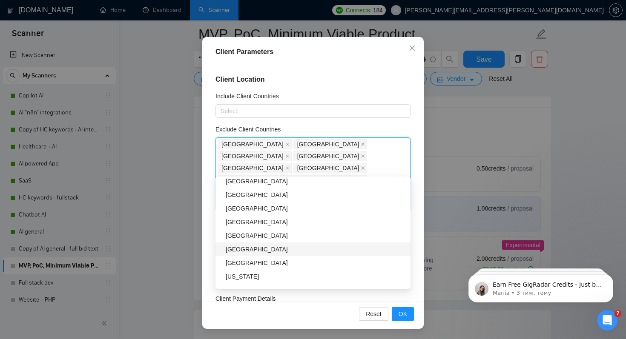
click at [252, 248] on div "[GEOGRAPHIC_DATA]" at bounding box center [316, 249] width 180 height 9
click at [253, 246] on div "[GEOGRAPHIC_DATA]" at bounding box center [316, 249] width 180 height 9
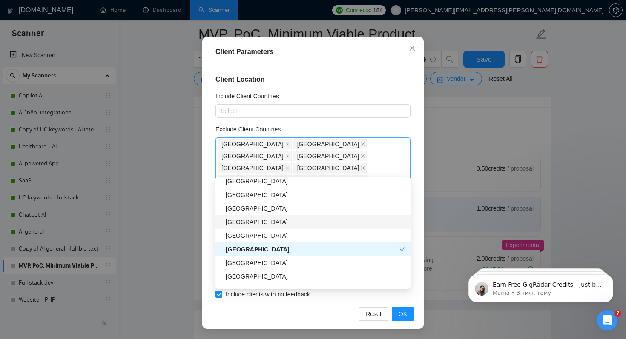
click at [259, 223] on div "[GEOGRAPHIC_DATA]" at bounding box center [316, 222] width 180 height 9
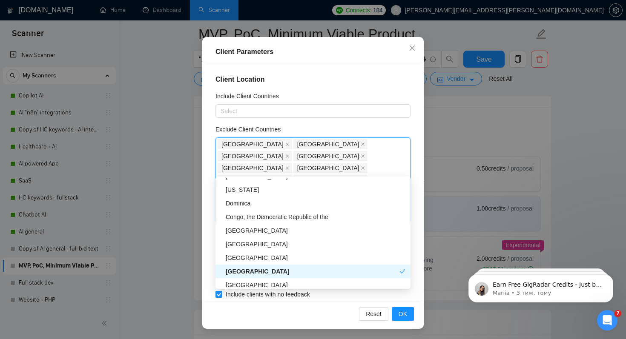
scroll to position [2252, 0]
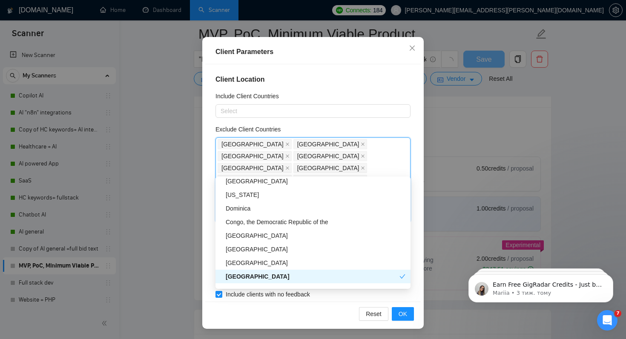
click at [264, 215] on div "Congo, the Democratic Republic of the" at bounding box center [312, 222] width 195 height 14
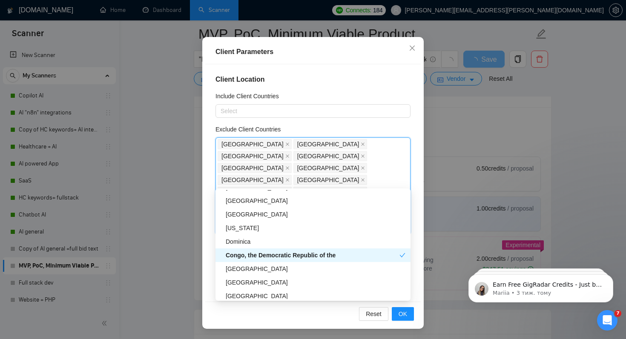
scroll to position [2230, 0]
click at [256, 244] on div "Dominica" at bounding box center [316, 242] width 180 height 9
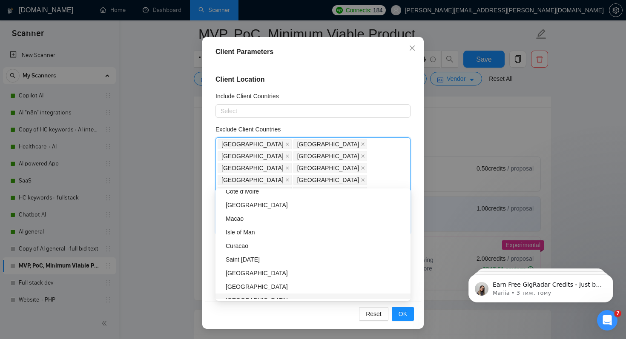
scroll to position [2127, 0]
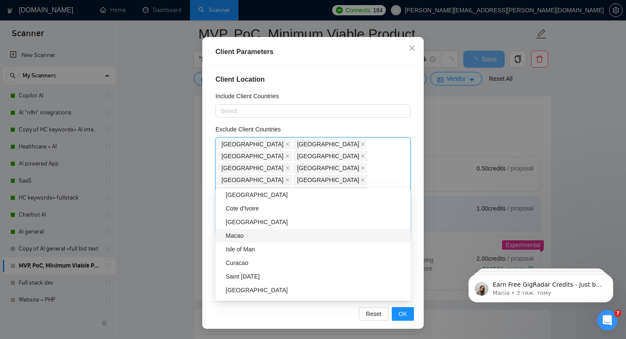
click at [252, 238] on div "Macao" at bounding box center [316, 235] width 180 height 9
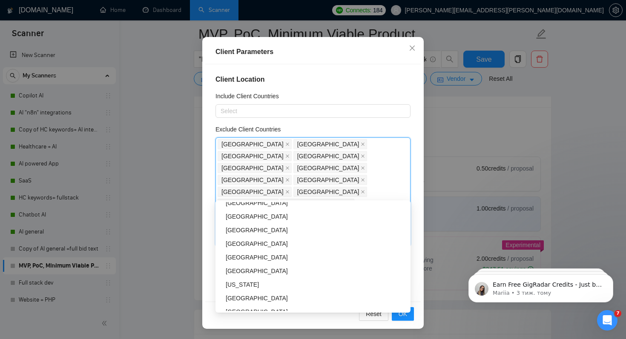
scroll to position [1313, 0]
click at [243, 277] on div "[GEOGRAPHIC_DATA]" at bounding box center [312, 273] width 195 height 14
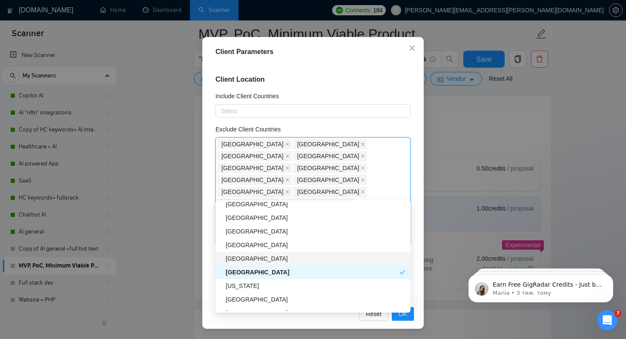
click at [249, 259] on div "[GEOGRAPHIC_DATA]" at bounding box center [316, 258] width 180 height 9
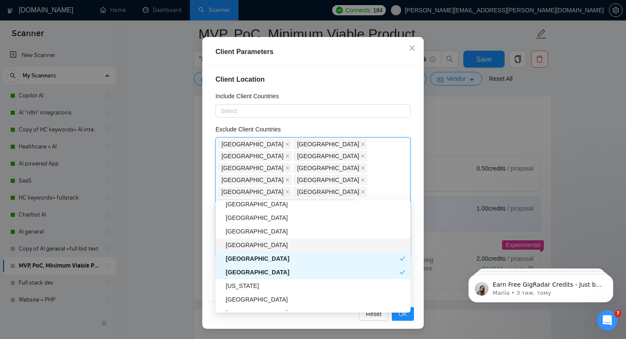
click at [254, 245] on div "[GEOGRAPHIC_DATA]" at bounding box center [316, 245] width 180 height 9
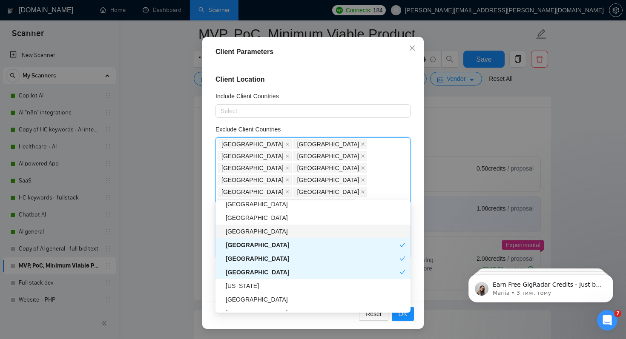
click at [257, 232] on div "[GEOGRAPHIC_DATA]" at bounding box center [316, 231] width 180 height 9
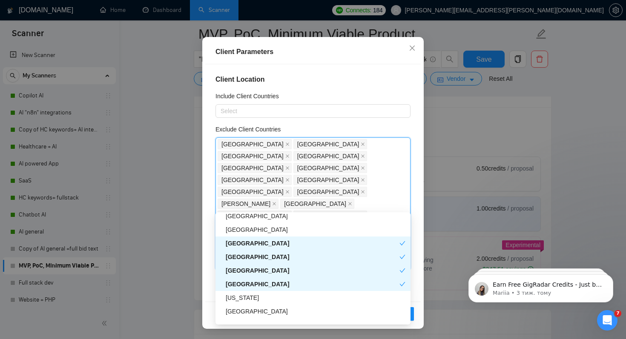
scroll to position [1256, 0]
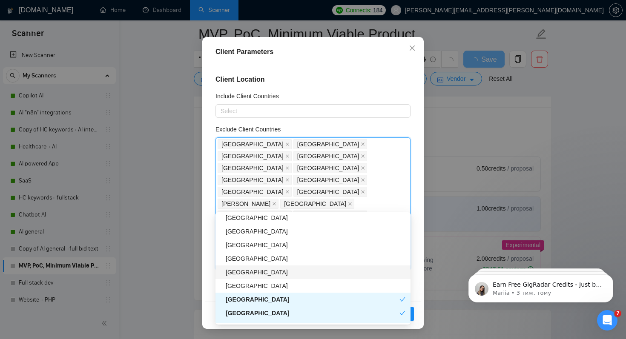
click at [248, 276] on div "[GEOGRAPHIC_DATA]" at bounding box center [316, 272] width 180 height 9
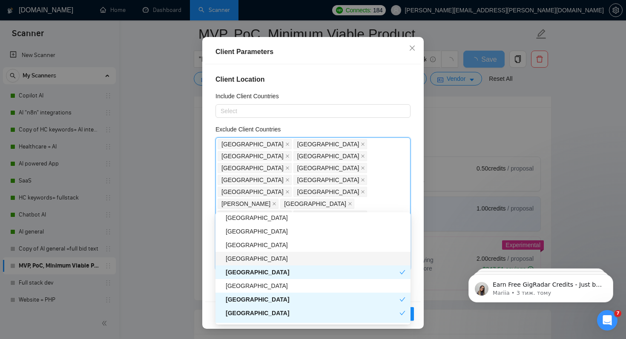
click at [250, 262] on div "[GEOGRAPHIC_DATA]" at bounding box center [316, 258] width 180 height 9
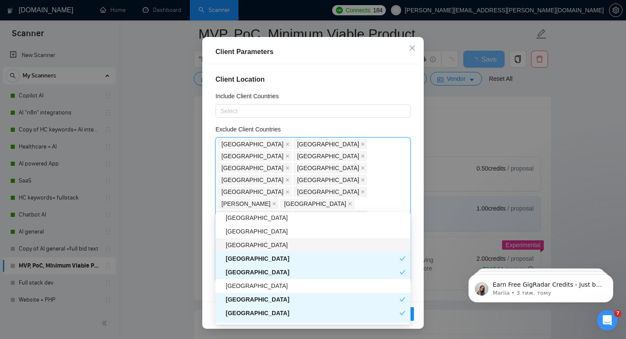
click at [261, 241] on div "[GEOGRAPHIC_DATA]" at bounding box center [316, 245] width 180 height 9
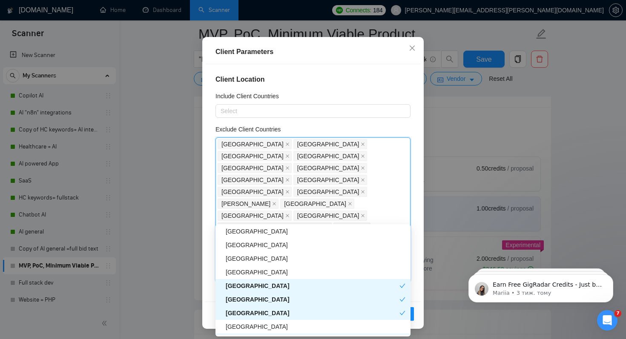
scroll to position [1225, 0]
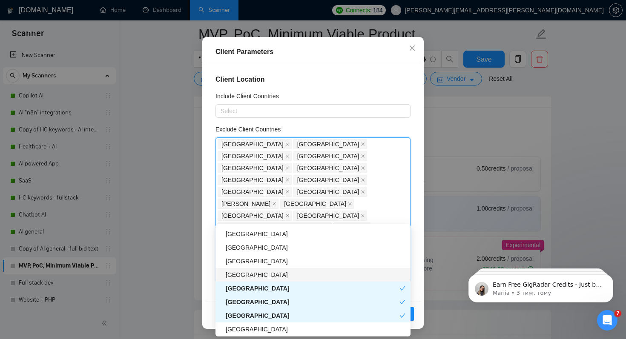
click at [253, 274] on div "[GEOGRAPHIC_DATA]" at bounding box center [316, 274] width 180 height 9
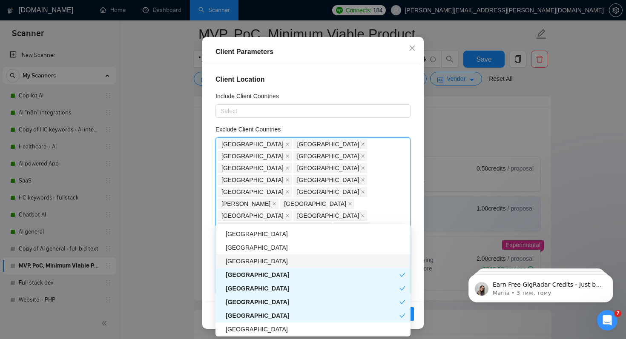
scroll to position [1195, 0]
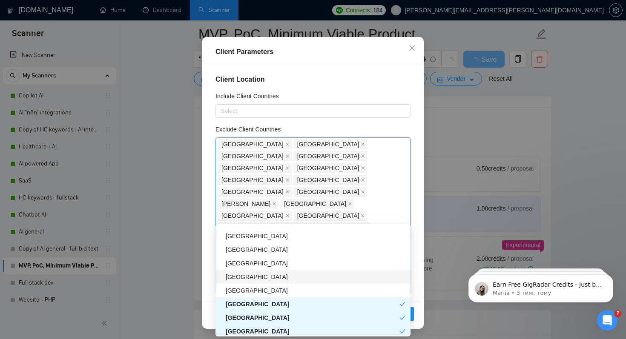
click at [257, 277] on div "[GEOGRAPHIC_DATA]" at bounding box center [316, 276] width 180 height 9
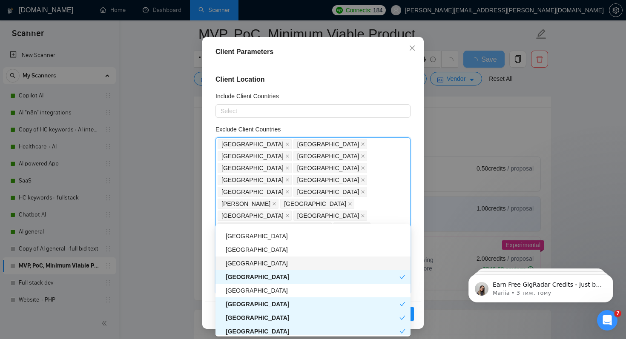
click at [261, 264] on div "[GEOGRAPHIC_DATA]" at bounding box center [316, 263] width 180 height 9
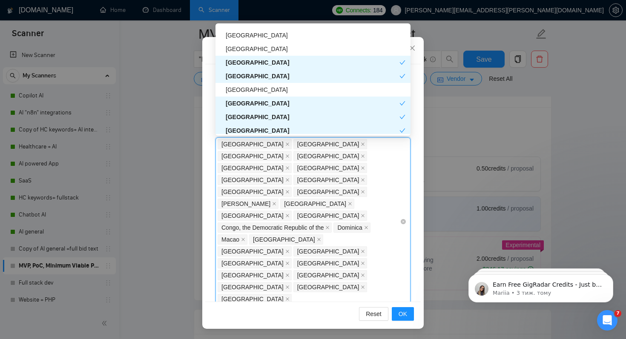
click at [280, 232] on div "[GEOGRAPHIC_DATA] [GEOGRAPHIC_DATA] [GEOGRAPHIC_DATA] [GEOGRAPHIC_DATA] [GEOGRA…" at bounding box center [309, 221] width 182 height 167
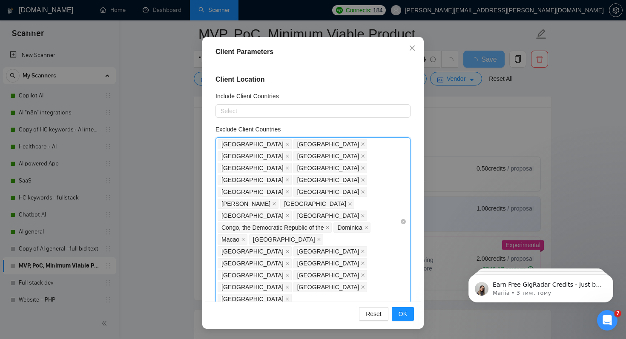
click at [280, 232] on div "[GEOGRAPHIC_DATA] [GEOGRAPHIC_DATA] [GEOGRAPHIC_DATA] [GEOGRAPHIC_DATA] [GEOGRA…" at bounding box center [309, 221] width 182 height 167
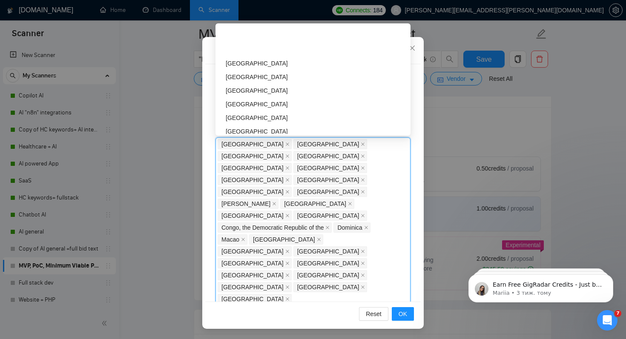
scroll to position [825, 0]
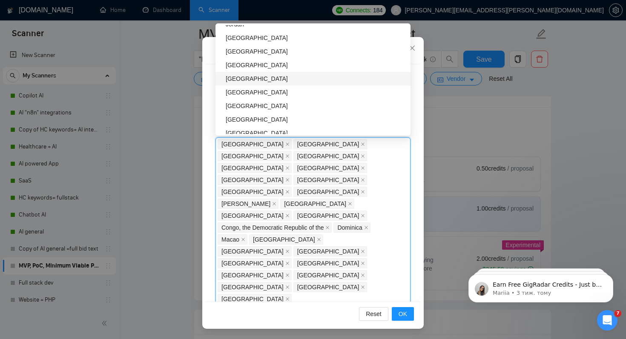
click at [261, 79] on div "[GEOGRAPHIC_DATA]" at bounding box center [316, 78] width 180 height 9
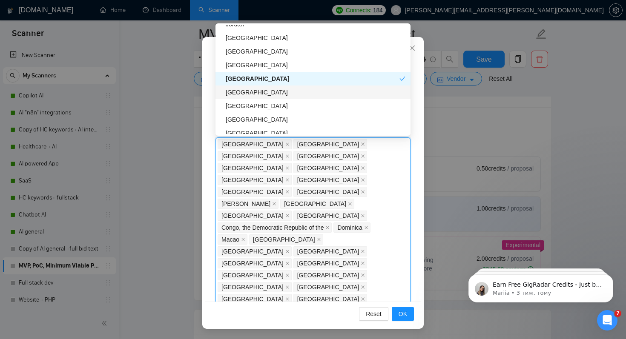
click at [250, 96] on div "[GEOGRAPHIC_DATA]" at bounding box center [316, 92] width 180 height 9
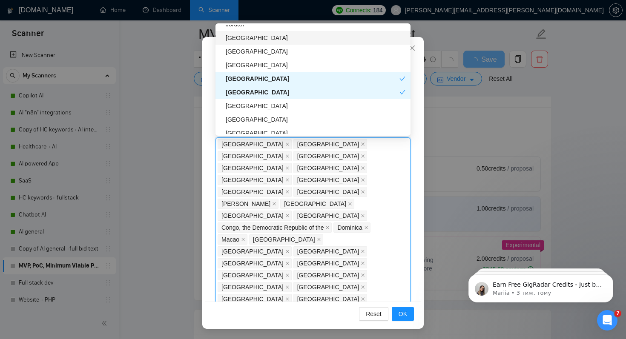
click at [271, 40] on div "[GEOGRAPHIC_DATA]" at bounding box center [316, 37] width 180 height 9
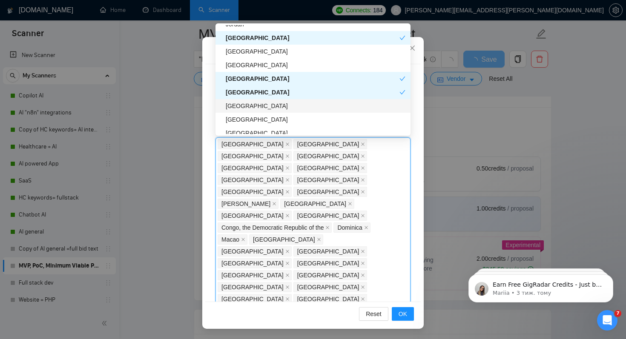
click at [264, 105] on div "[GEOGRAPHIC_DATA]" at bounding box center [316, 105] width 180 height 9
click at [264, 105] on div "[GEOGRAPHIC_DATA]" at bounding box center [313, 105] width 174 height 9
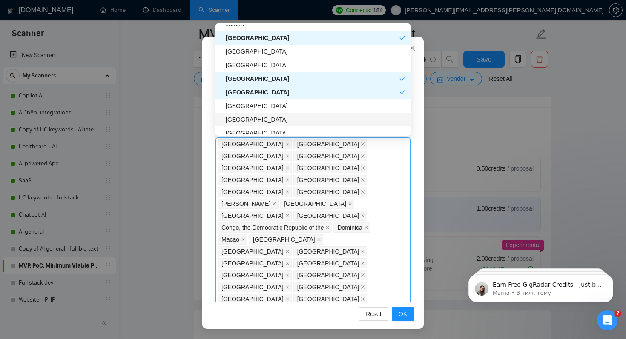
click at [260, 122] on div "[GEOGRAPHIC_DATA]" at bounding box center [316, 119] width 180 height 9
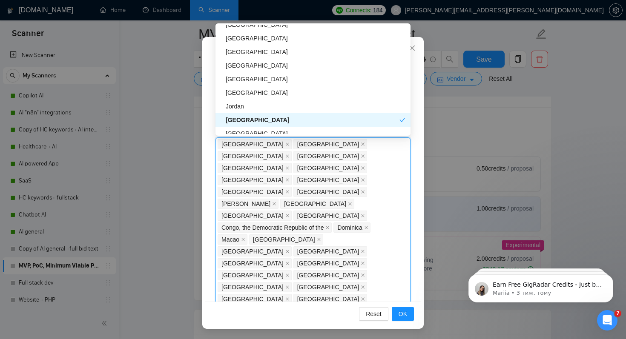
scroll to position [732, 0]
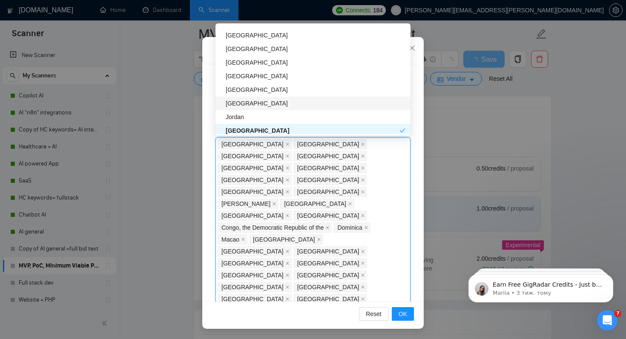
click at [259, 102] on div "[GEOGRAPHIC_DATA]" at bounding box center [316, 103] width 180 height 9
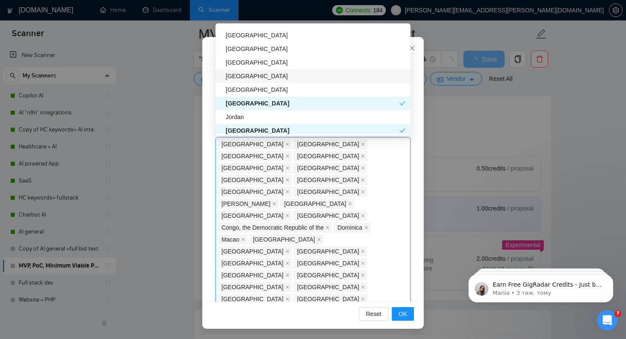
click at [259, 80] on div "[GEOGRAPHIC_DATA]" at bounding box center [316, 76] width 180 height 9
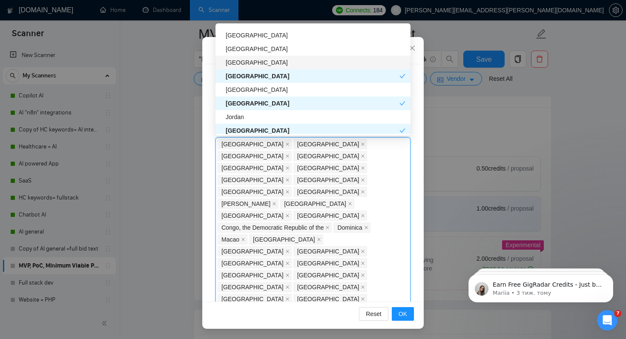
click at [264, 60] on div "[GEOGRAPHIC_DATA]" at bounding box center [316, 62] width 180 height 9
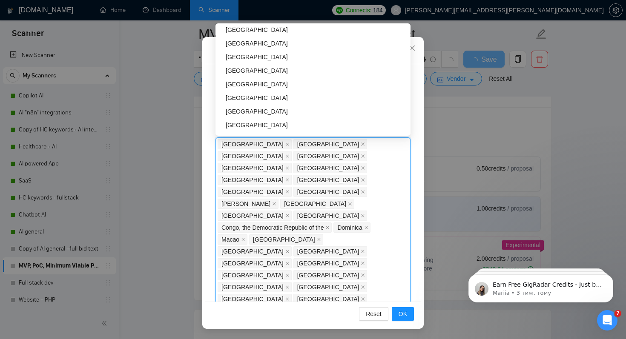
scroll to position [622, 0]
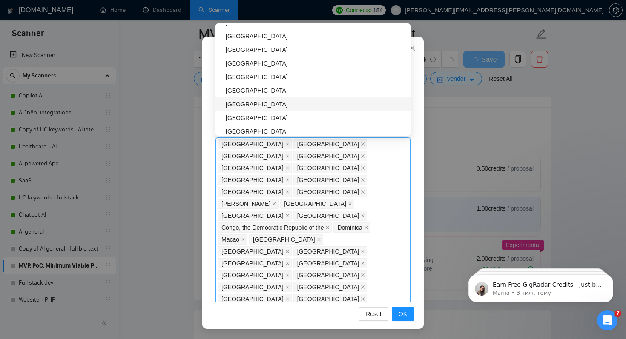
click at [249, 100] on div "[GEOGRAPHIC_DATA]" at bounding box center [316, 104] width 180 height 9
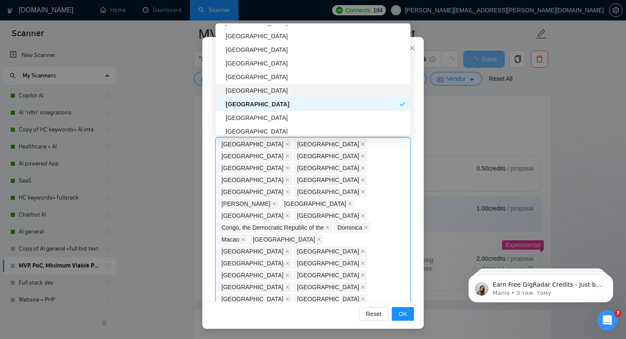
click at [249, 90] on div "[GEOGRAPHIC_DATA]" at bounding box center [316, 90] width 180 height 9
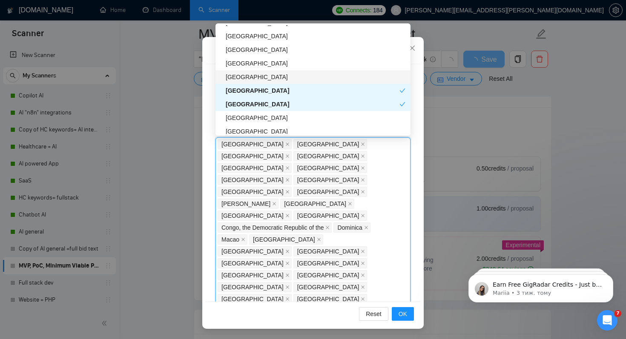
click at [251, 77] on div "[GEOGRAPHIC_DATA]" at bounding box center [316, 76] width 180 height 9
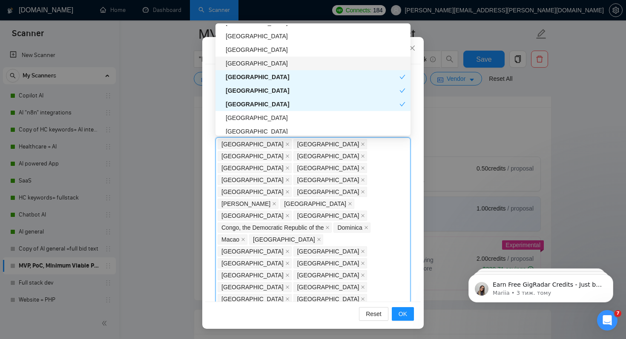
click at [254, 65] on div "[GEOGRAPHIC_DATA]" at bounding box center [316, 63] width 180 height 9
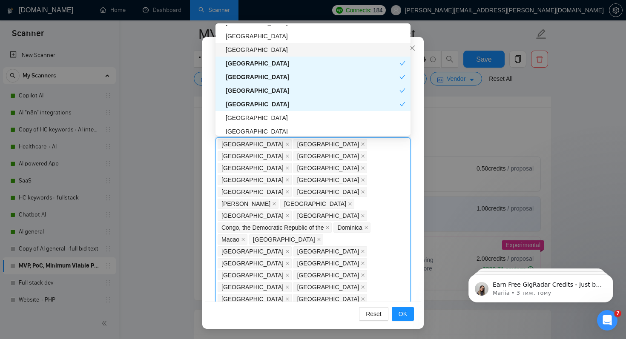
click at [257, 54] on div "[GEOGRAPHIC_DATA]" at bounding box center [316, 49] width 180 height 9
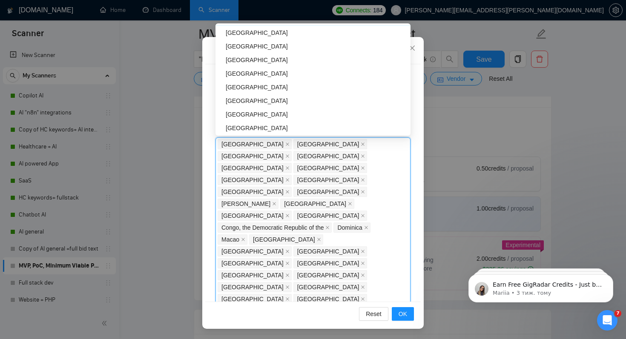
scroll to position [474, 0]
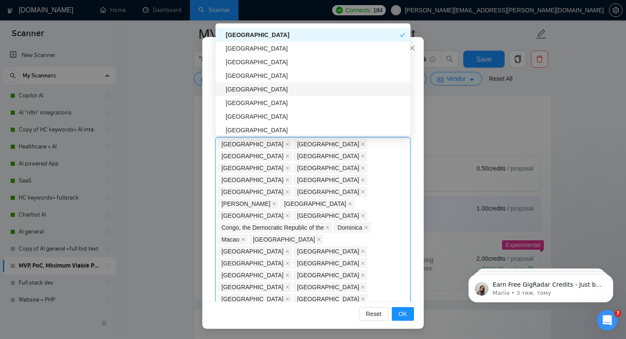
click at [244, 88] on div "[GEOGRAPHIC_DATA]" at bounding box center [316, 89] width 180 height 9
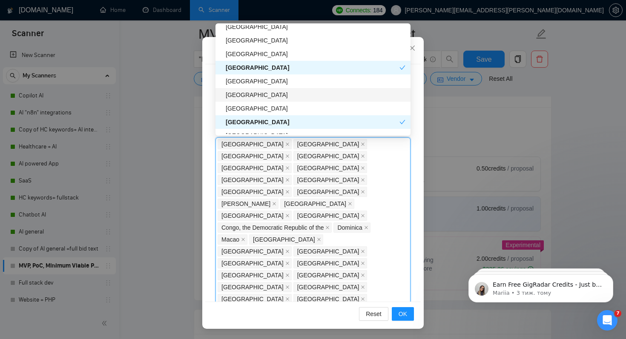
scroll to position [432, 0]
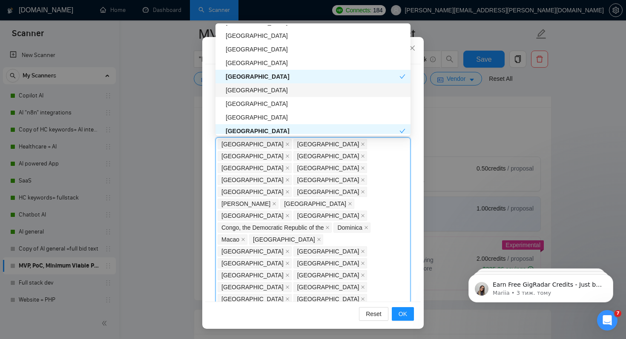
click at [250, 90] on div "[GEOGRAPHIC_DATA]" at bounding box center [316, 90] width 180 height 9
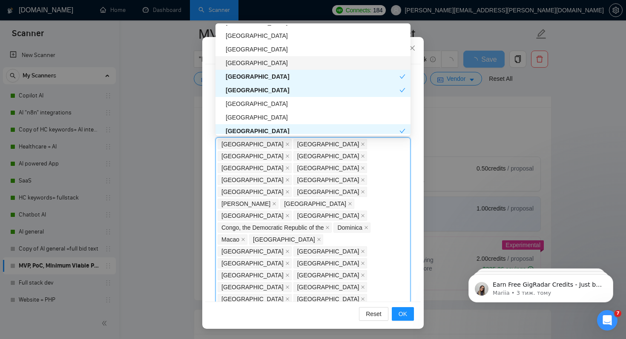
click at [264, 60] on div "[GEOGRAPHIC_DATA]" at bounding box center [316, 62] width 180 height 9
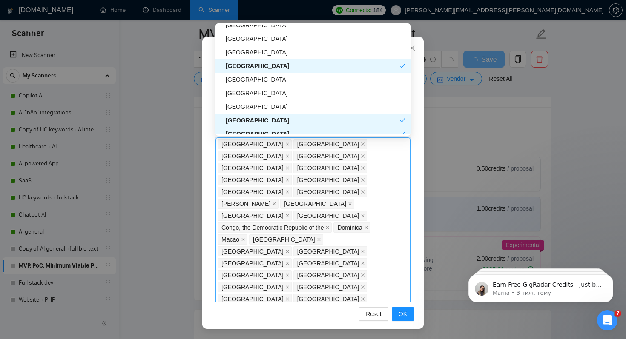
scroll to position [371, 0]
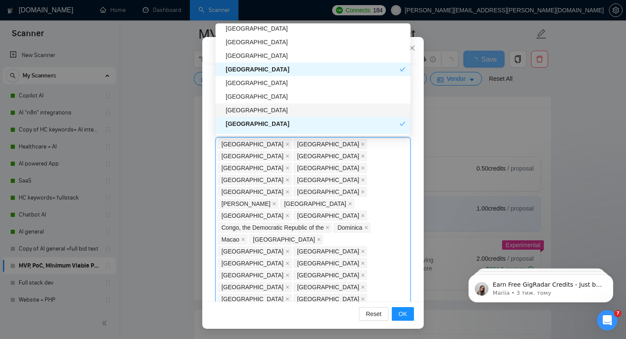
click at [257, 111] on div "[GEOGRAPHIC_DATA]" at bounding box center [316, 110] width 180 height 9
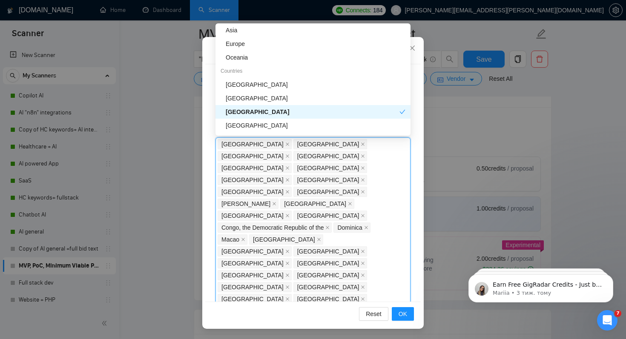
scroll to position [50, 0]
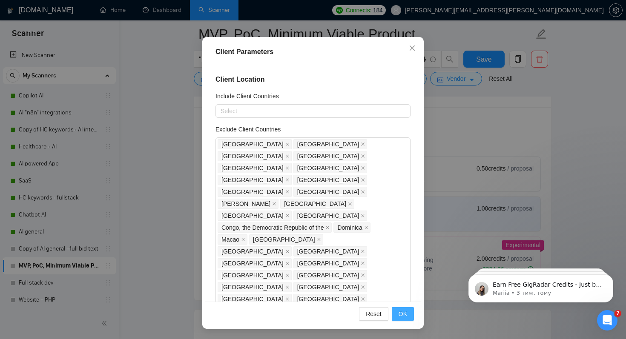
click at [397, 319] on button "OK" at bounding box center [403, 314] width 22 height 14
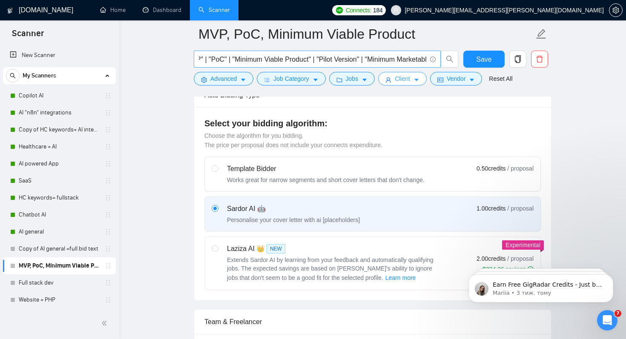
scroll to position [0, 0]
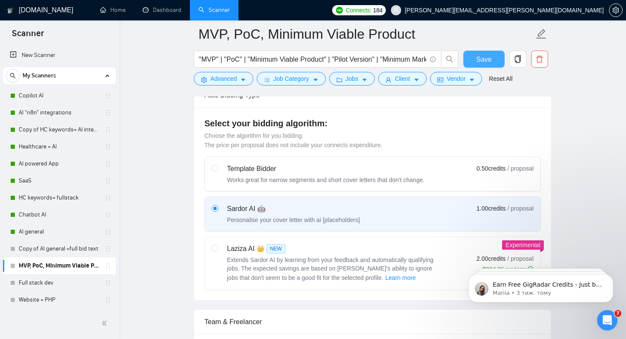
click at [477, 61] on span "Save" at bounding box center [483, 59] width 15 height 11
click at [229, 81] on span "Advanced" at bounding box center [223, 78] width 26 height 9
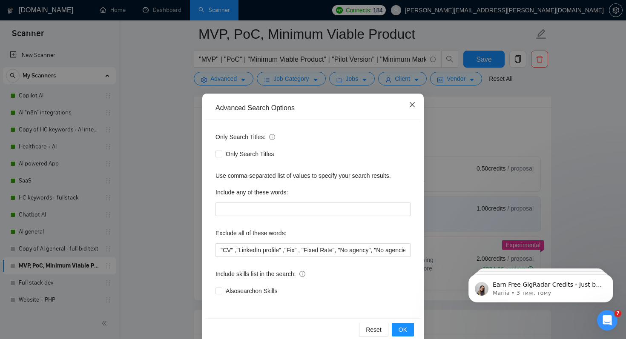
click at [411, 107] on icon "close" at bounding box center [412, 104] width 7 height 7
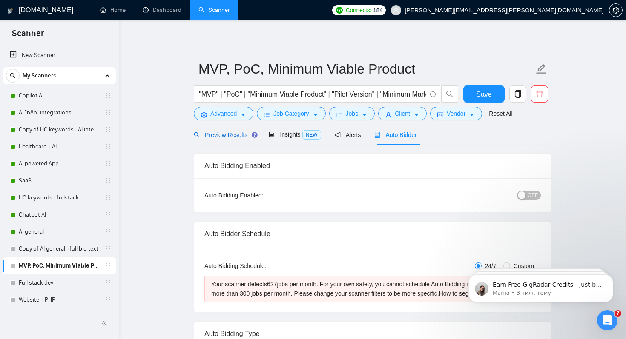
click at [227, 134] on span "Preview Results" at bounding box center [224, 135] width 61 height 7
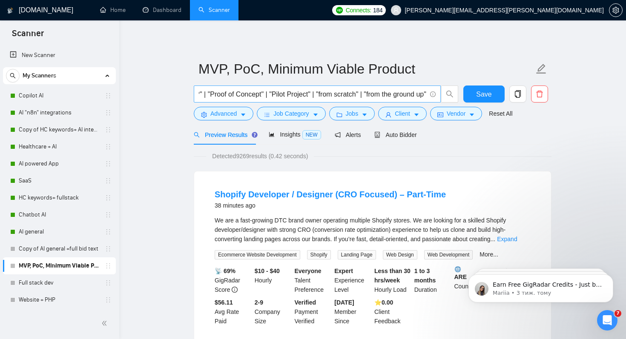
scroll to position [0, 319]
drag, startPoint x: 308, startPoint y: 95, endPoint x: 444, endPoint y: 95, distance: 136.2
click at [445, 95] on span ""MVP" | "PoC" | "Minimum Viable Product" | "Pilot Version" | "Minimum Marketabl…" at bounding box center [326, 94] width 265 height 17
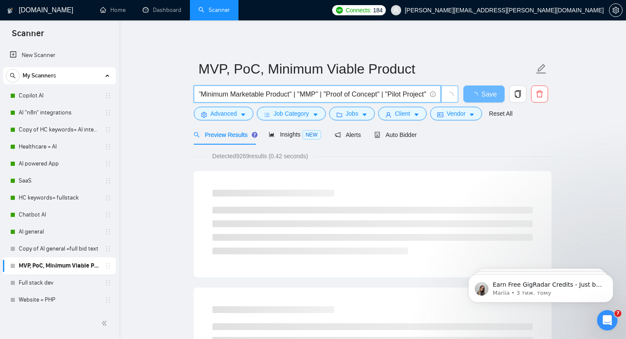
scroll to position [0, 198]
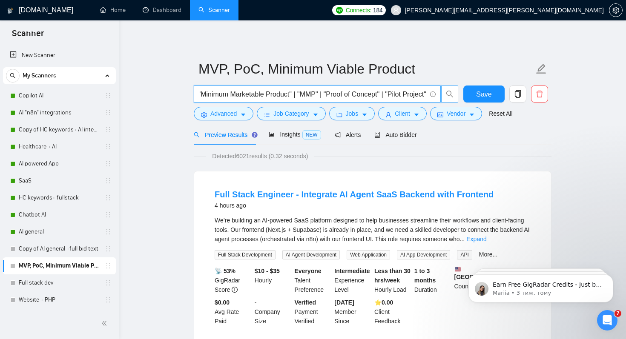
drag, startPoint x: 317, startPoint y: 96, endPoint x: 430, endPoint y: 96, distance: 113.2
click at [430, 96] on span ""MVP" | "PoC" | "Minimum Viable Product" | "Pilot Version" | "Minimum Marketabl…" at bounding box center [317, 94] width 247 height 17
drag, startPoint x: 319, startPoint y: 95, endPoint x: 368, endPoint y: 95, distance: 48.5
click at [368, 95] on input ""MVP" | "PoC" | "Minimum Viable Product" | "Pilot Version" | "Minimum Marketabl…" at bounding box center [312, 94] width 227 height 11
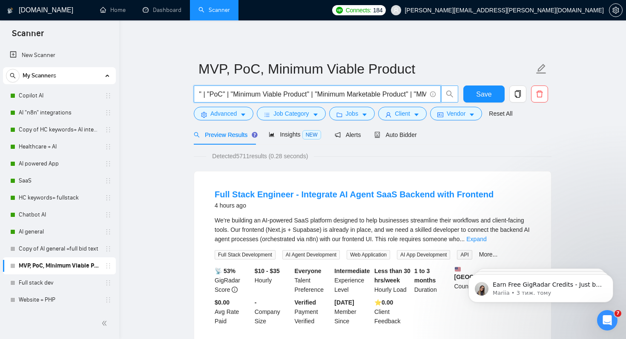
drag, startPoint x: 209, startPoint y: 94, endPoint x: 230, endPoint y: 96, distance: 21.4
click at [231, 96] on input ""MVP" | "PoC" | "Minimum Viable Product" | "Minimum Marketable Product" | "MMP"…" at bounding box center [312, 94] width 227 height 11
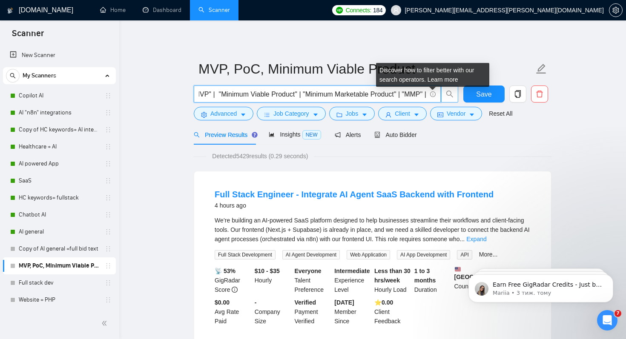
drag, startPoint x: 399, startPoint y: 95, endPoint x: 431, endPoint y: 93, distance: 31.6
click at [431, 93] on span ""MVP" | "Minimum Viable Product" | "Minimum Marketable Product" | "MMP" |" at bounding box center [317, 94] width 247 height 17
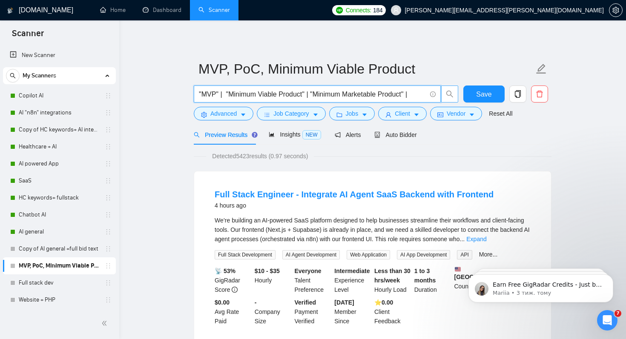
drag, startPoint x: 416, startPoint y: 95, endPoint x: 313, endPoint y: 95, distance: 103.0
click at [313, 95] on input ""MVP" | "Minimum Viable Product" | "Minimum Marketable Product" |" at bounding box center [312, 94] width 227 height 11
drag, startPoint x: 314, startPoint y: 95, endPoint x: 226, endPoint y: 95, distance: 88.6
click at [226, 95] on input ""MVP" | "Minimum Viable Product" |" at bounding box center [312, 94] width 227 height 11
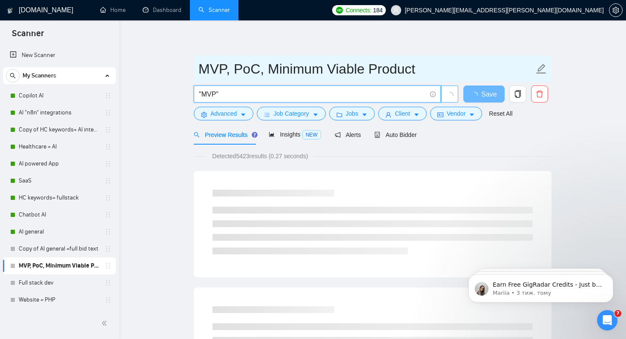
type input ""MVP""
click at [232, 70] on input "MVP, PoC, Minimum Viable Product" at bounding box center [365, 68] width 335 height 21
drag, startPoint x: 232, startPoint y: 70, endPoint x: 424, endPoint y: 70, distance: 191.6
click at [424, 70] on input "MVP, PoC, Minimum Viable Product" at bounding box center [365, 68] width 335 height 21
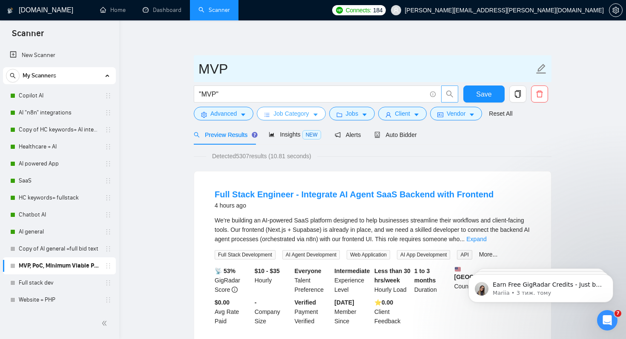
type input "MVP"
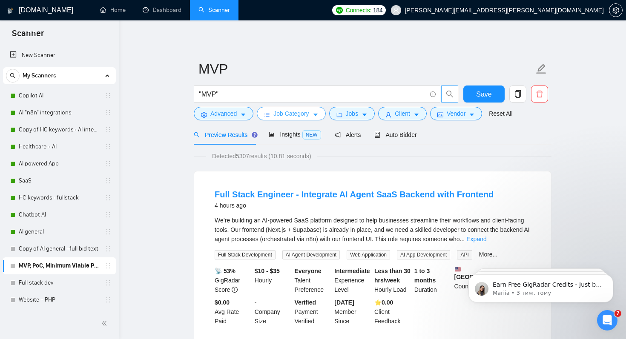
click at [287, 115] on span "Job Category" at bounding box center [290, 113] width 35 height 9
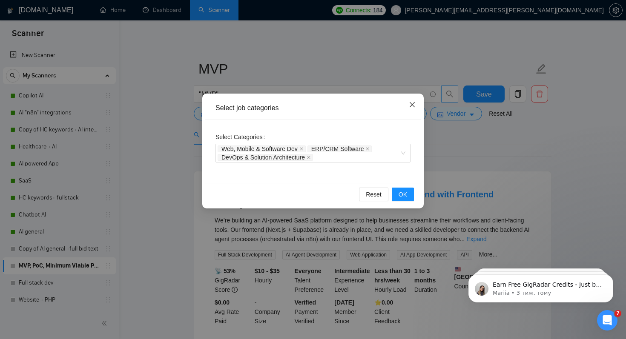
click at [413, 106] on icon "close" at bounding box center [412, 104] width 7 height 7
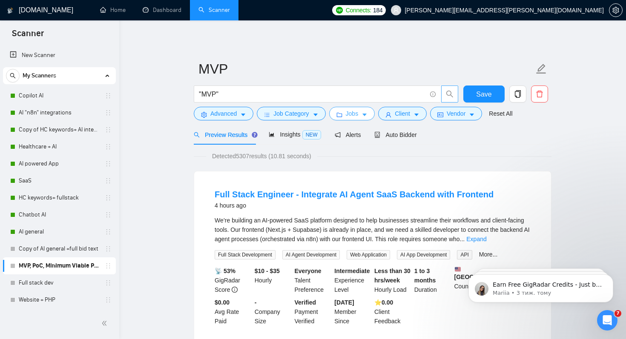
click at [340, 116] on icon "folder" at bounding box center [339, 115] width 6 height 6
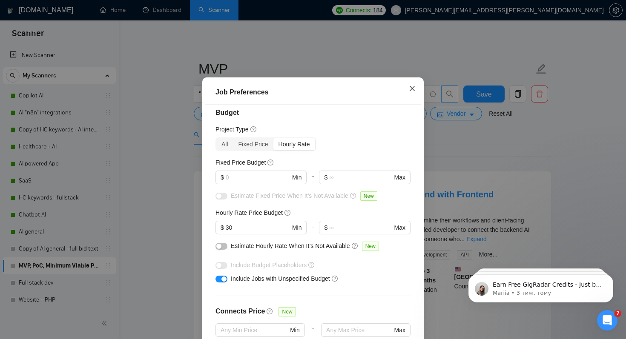
click at [411, 91] on icon "close" at bounding box center [412, 88] width 5 height 5
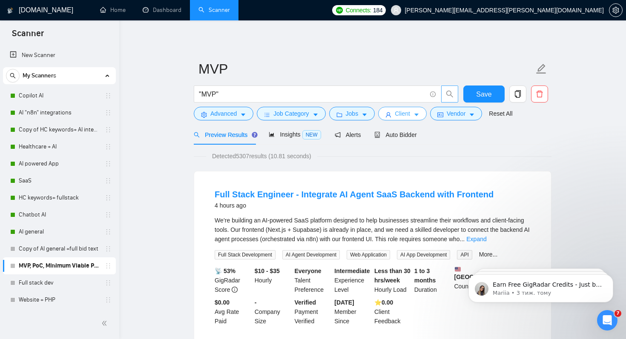
click at [410, 112] on span "Client" at bounding box center [402, 113] width 15 height 9
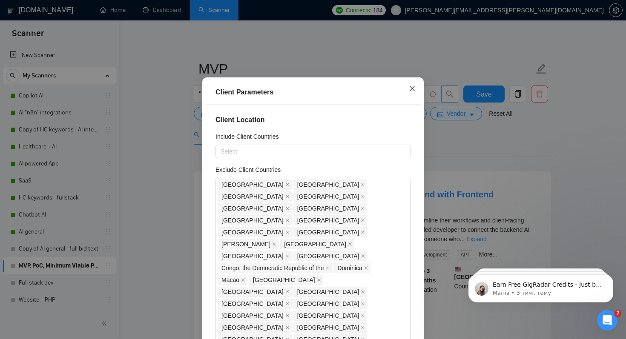
click at [412, 92] on icon "close" at bounding box center [412, 88] width 7 height 7
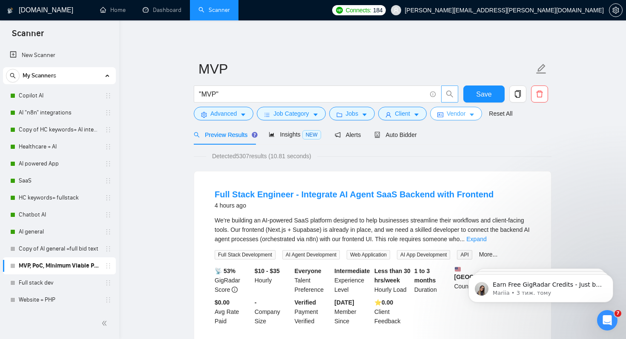
click at [465, 111] on span "Vendor" at bounding box center [456, 113] width 19 height 9
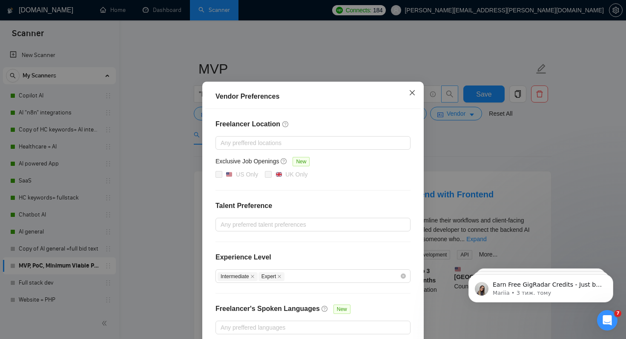
click at [414, 96] on icon "close" at bounding box center [412, 92] width 7 height 7
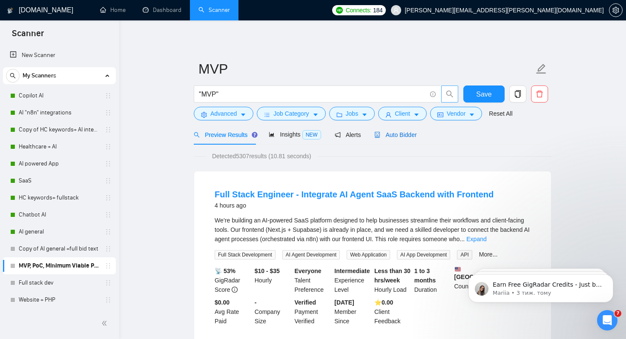
click at [394, 134] on span "Auto Bidder" at bounding box center [395, 135] width 42 height 7
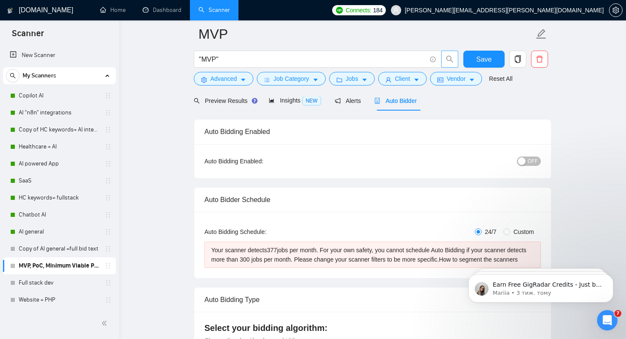
scroll to position [46, 0]
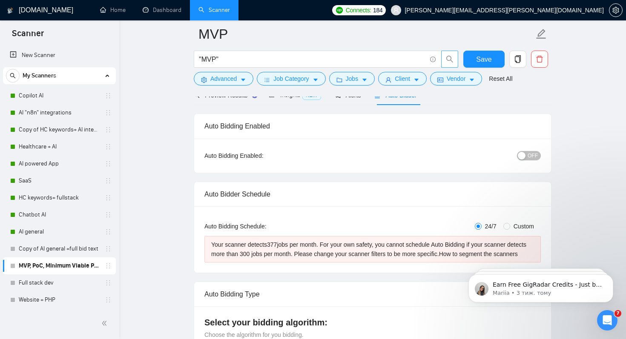
click at [534, 155] on span "OFF" at bounding box center [532, 155] width 10 height 9
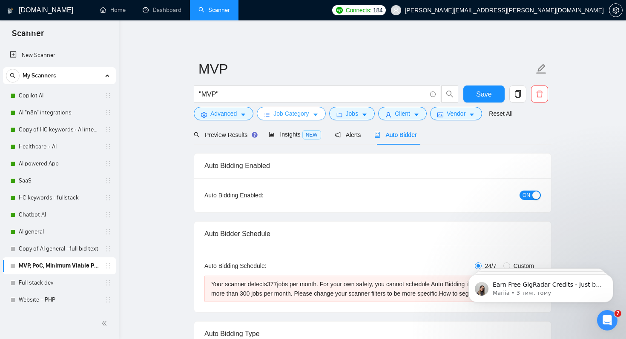
click at [302, 110] on span "Job Category" at bounding box center [290, 113] width 35 height 9
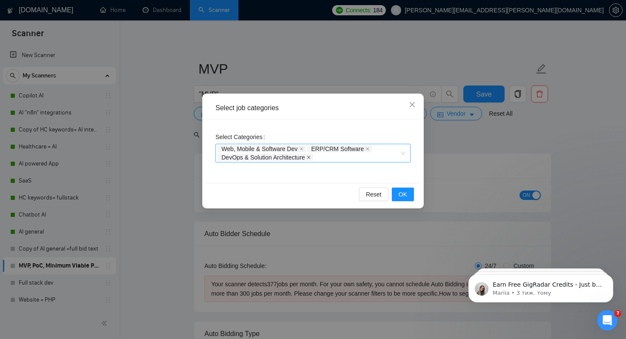
click at [311, 157] on icon "close" at bounding box center [309, 157] width 4 height 4
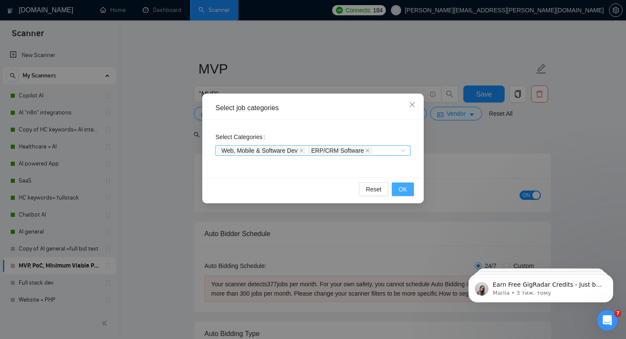
click at [404, 184] on button "OK" at bounding box center [403, 190] width 22 height 14
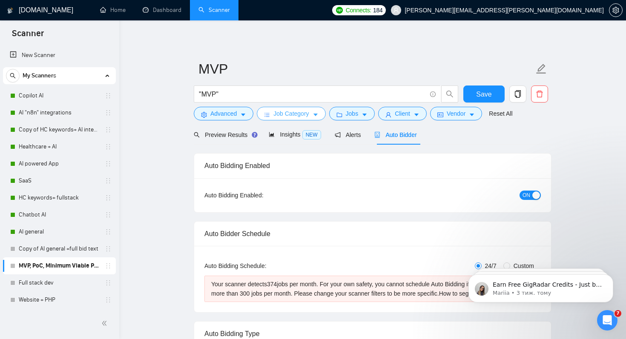
click at [290, 112] on span "Job Category" at bounding box center [290, 113] width 35 height 9
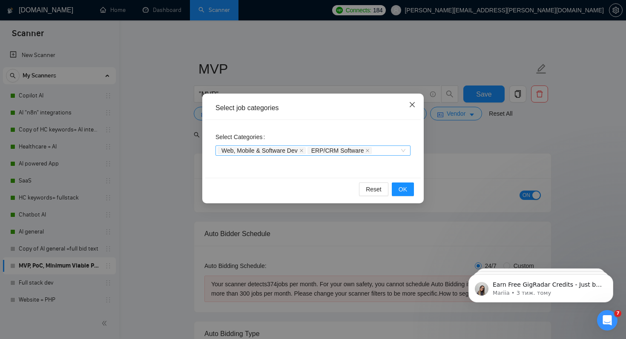
click at [411, 102] on icon "close" at bounding box center [412, 104] width 7 height 7
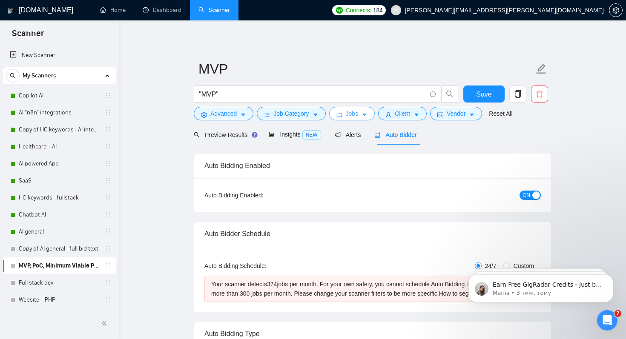
click at [354, 118] on span "Jobs" at bounding box center [352, 113] width 13 height 9
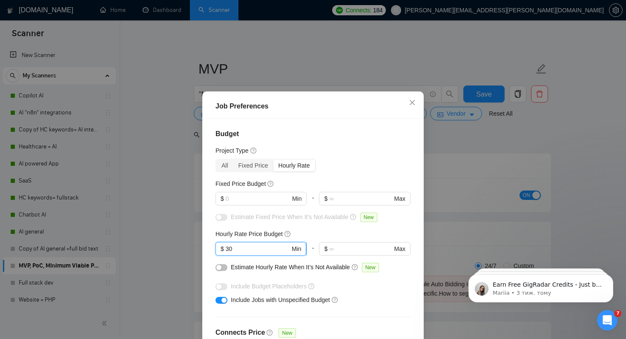
drag, startPoint x: 235, startPoint y: 240, endPoint x: 218, endPoint y: 240, distance: 16.6
click at [218, 242] on span "$ 30 Min" at bounding box center [260, 249] width 91 height 14
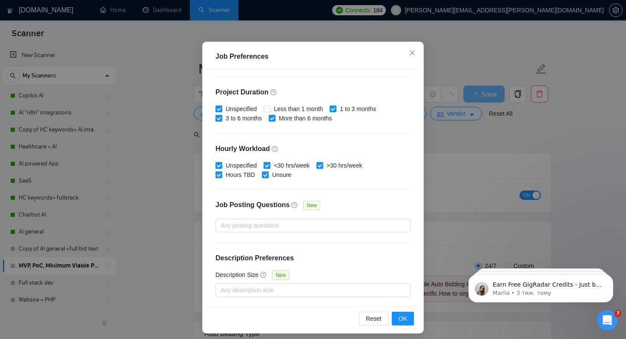
scroll to position [54, 0]
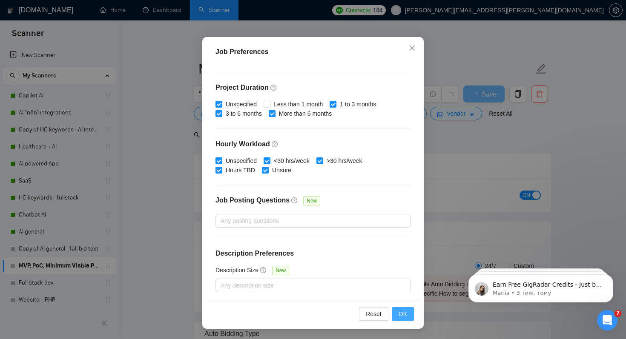
type input "35"
click at [397, 315] on button "OK" at bounding box center [403, 314] width 22 height 14
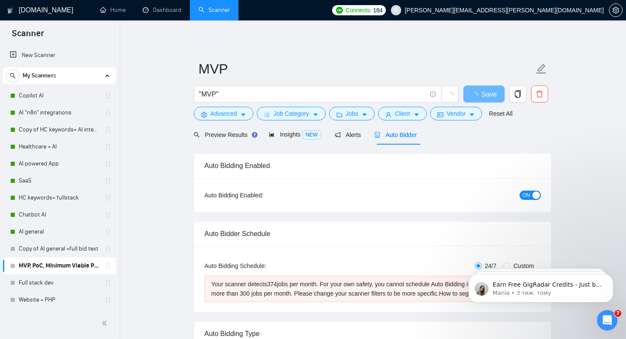
scroll to position [14, 0]
click at [224, 138] on span "Preview Results" at bounding box center [224, 135] width 61 height 7
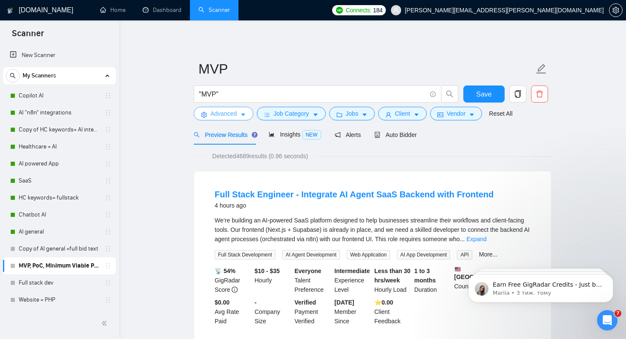
click at [224, 111] on span "Advanced" at bounding box center [223, 113] width 26 height 9
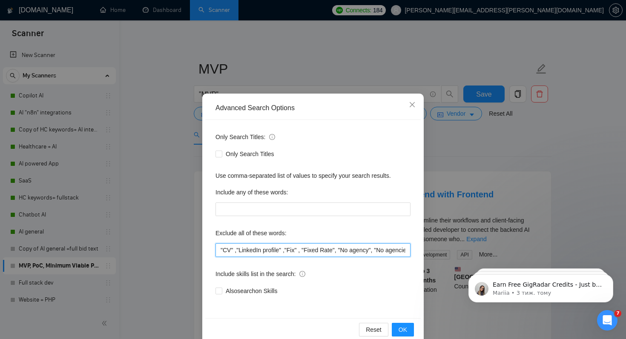
click at [221, 251] on input ""CV" ,"LinkedIn profile" ,"Fix" , "Fixed Rate", "No agency", "No agencies", "no…" at bounding box center [312, 251] width 195 height 14
type input ""design", "CV" ,"LinkedIn profile" ,"Fix" , "Fixed Rate", "No agency", "No agen…"
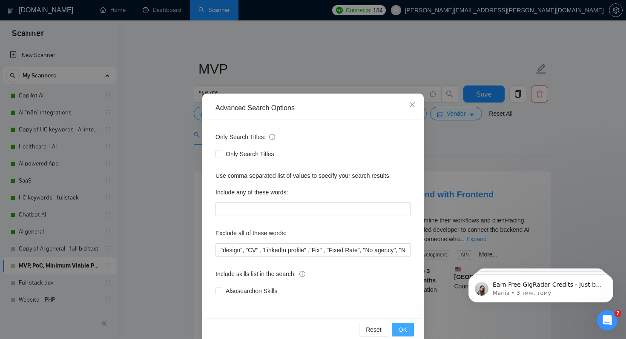
click at [397, 331] on button "OK" at bounding box center [403, 330] width 22 height 14
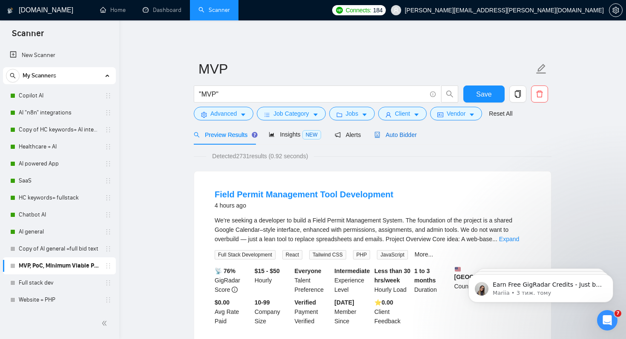
click at [409, 139] on div "Auto Bidder" at bounding box center [395, 134] width 42 height 9
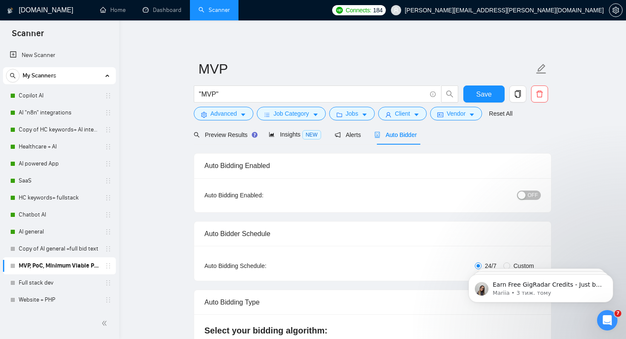
click at [531, 194] on span "OFF" at bounding box center [532, 195] width 10 height 9
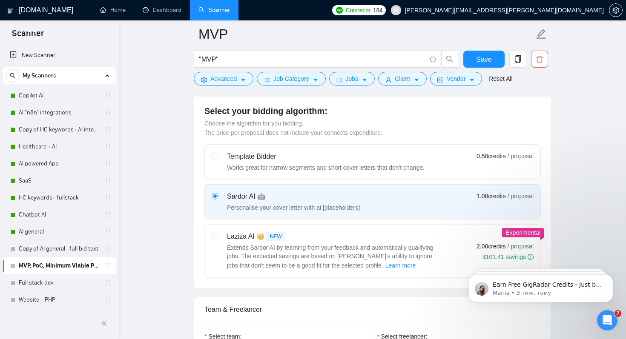
scroll to position [379, 0]
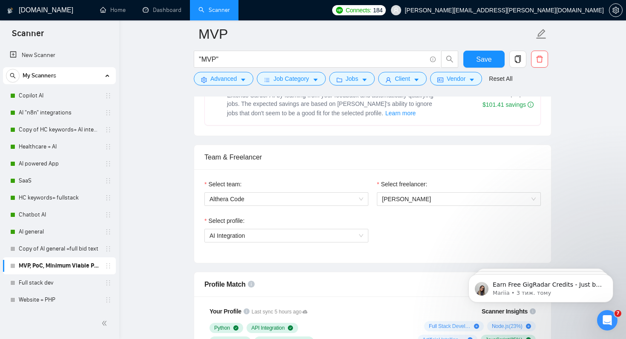
click at [267, 117] on div "Extends Sardor AI by learning from your feedback and automatically qualifying j…" at bounding box center [333, 104] width 213 height 27
click at [218, 86] on input "radio" at bounding box center [215, 83] width 6 height 6
radio input "true"
radio input "false"
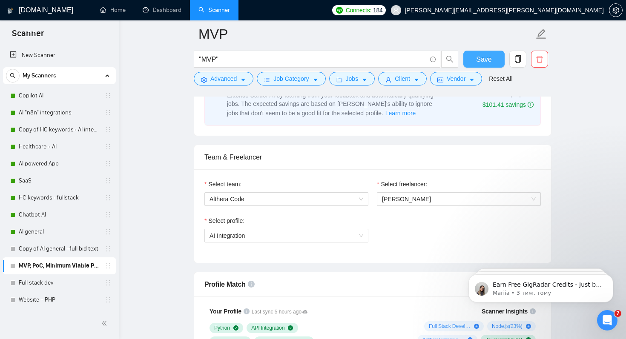
click at [486, 58] on span "Save" at bounding box center [483, 59] width 15 height 11
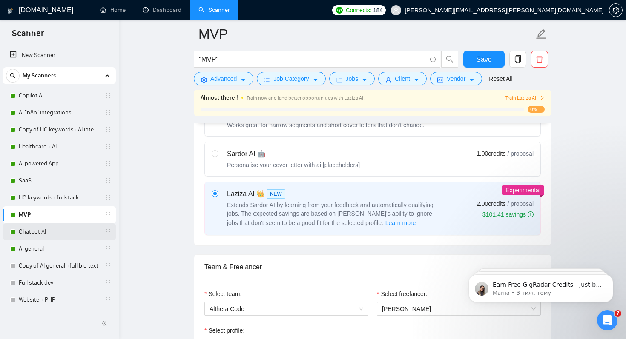
scroll to position [0, 0]
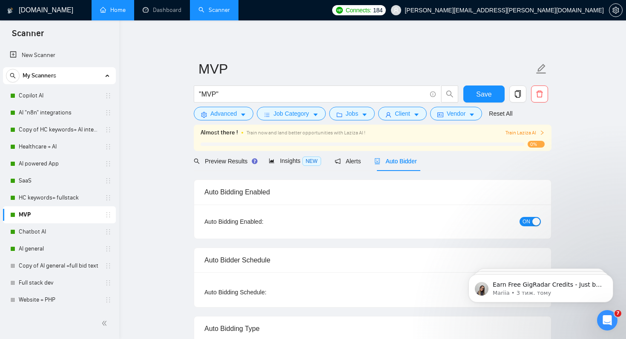
drag, startPoint x: 40, startPoint y: 265, endPoint x: 102, endPoint y: 4, distance: 267.8
